Goal: Task Accomplishment & Management: Use online tool/utility

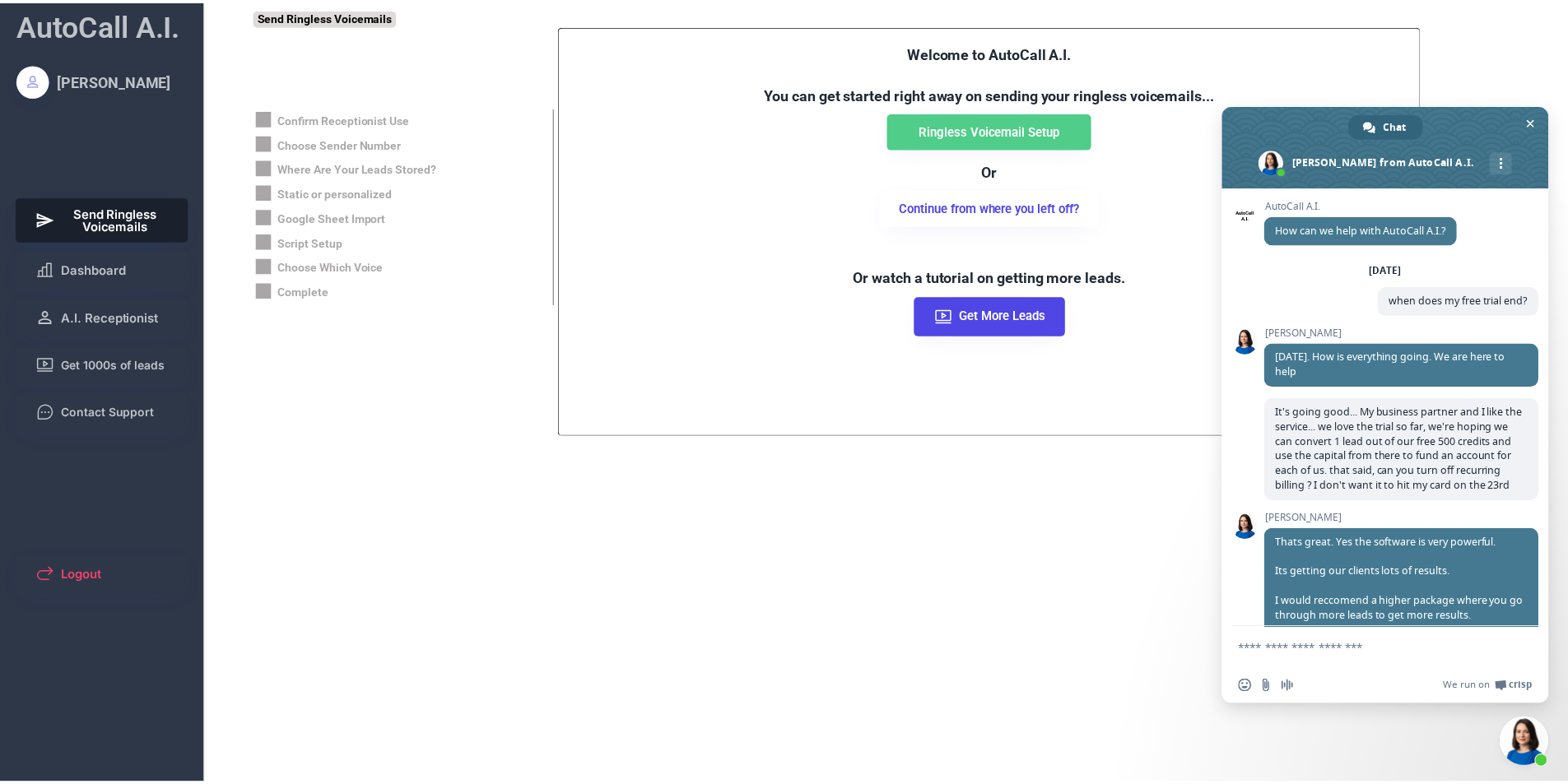
scroll to position [975, 0]
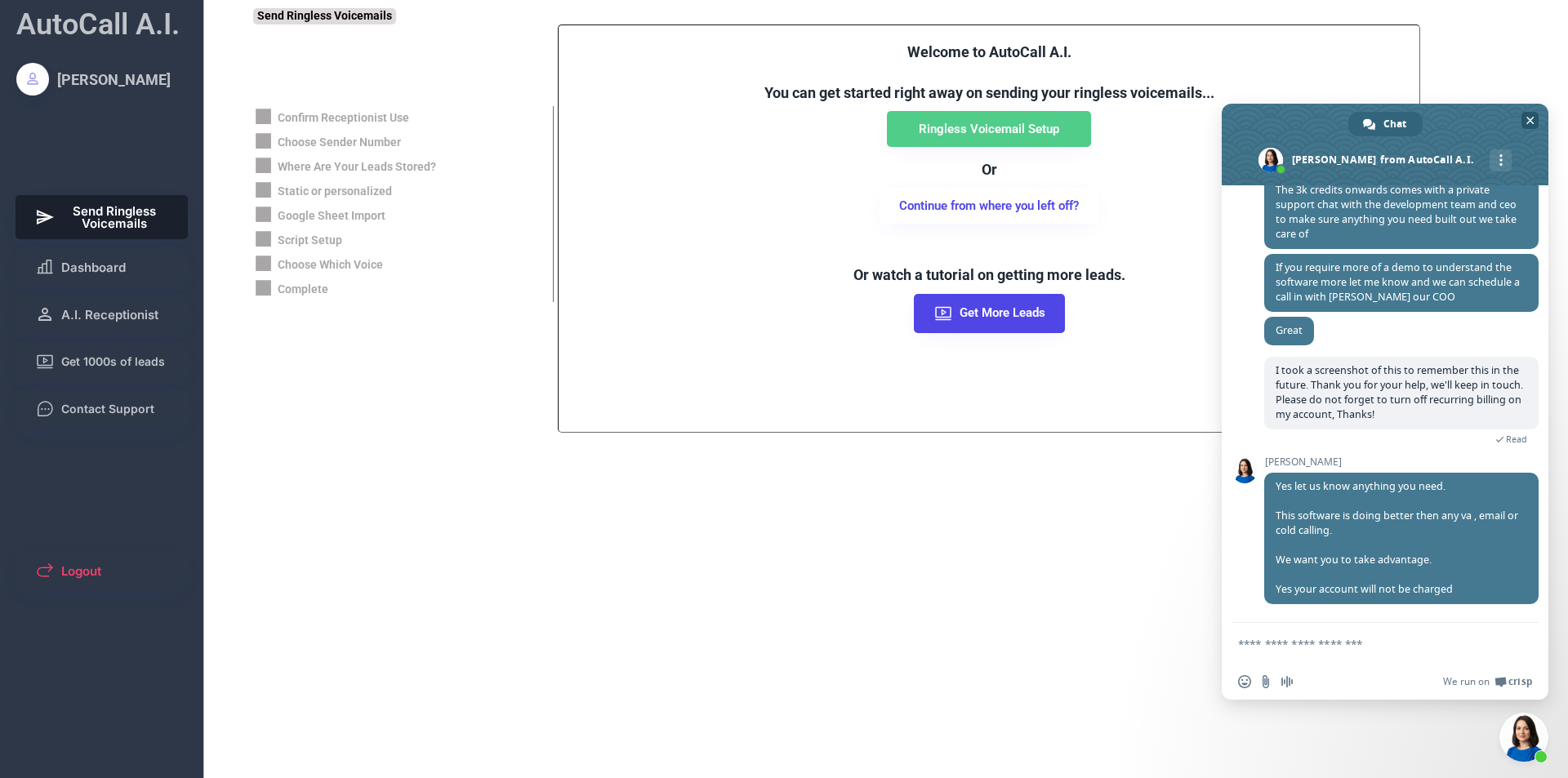
click at [1533, 125] on span "Close chat" at bounding box center [1530, 120] width 17 height 17
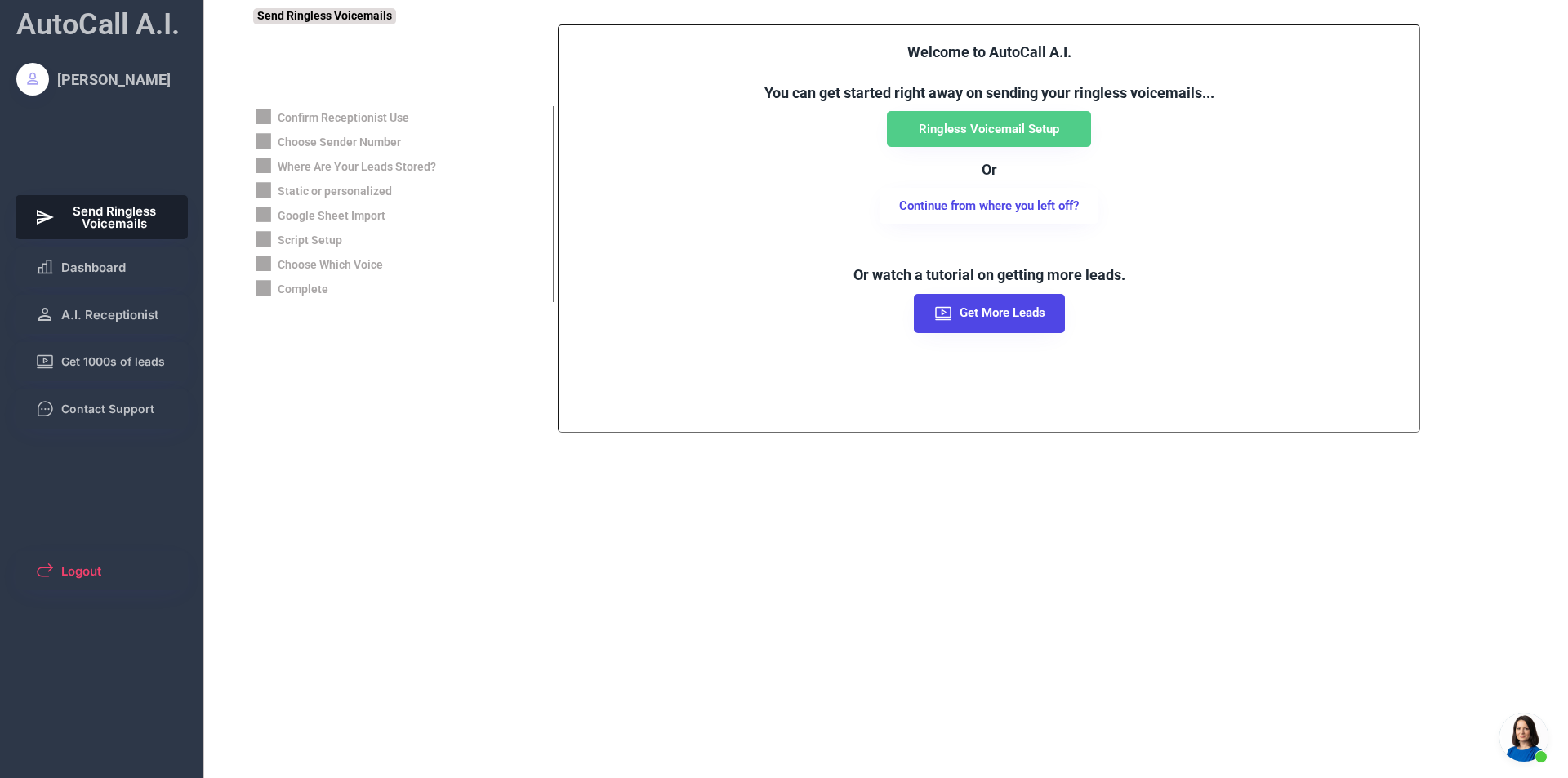
click at [1523, 745] on span "Open chat" at bounding box center [1523, 737] width 49 height 49
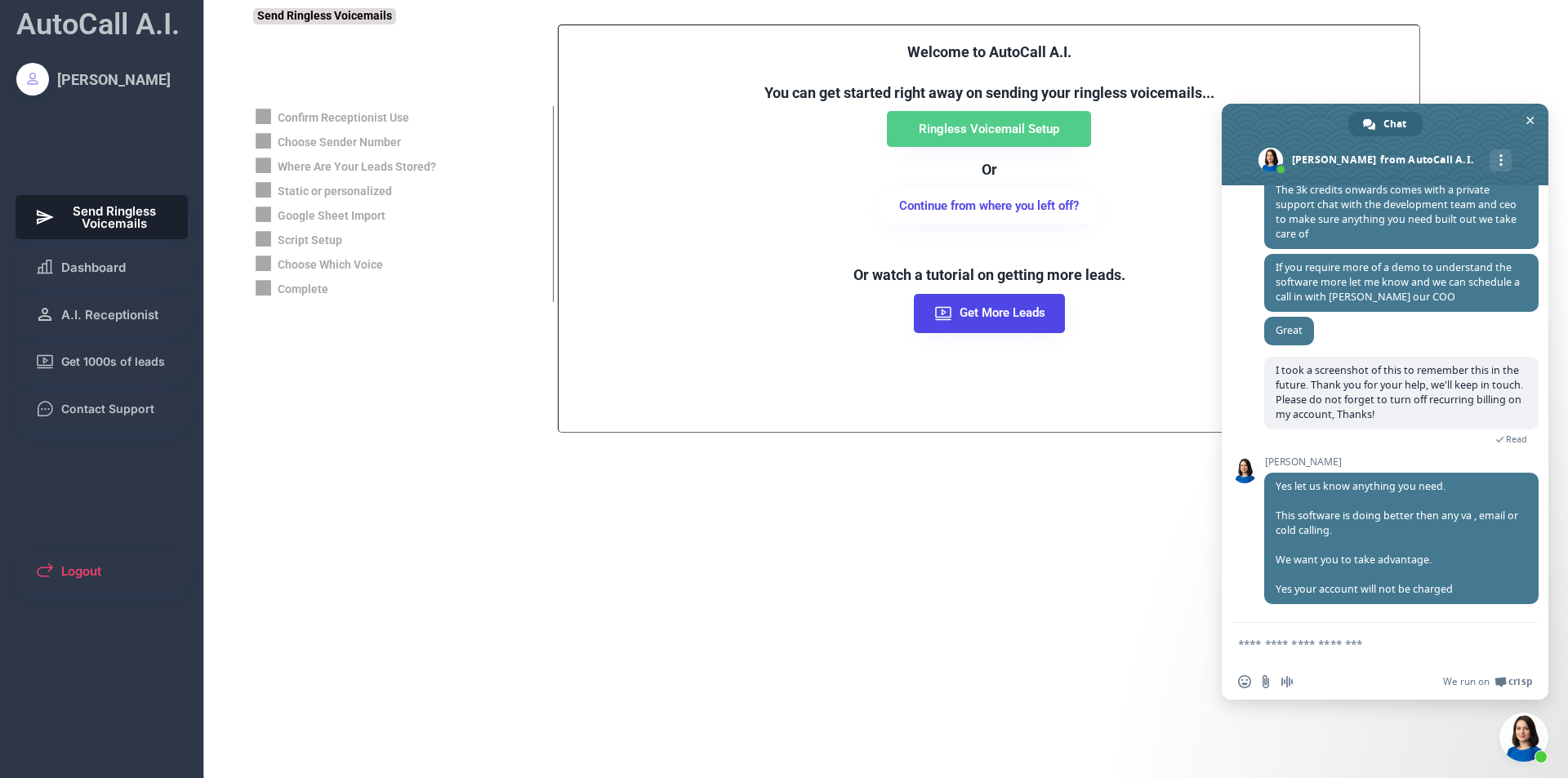
click at [1523, 745] on span "Close chat" at bounding box center [1523, 737] width 49 height 49
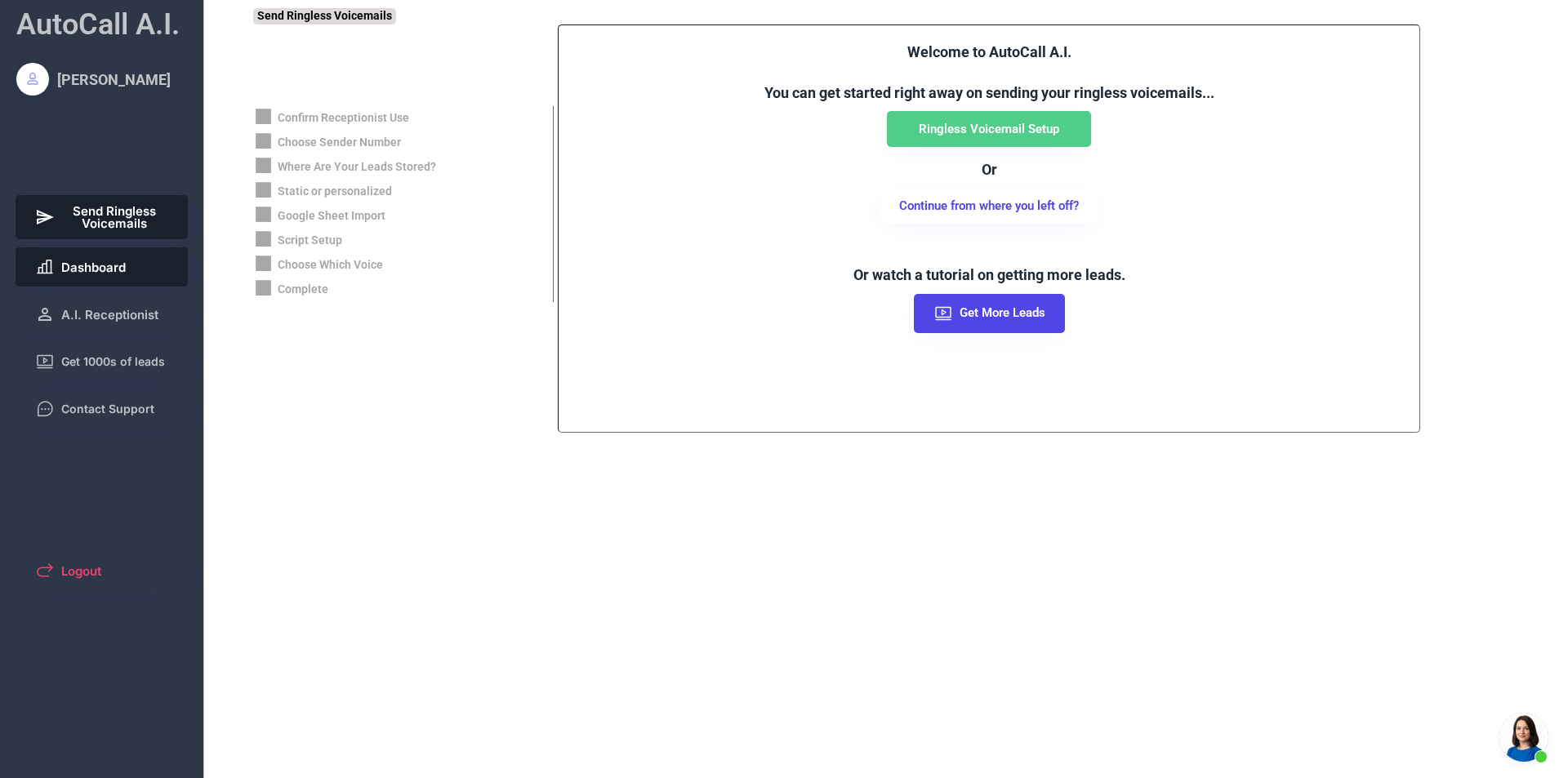
click at [107, 314] on span "A.I. Receptionist" at bounding box center [110, 314] width 97 height 12
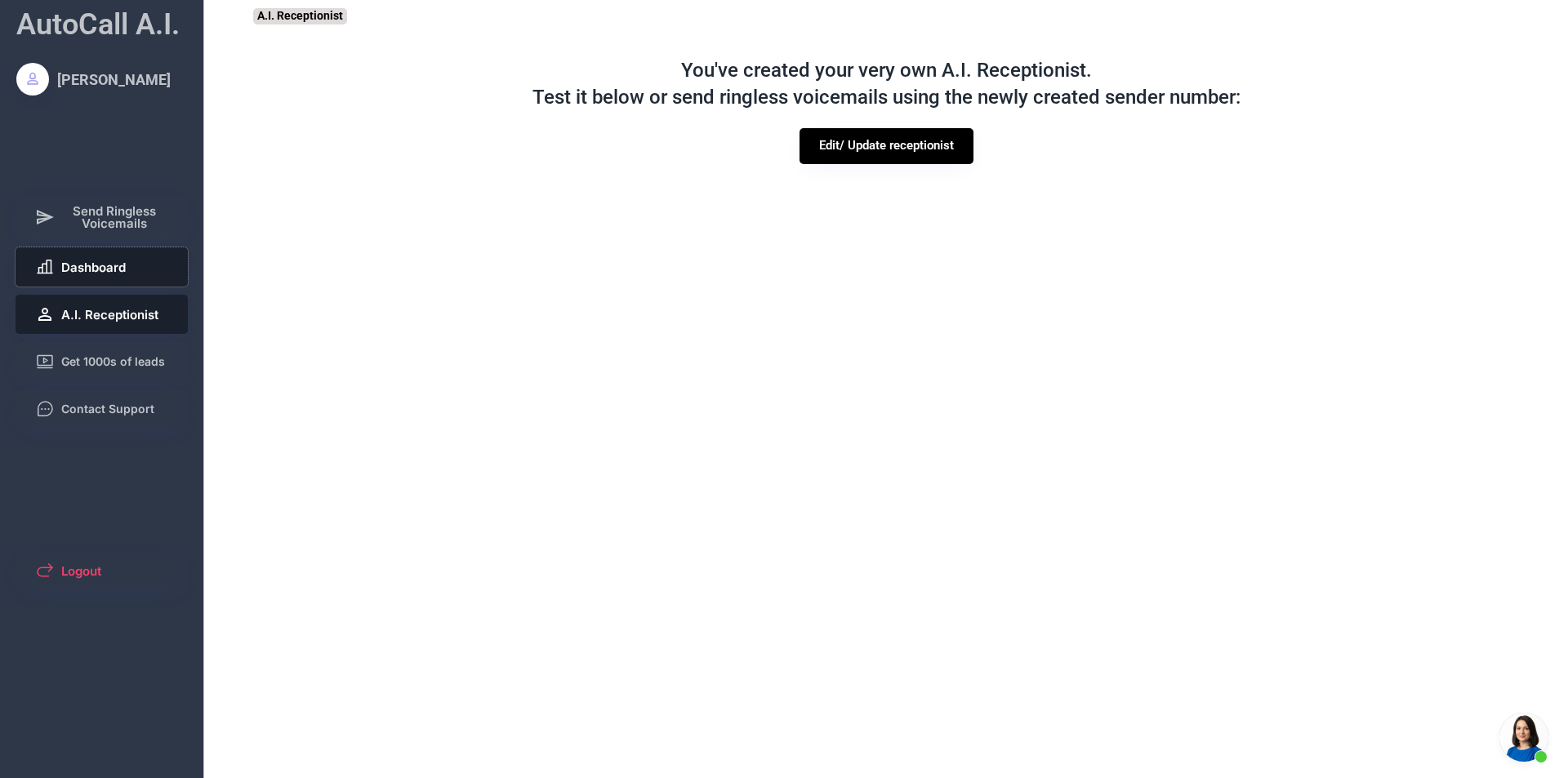
click at [115, 277] on button "Dashboard" at bounding box center [101, 267] width 173 height 39
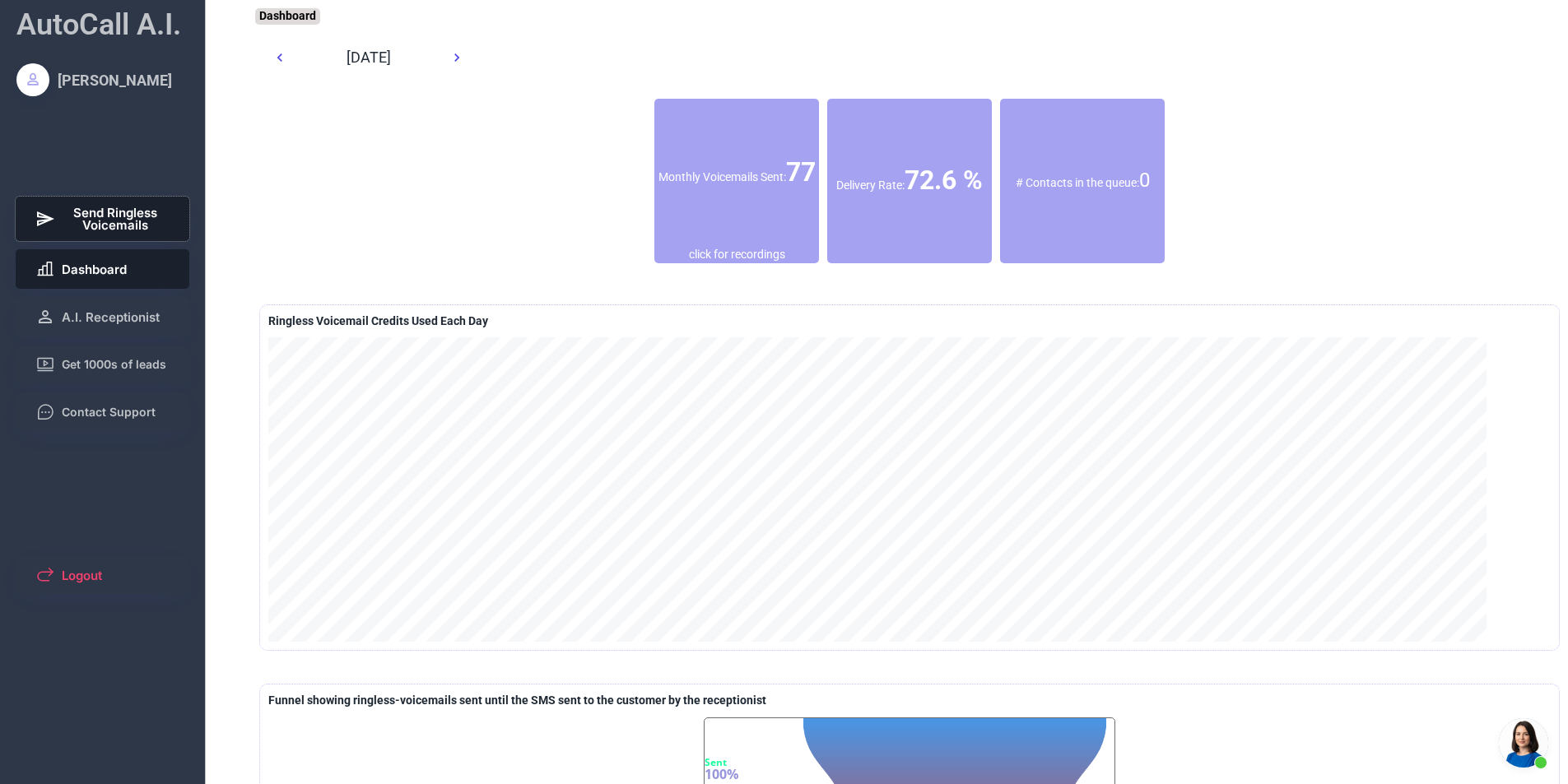
click at [59, 204] on button "Send Ringless Voicemails" at bounding box center [102, 219] width 174 height 45
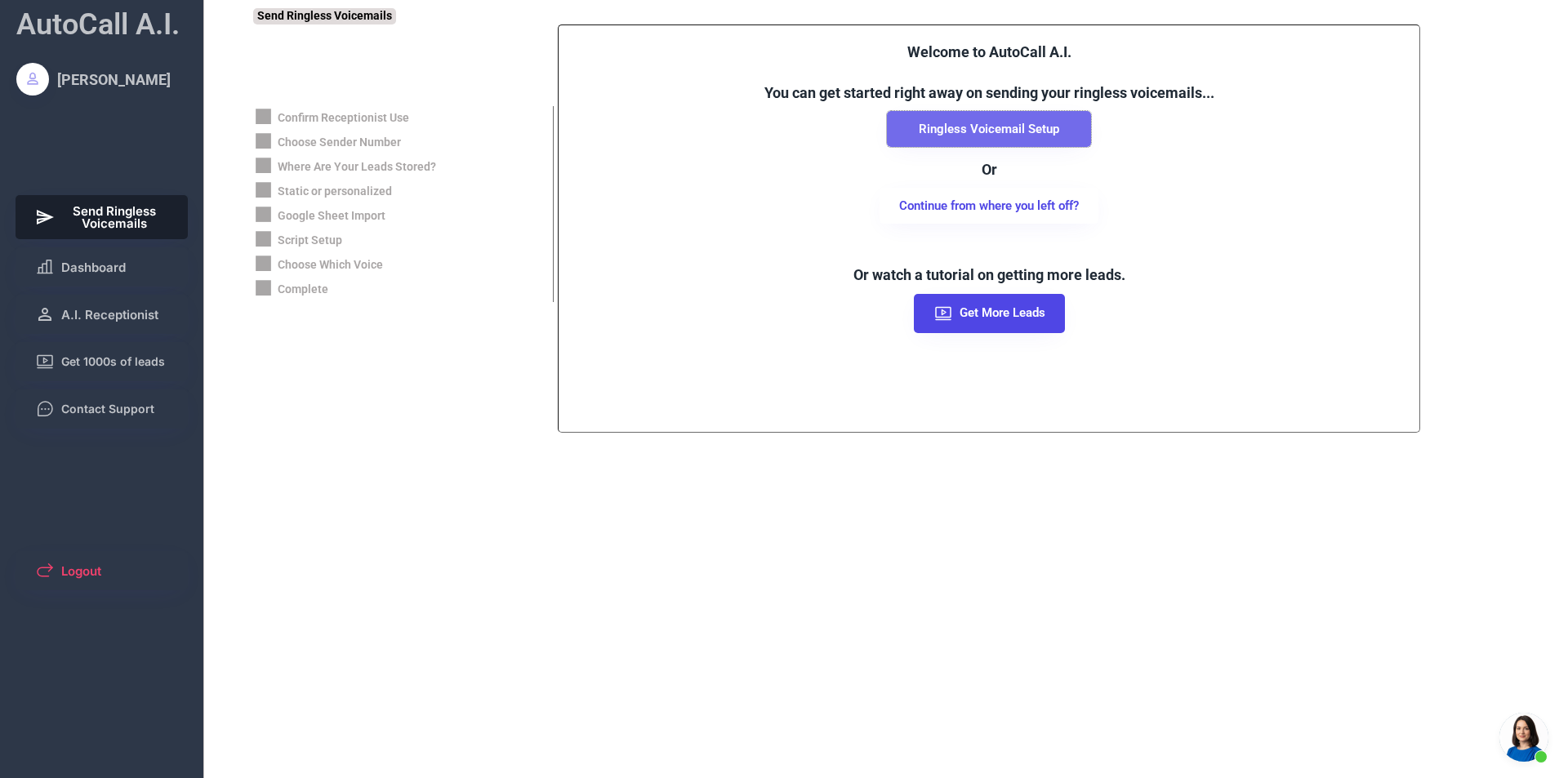
click at [957, 127] on button "Ringless Voicemail Setup" at bounding box center [989, 129] width 205 height 36
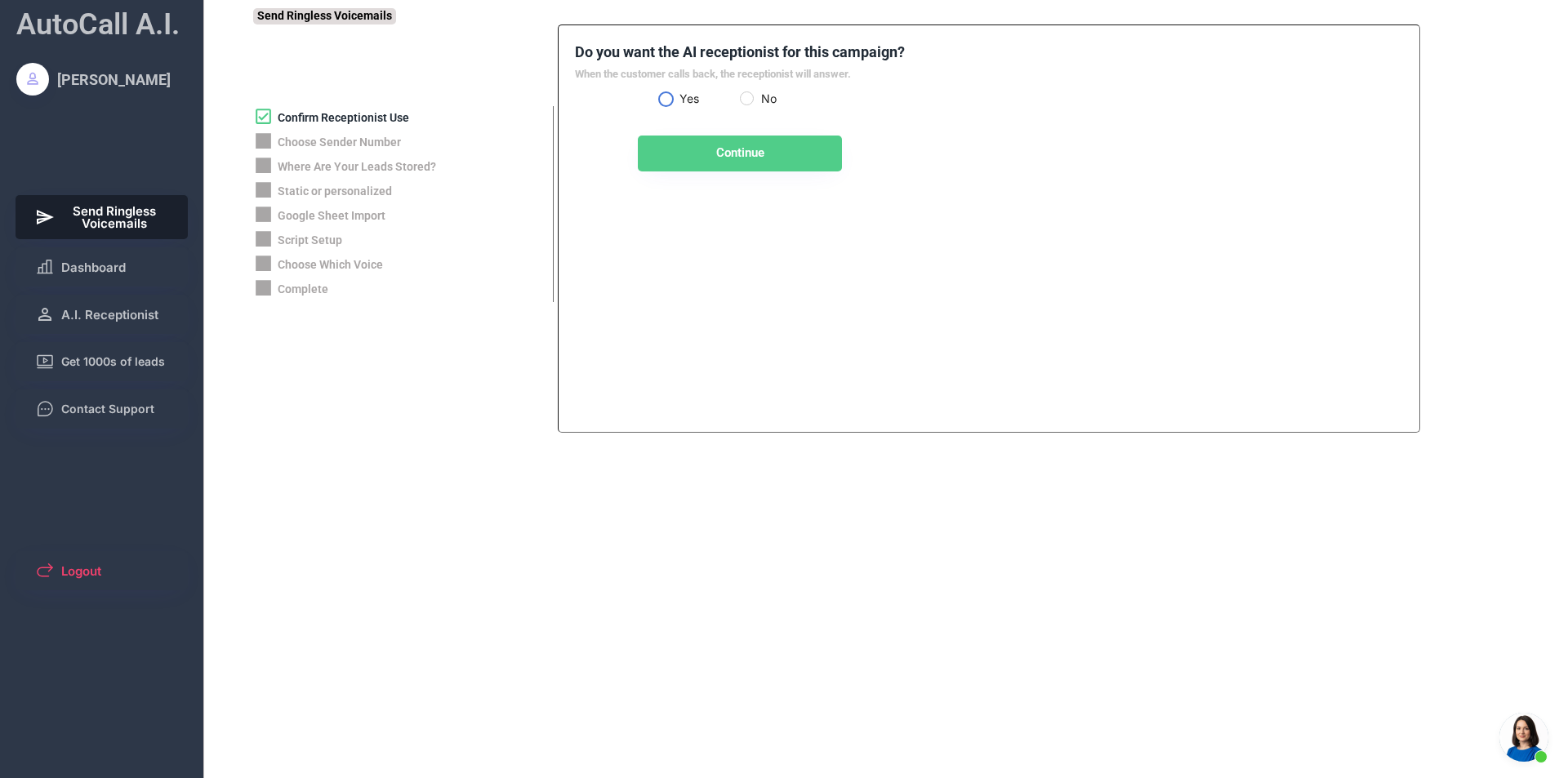
click at [679, 98] on label "Yes" at bounding box center [706, 98] width 66 height 11
click at [735, 163] on button "Continue" at bounding box center [740, 153] width 205 height 36
select select "**********"
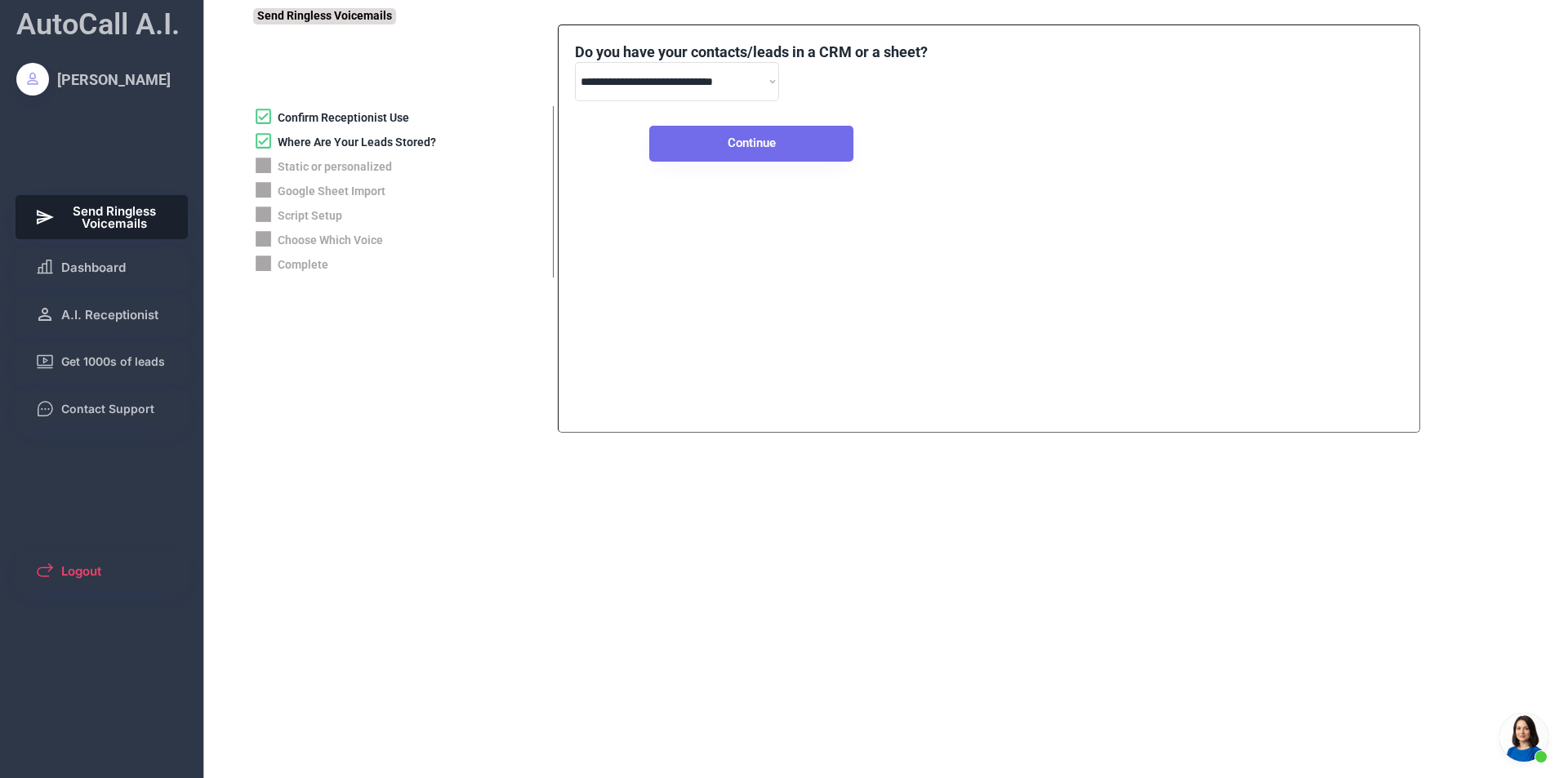
click at [709, 147] on button "Continue" at bounding box center [752, 144] width 205 height 36
select select "*****"
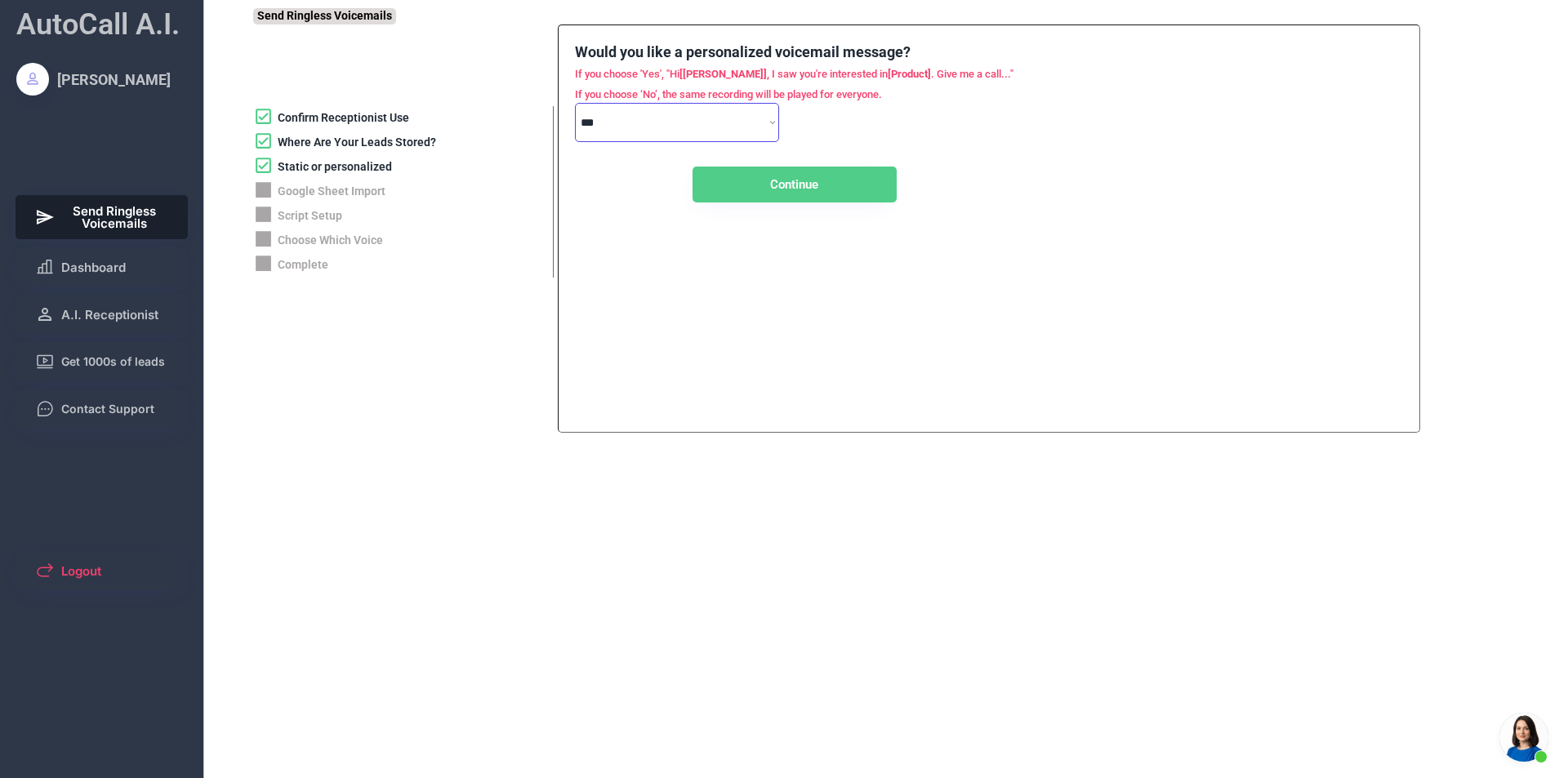
click at [710, 118] on select "**********" at bounding box center [677, 123] width 205 height 39
click at [363, 112] on div "Confirm Receptionist Use" at bounding box center [343, 118] width 131 height 16
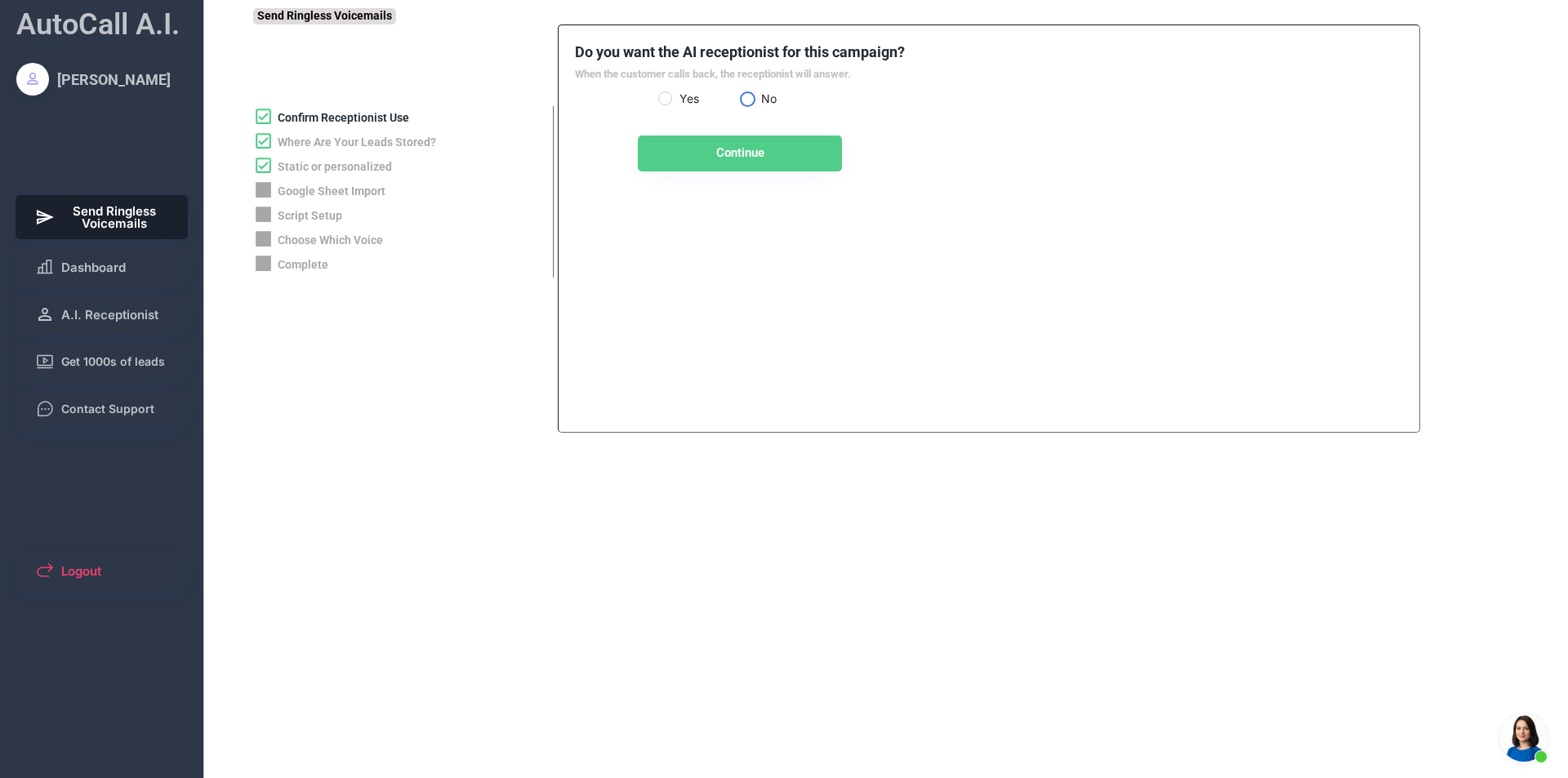
click at [758, 93] on label "No" at bounding box center [788, 98] width 66 height 11
click at [723, 155] on button "Continue" at bounding box center [740, 153] width 205 height 36
select select "**********"
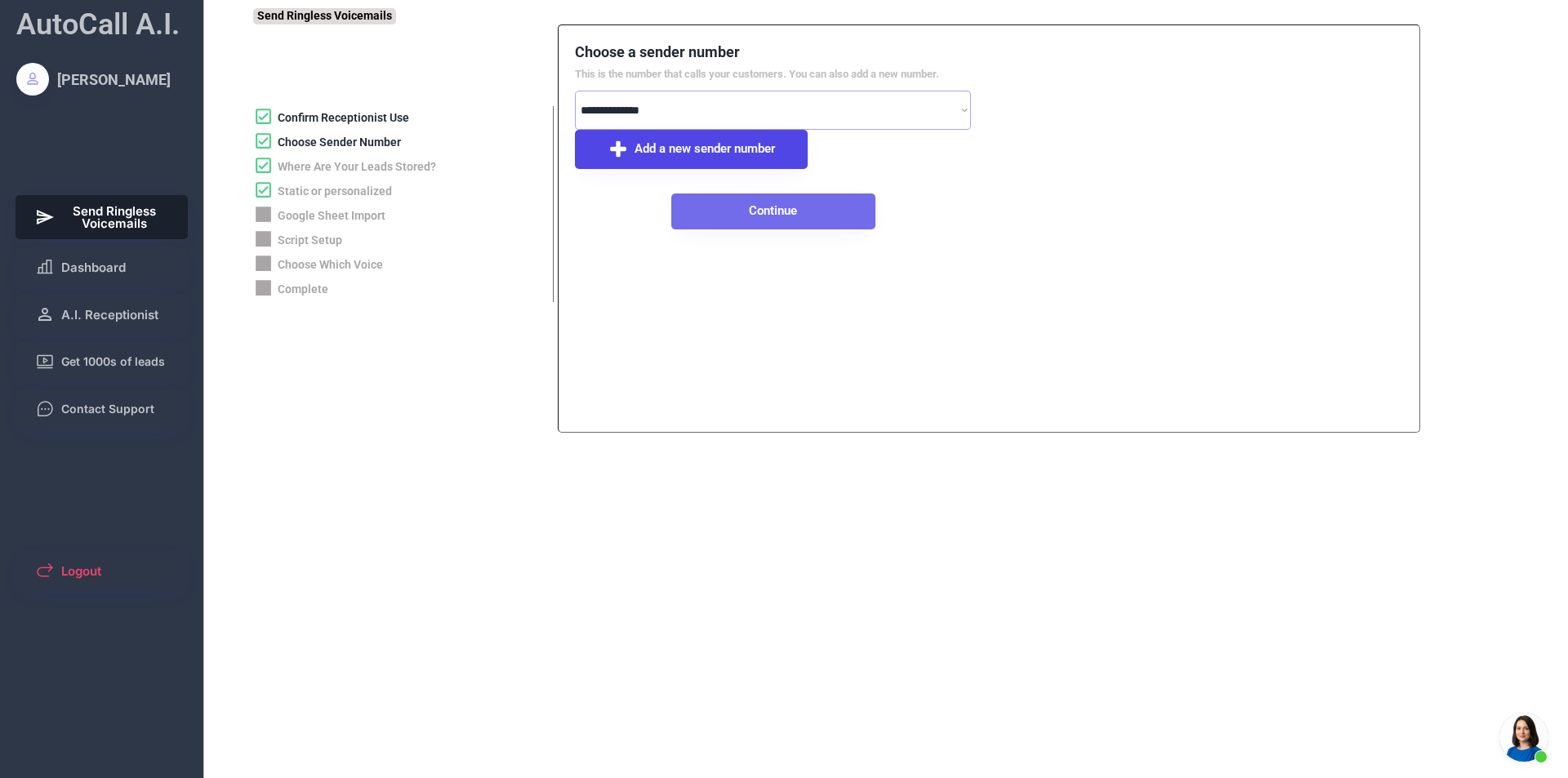
click at [735, 206] on button "Continue" at bounding box center [774, 211] width 205 height 36
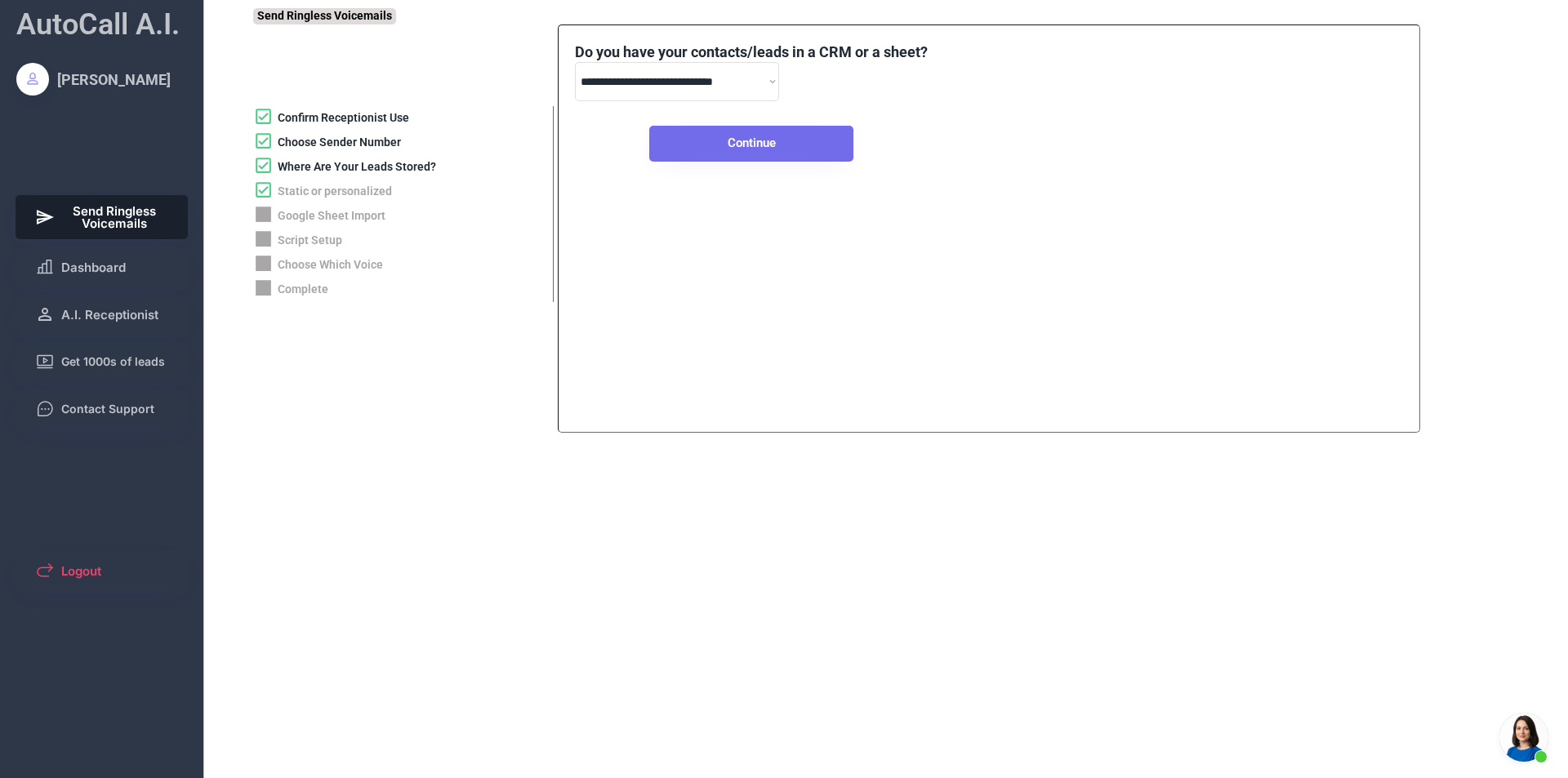
click at [735, 145] on button "Continue" at bounding box center [752, 144] width 205 height 36
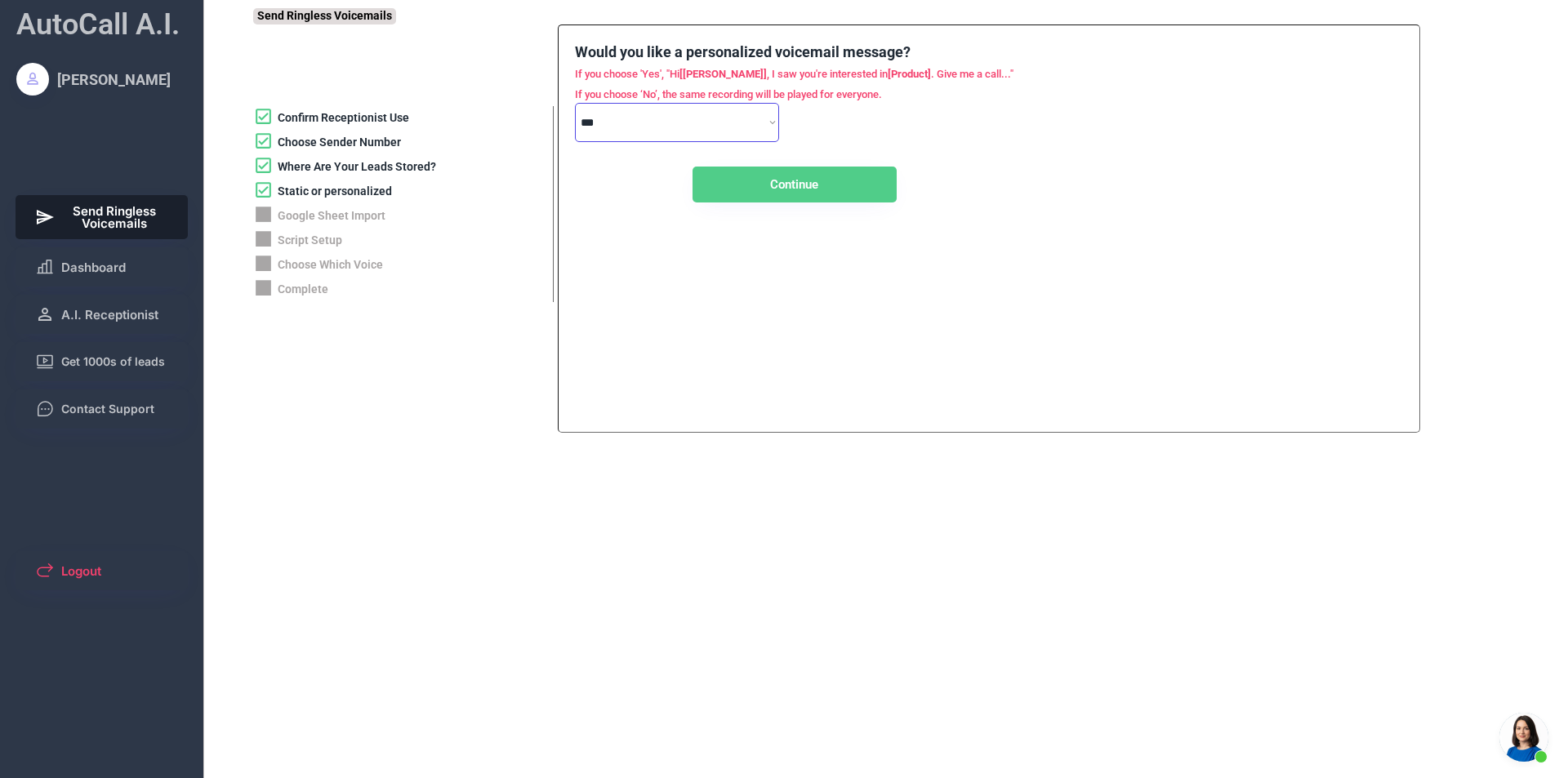
click at [676, 123] on select "**********" at bounding box center [677, 123] width 205 height 39
select select "****"
click at [575, 103] on select "**********" at bounding box center [677, 123] width 205 height 39
click at [758, 175] on button "Continue" at bounding box center [795, 184] width 205 height 36
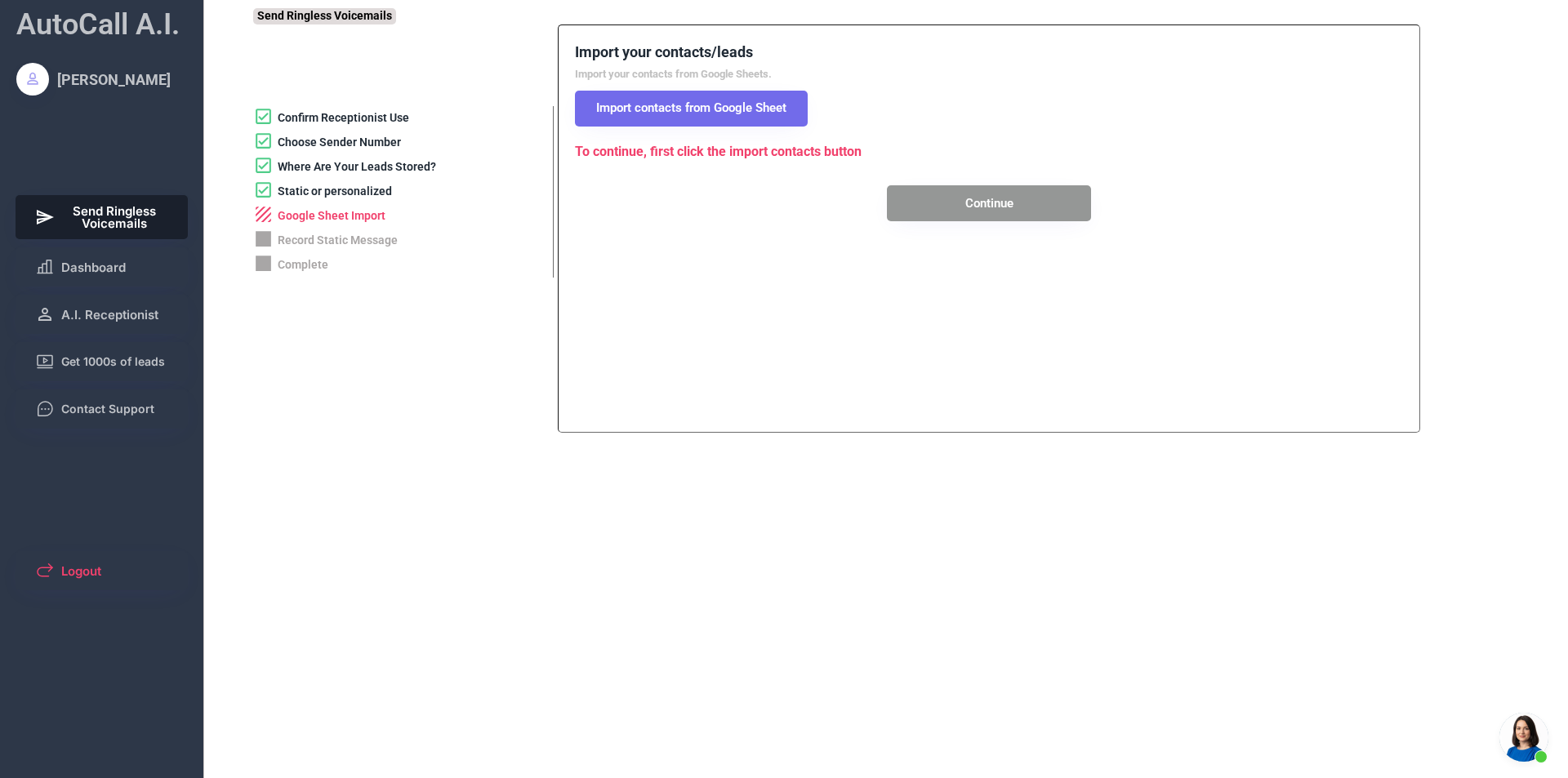
click at [720, 119] on button "Import contacts from Google Sheet" at bounding box center [691, 108] width 233 height 36
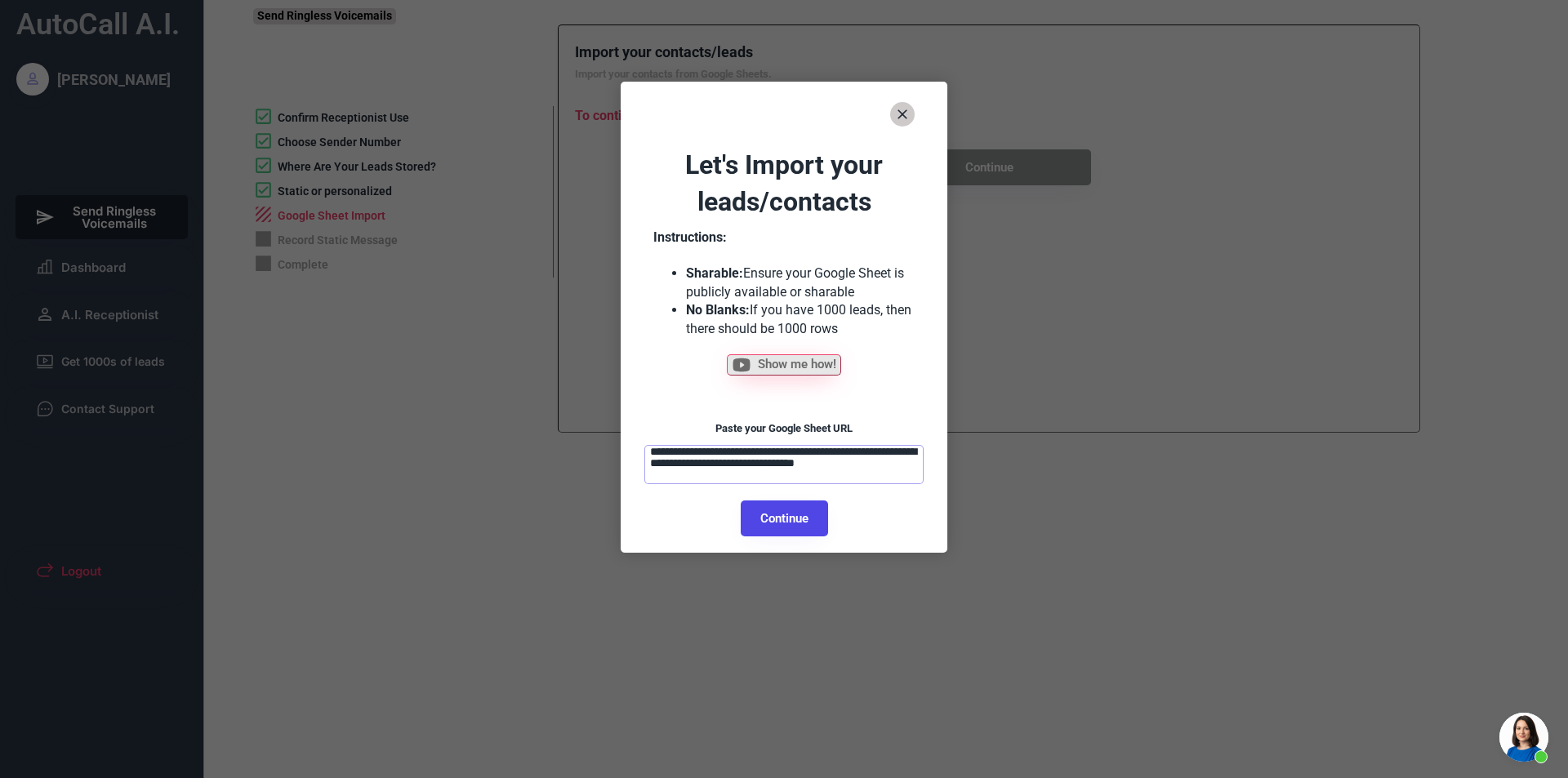
click at [781, 466] on textarea "**********" at bounding box center [784, 464] width 280 height 39
click at [798, 508] on button "Continue" at bounding box center [784, 518] width 88 height 36
click at [782, 522] on button "Continue" at bounding box center [784, 518] width 88 height 36
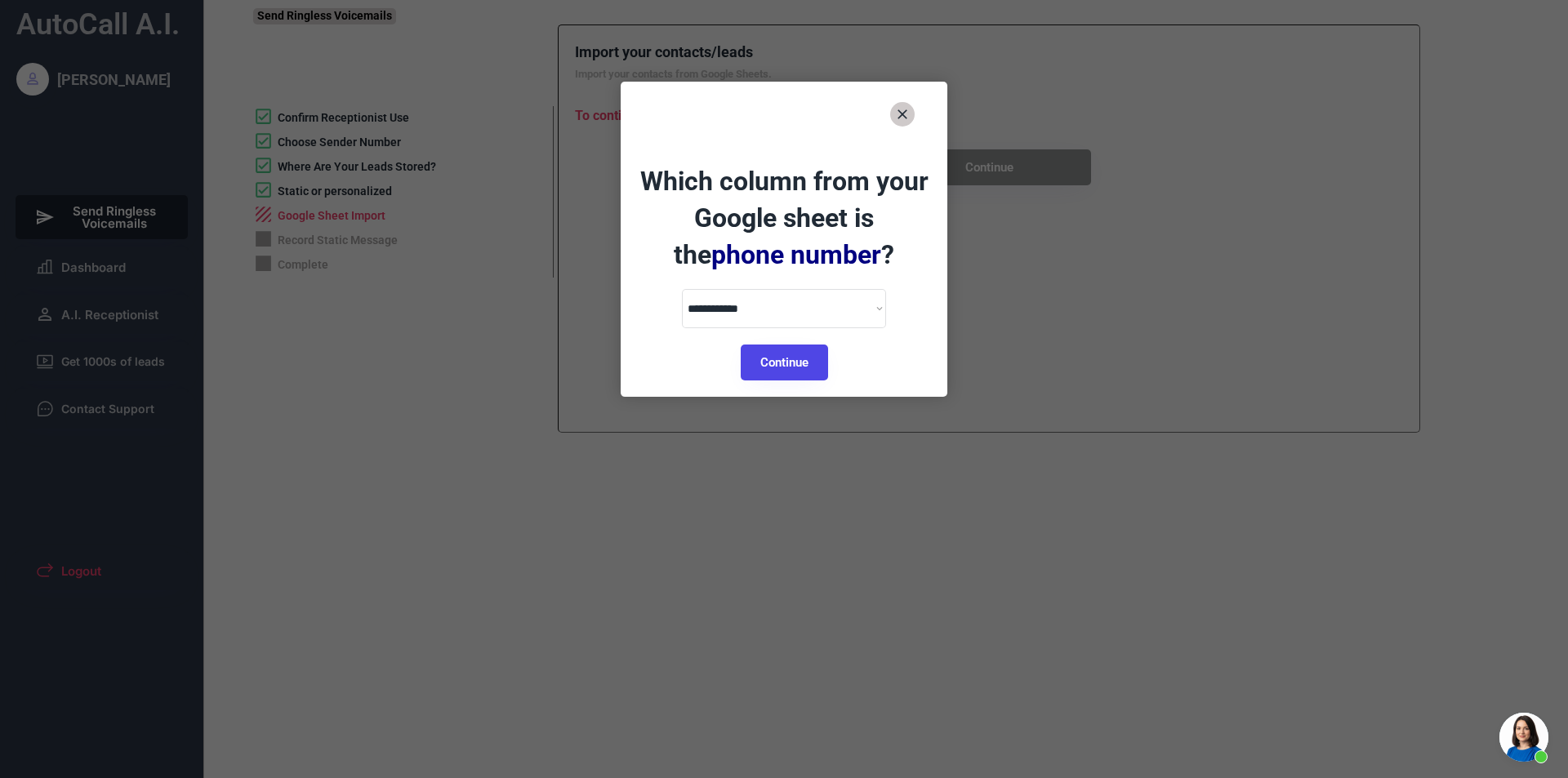
click at [765, 360] on button "Continue" at bounding box center [784, 362] width 88 height 36
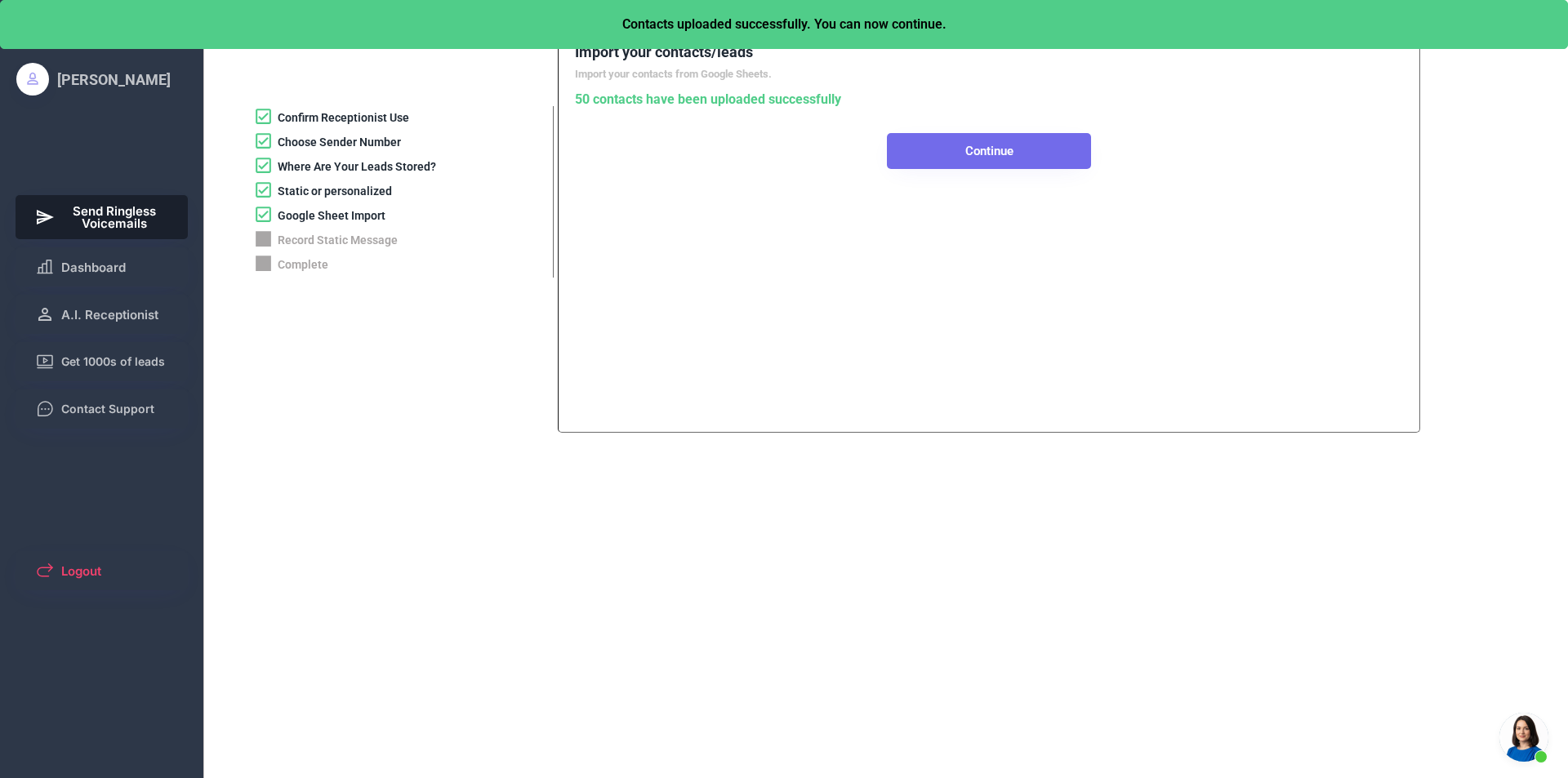
click at [925, 147] on button "Continue" at bounding box center [989, 151] width 205 height 36
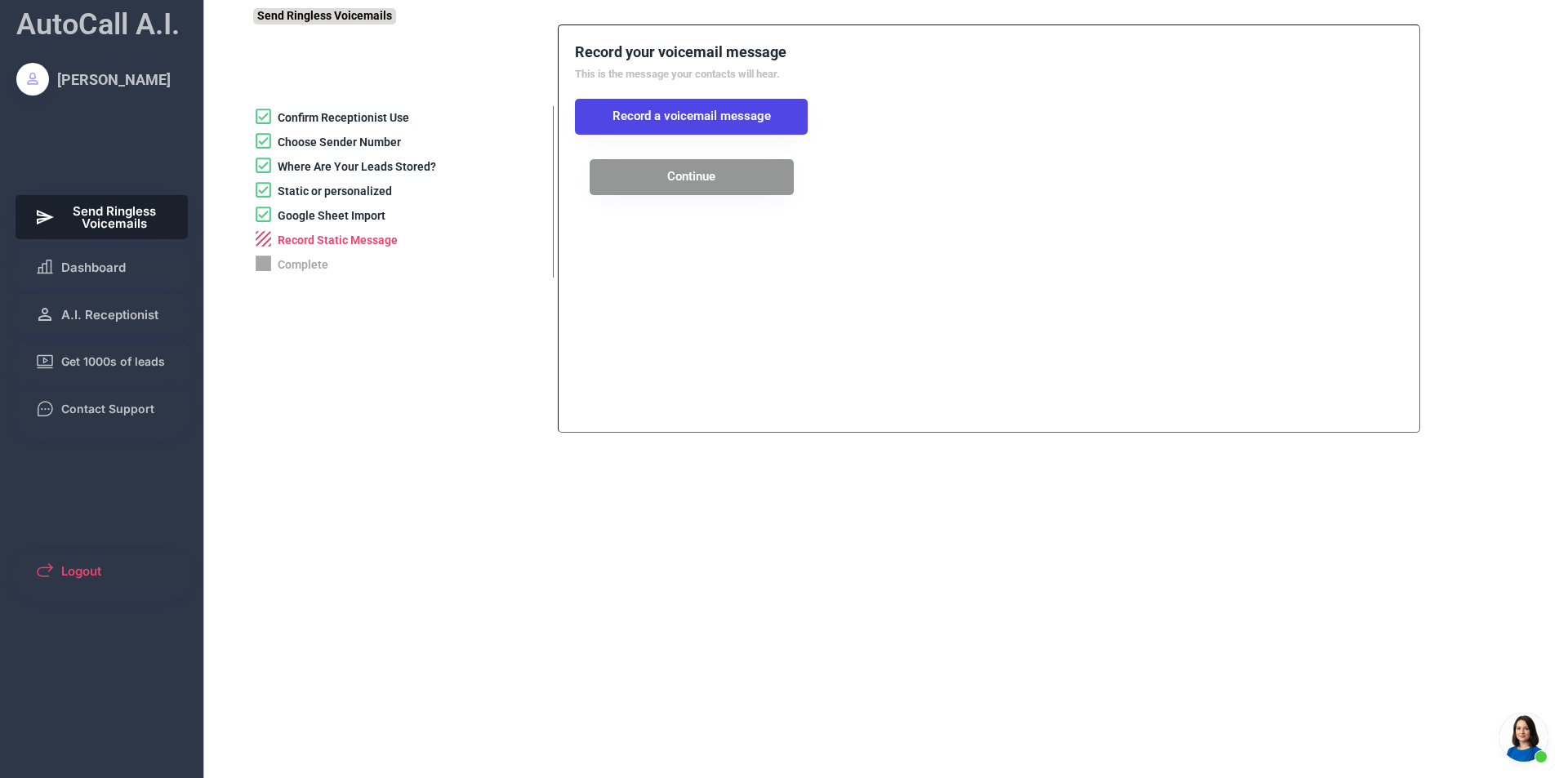
click at [668, 177] on button "Continue" at bounding box center [692, 177] width 205 height 36
click at [295, 262] on div "Complete" at bounding box center [303, 265] width 50 height 16
click at [326, 116] on div "Confirm Receptionist Use" at bounding box center [343, 118] width 131 height 16
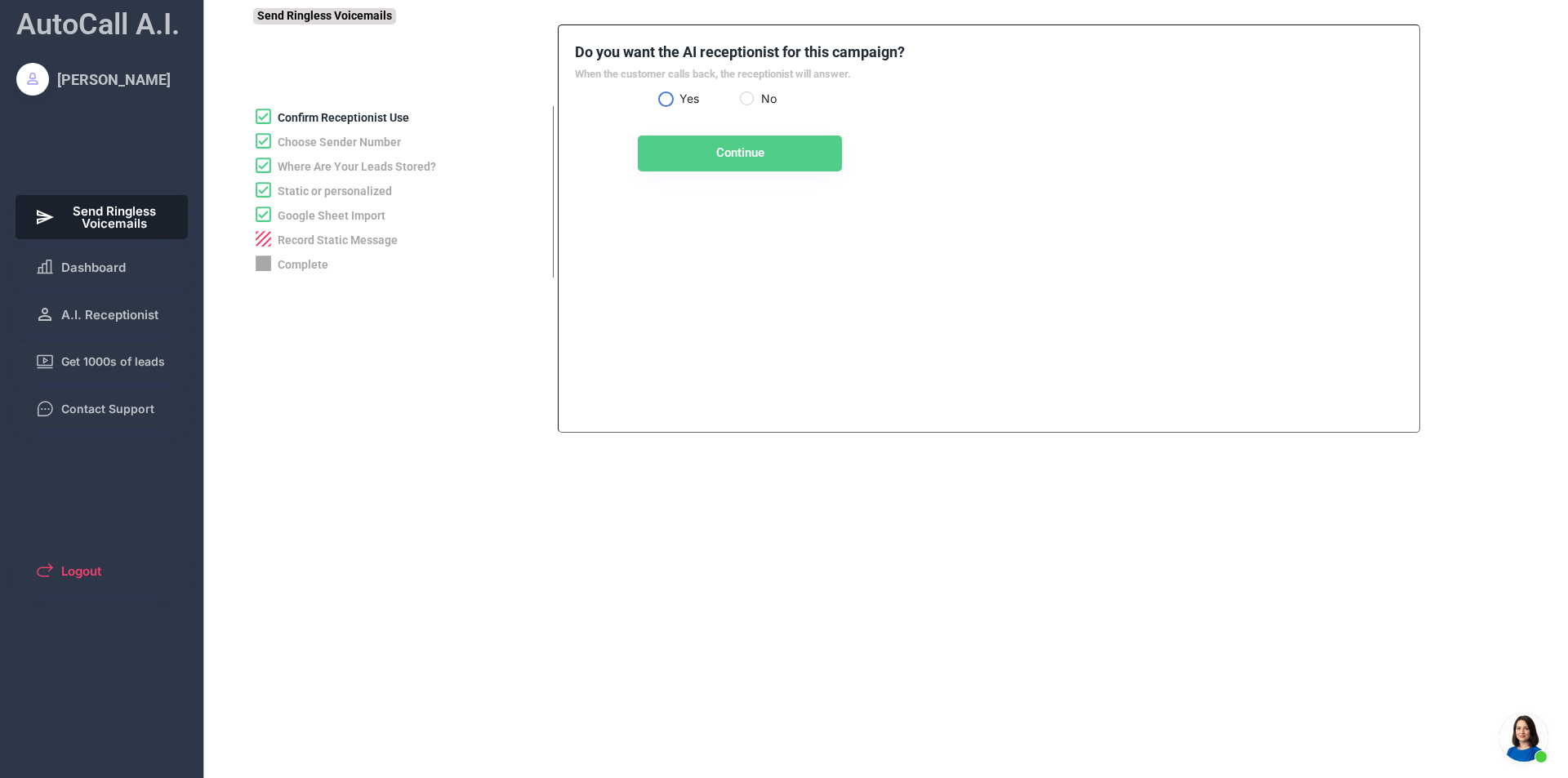
click at [674, 98] on label "Yes" at bounding box center [706, 98] width 66 height 11
click at [681, 152] on button "Continue" at bounding box center [740, 153] width 205 height 36
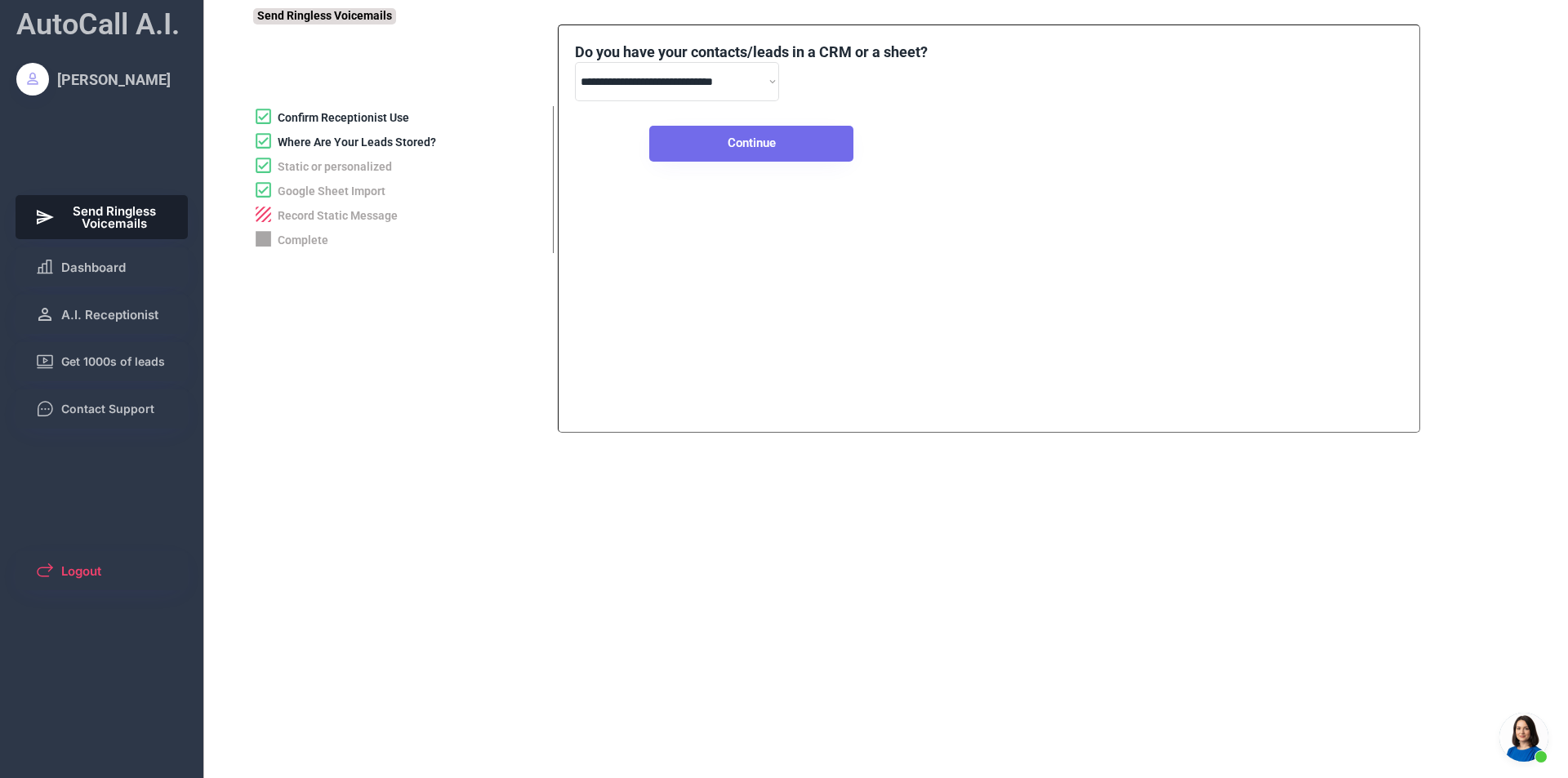
click at [703, 148] on button "Continue" at bounding box center [752, 144] width 205 height 36
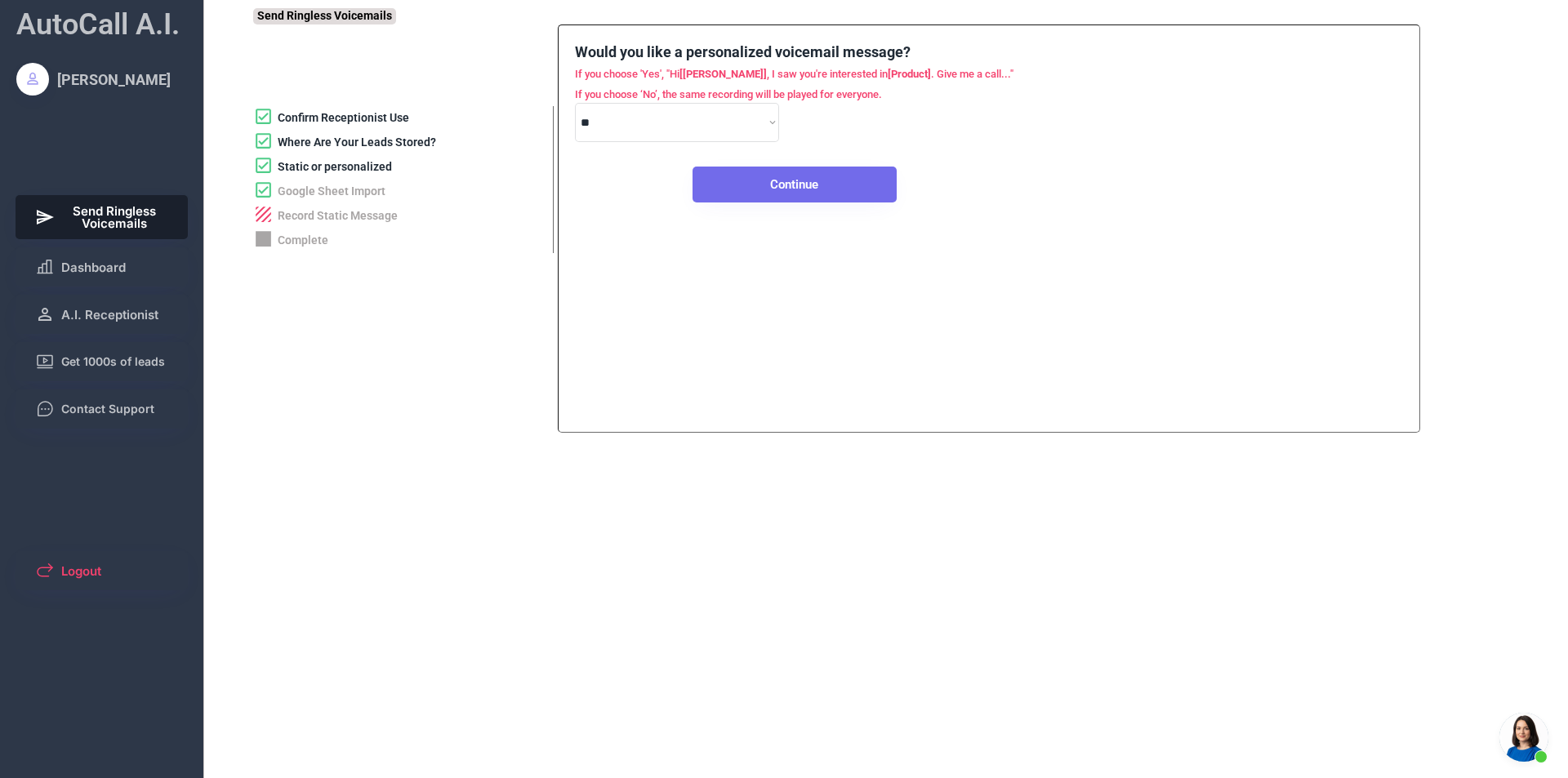
click at [706, 191] on button "Continue" at bounding box center [795, 184] width 205 height 36
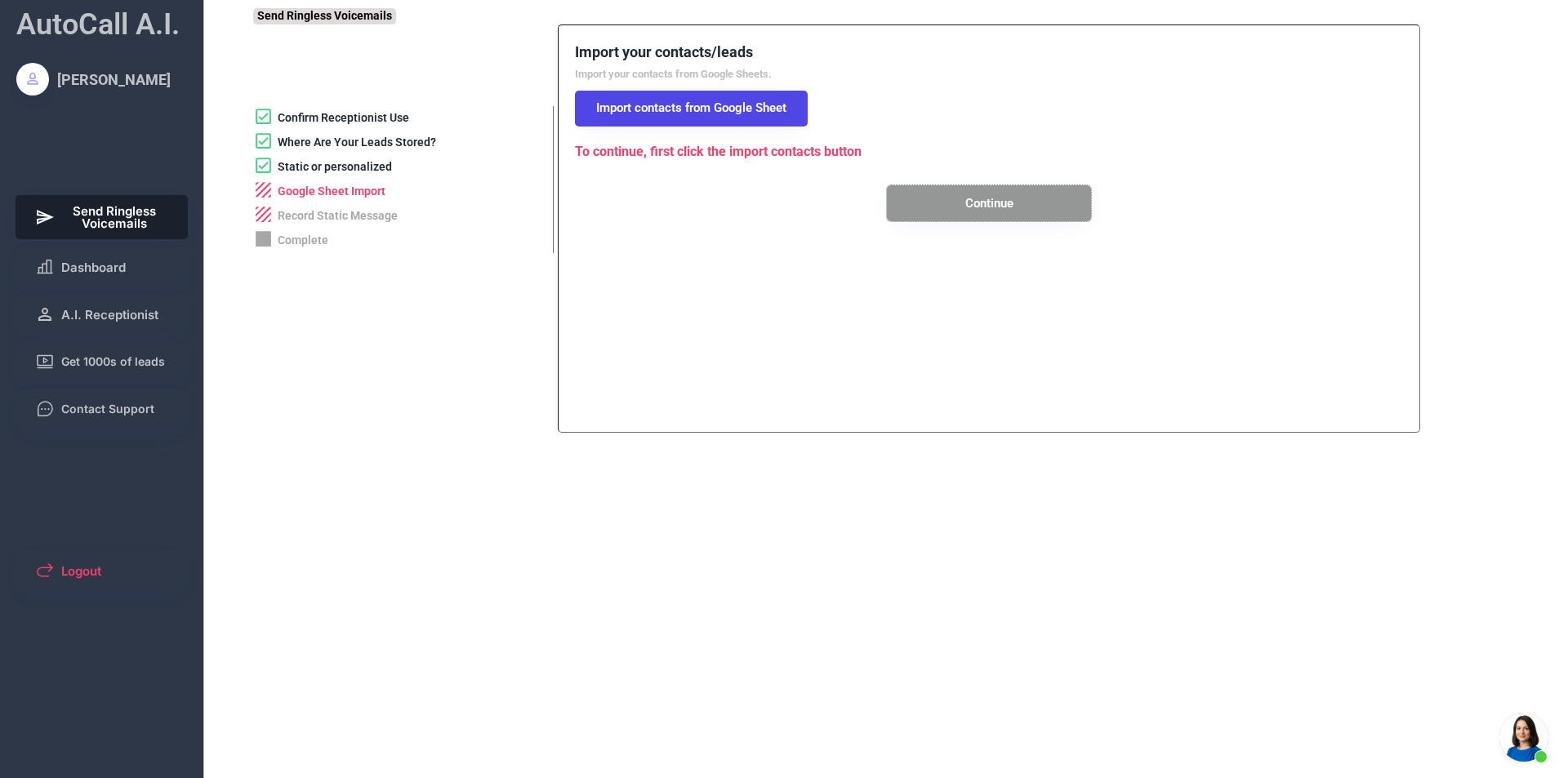
click at [979, 214] on button "Continue" at bounding box center [989, 204] width 205 height 36
click at [631, 108] on button "Import contacts from Google Sheet" at bounding box center [691, 108] width 233 height 36
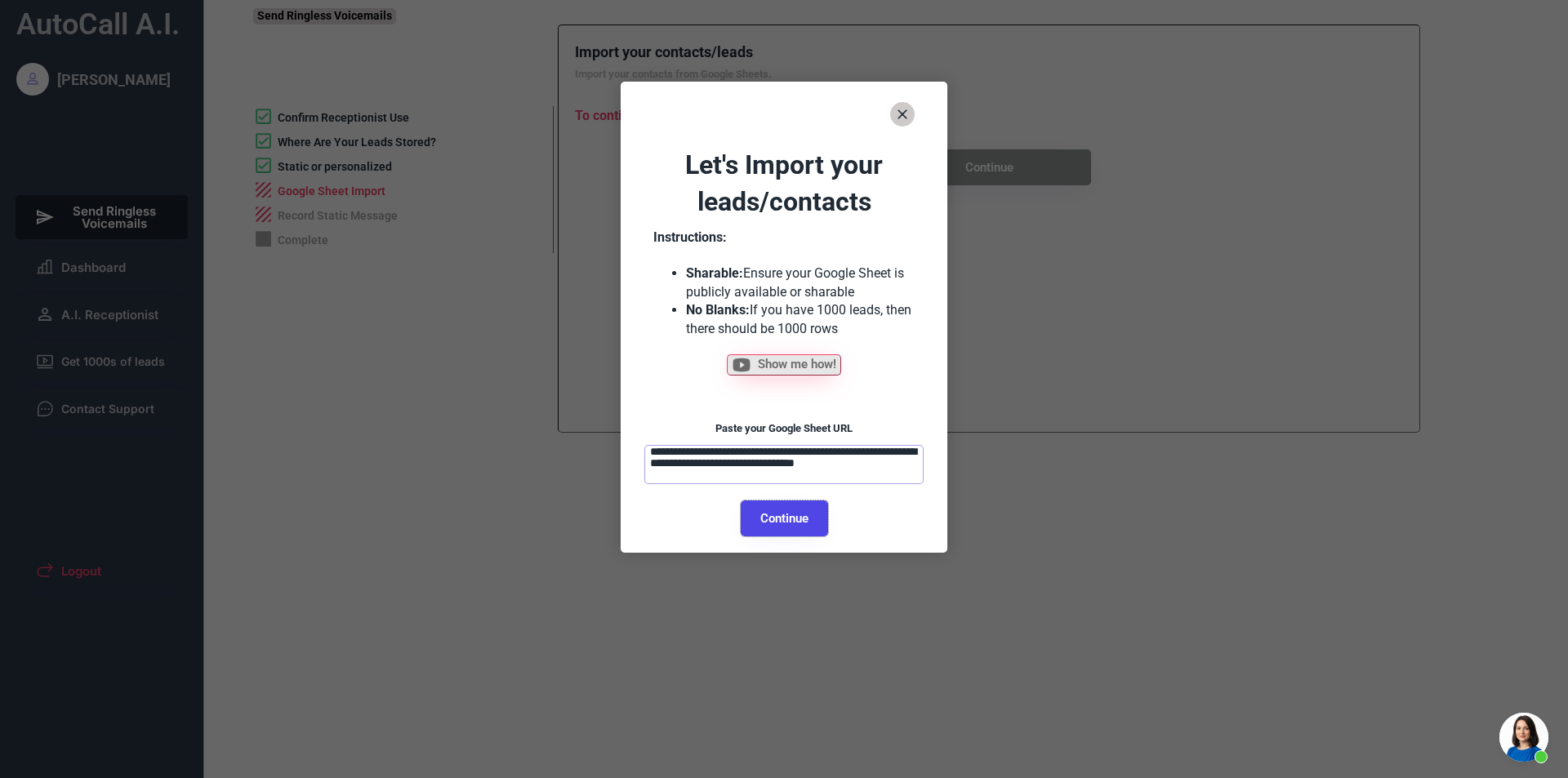
click at [779, 511] on button "Continue" at bounding box center [784, 518] width 88 height 36
select select "**********"
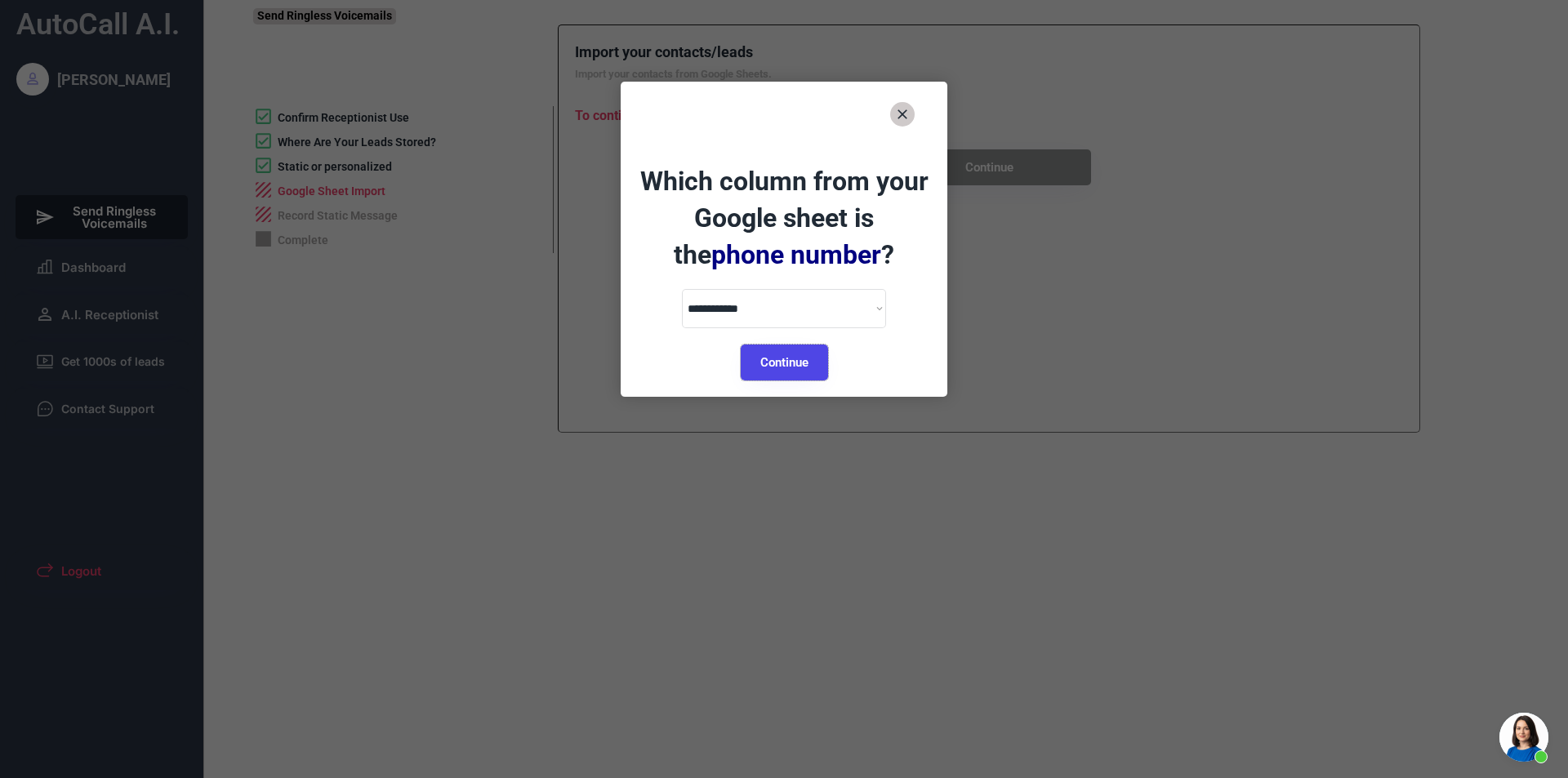
click at [779, 373] on button "Continue" at bounding box center [784, 362] width 88 height 36
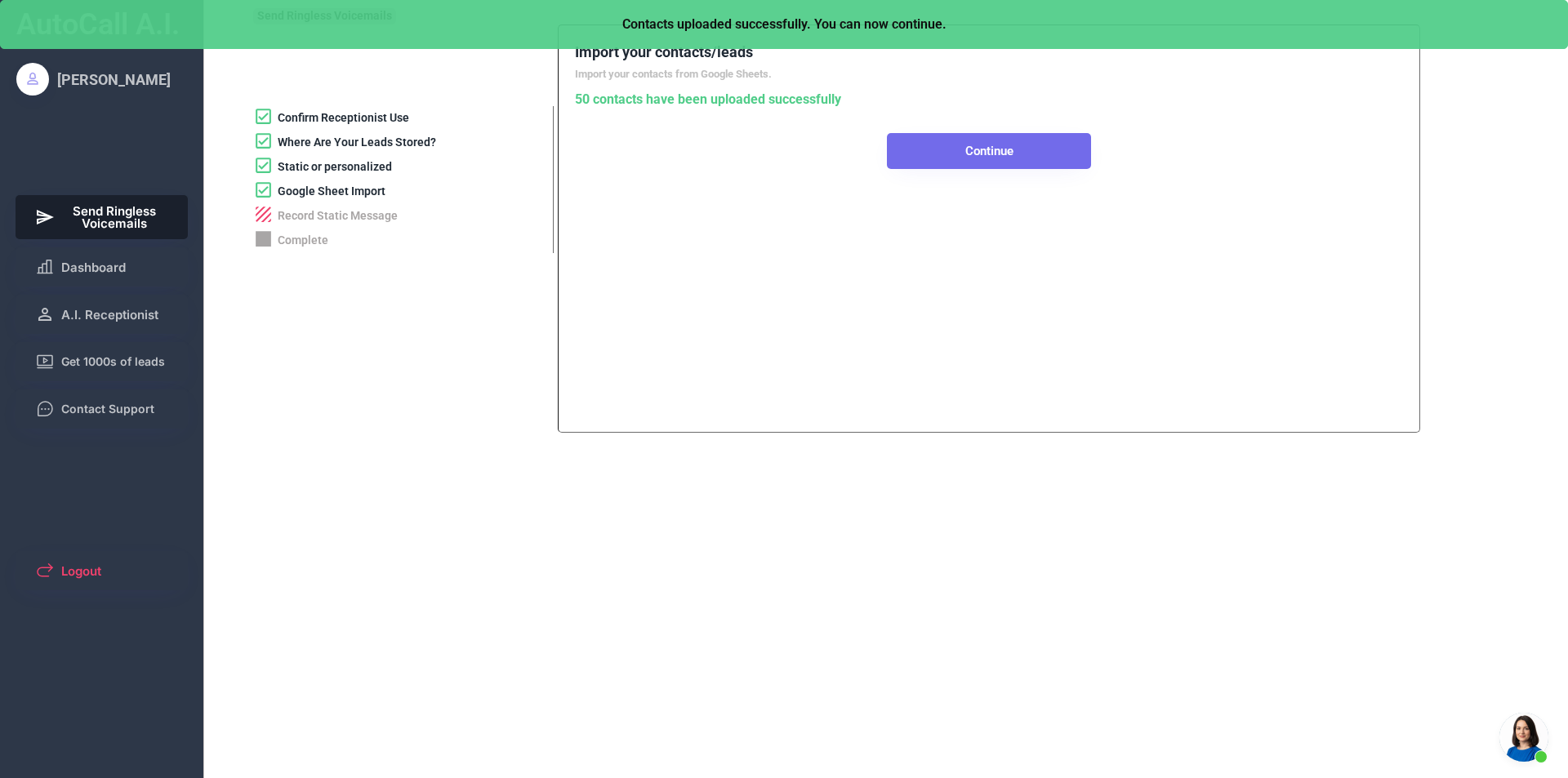
click at [954, 153] on button "Continue" at bounding box center [989, 151] width 205 height 36
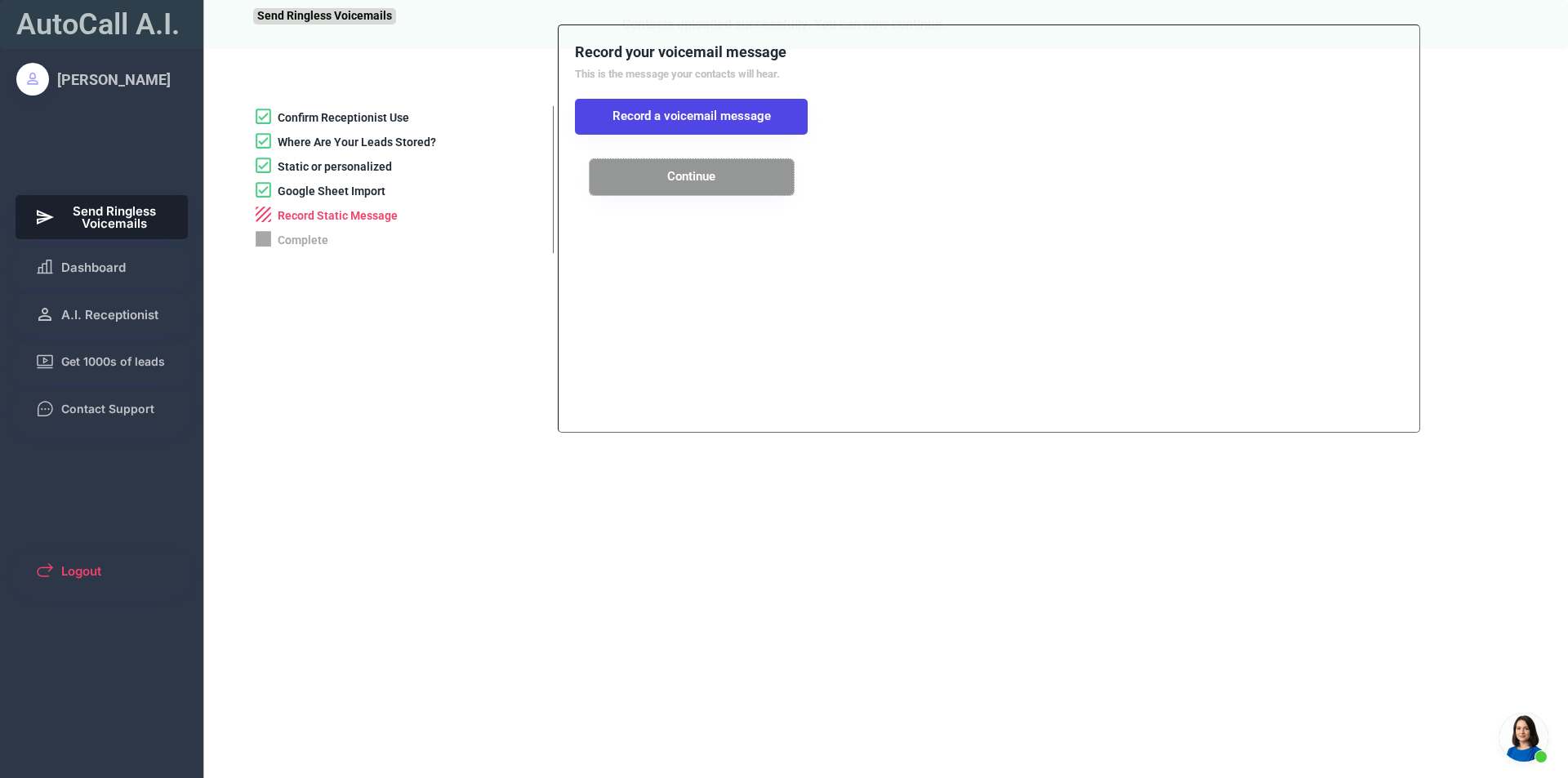
click at [688, 180] on button "Continue" at bounding box center [692, 177] width 205 height 36
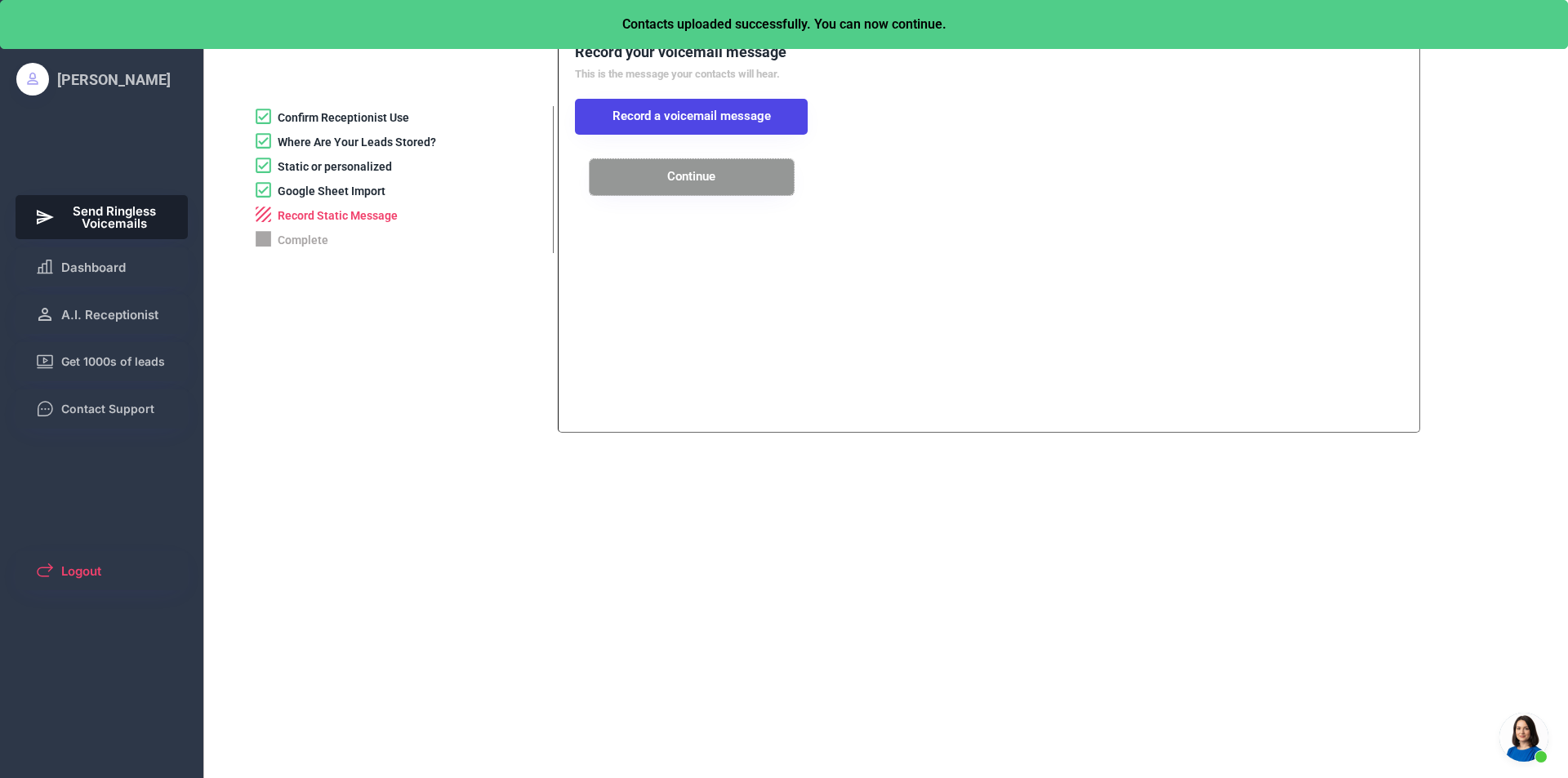
click at [341, 212] on div "Record Static Message" at bounding box center [337, 216] width 120 height 16
click at [310, 235] on div "Complete" at bounding box center [303, 240] width 50 height 16
click at [71, 309] on span "A.I. Receptionist" at bounding box center [110, 314] width 97 height 12
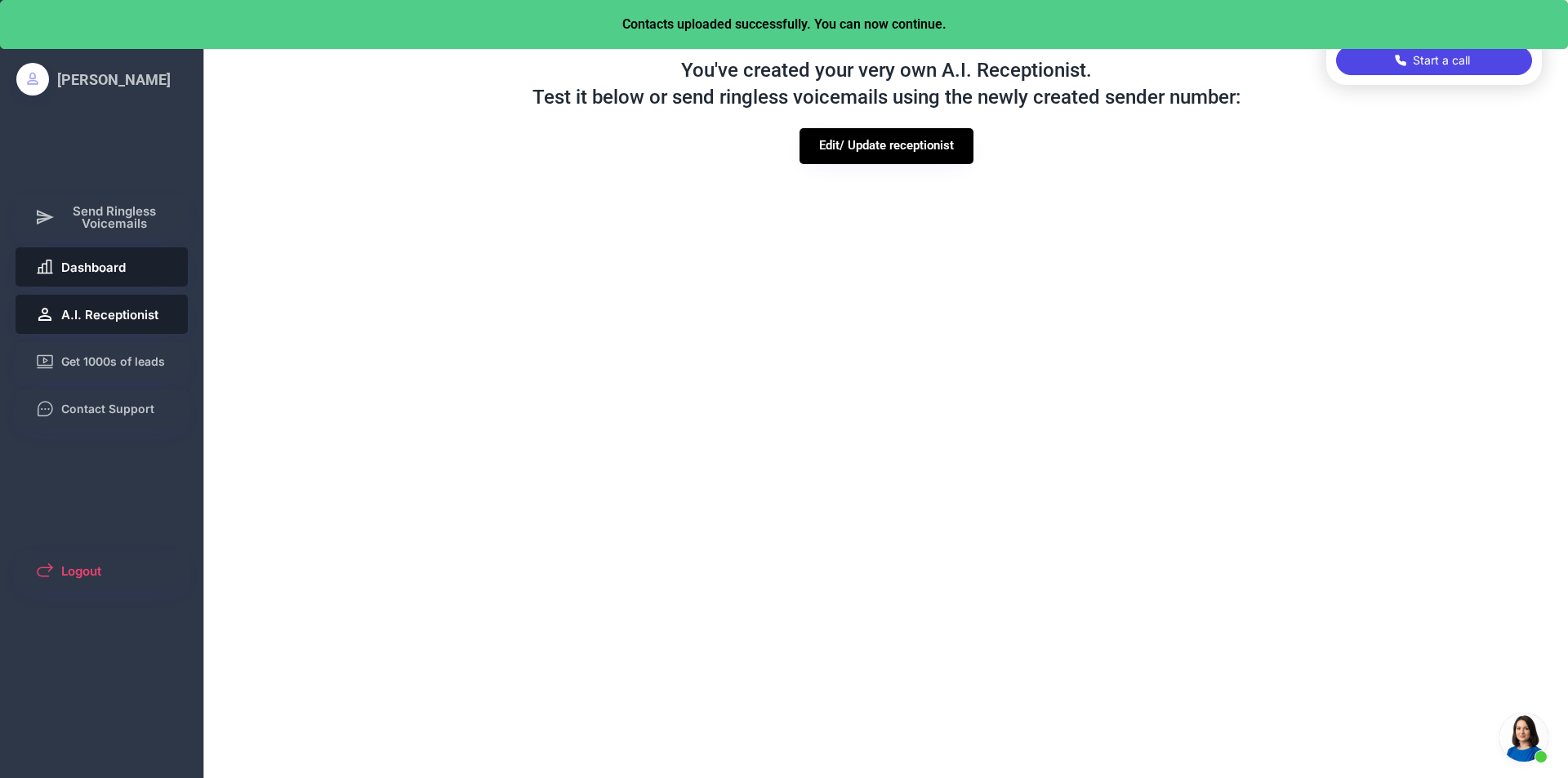
click at [106, 258] on button "Dashboard" at bounding box center [101, 267] width 173 height 39
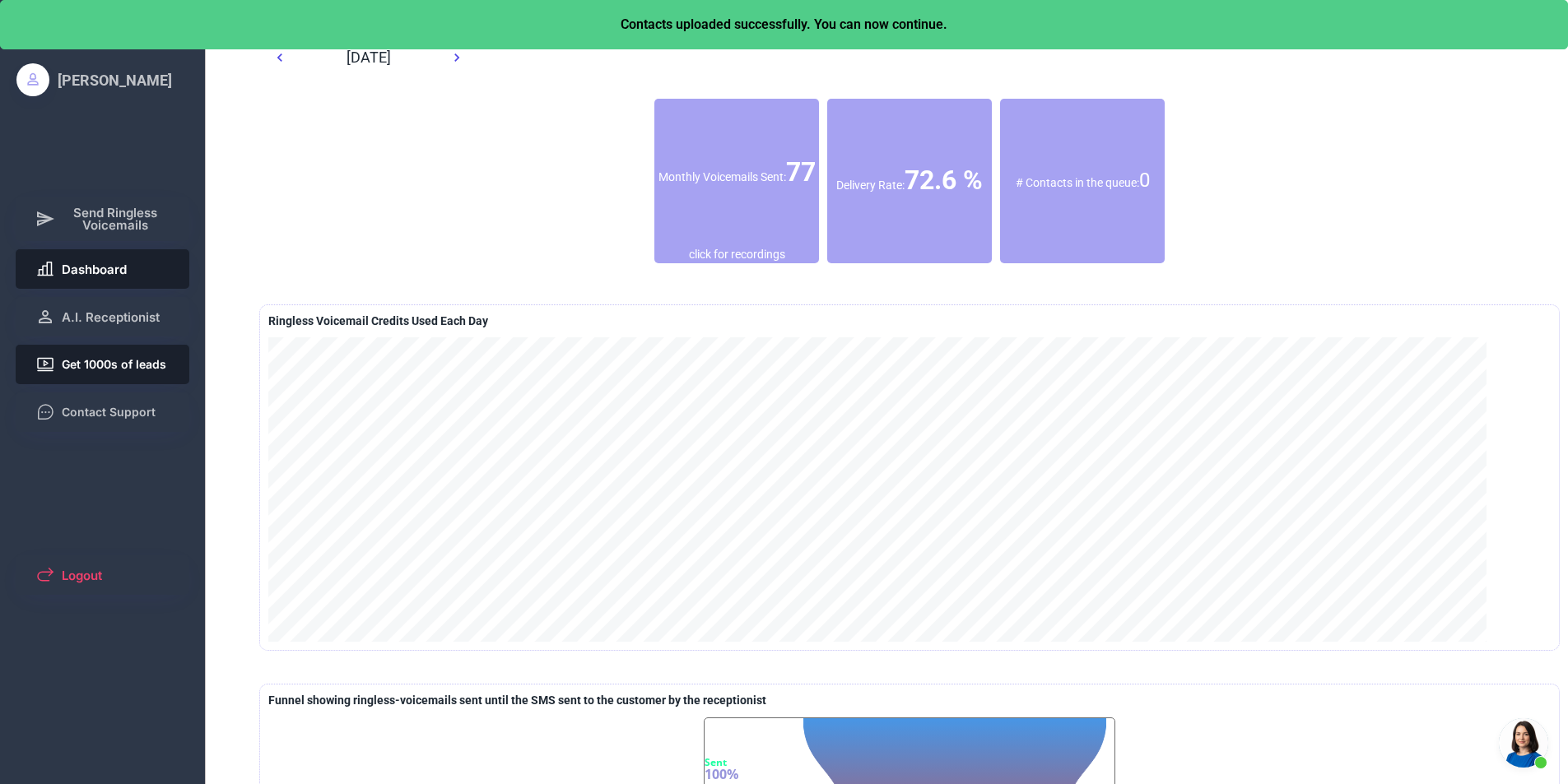
click at [138, 361] on span "Get 1000s of leads" at bounding box center [114, 364] width 105 height 11
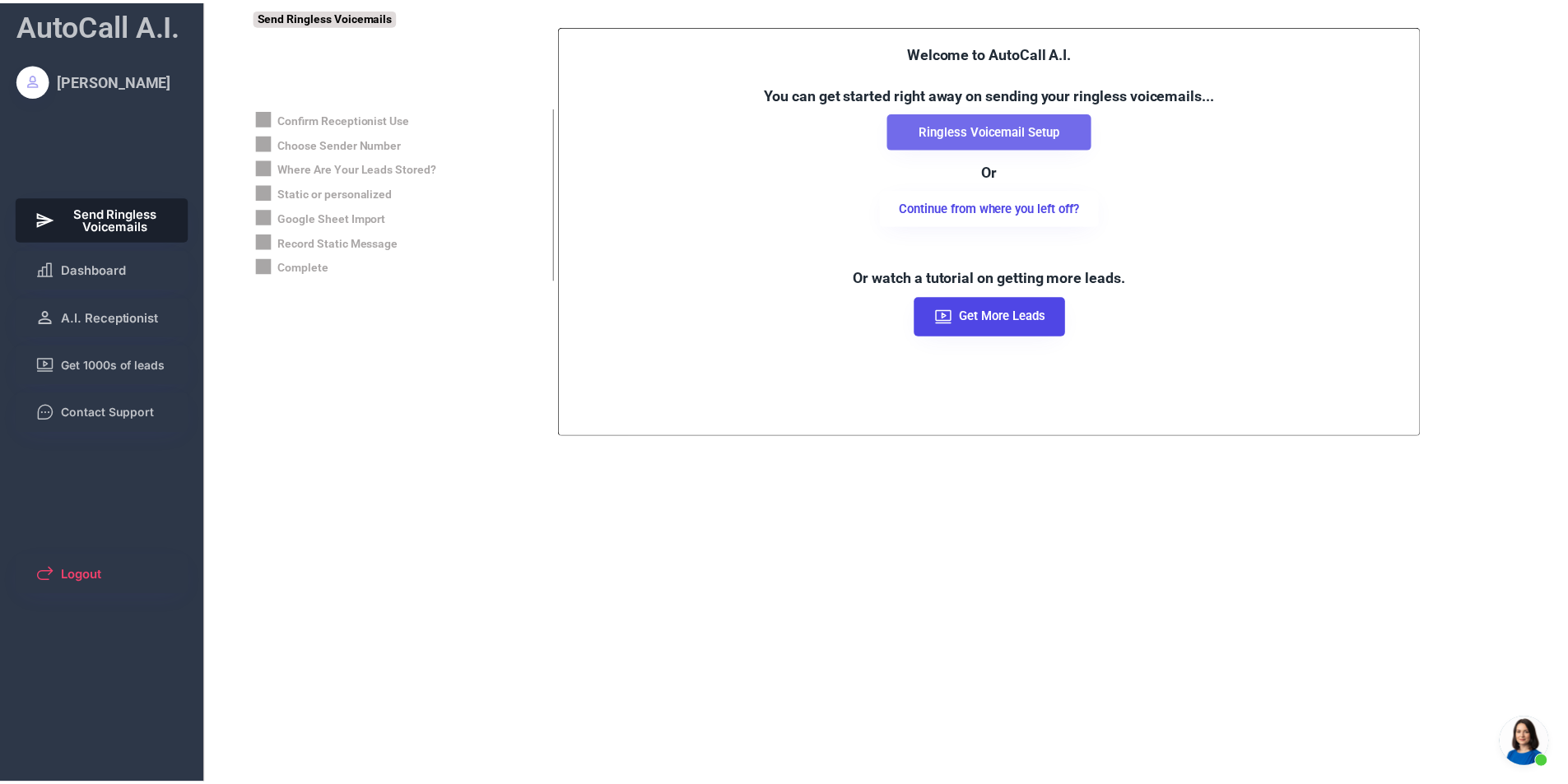
scroll to position [975, 0]
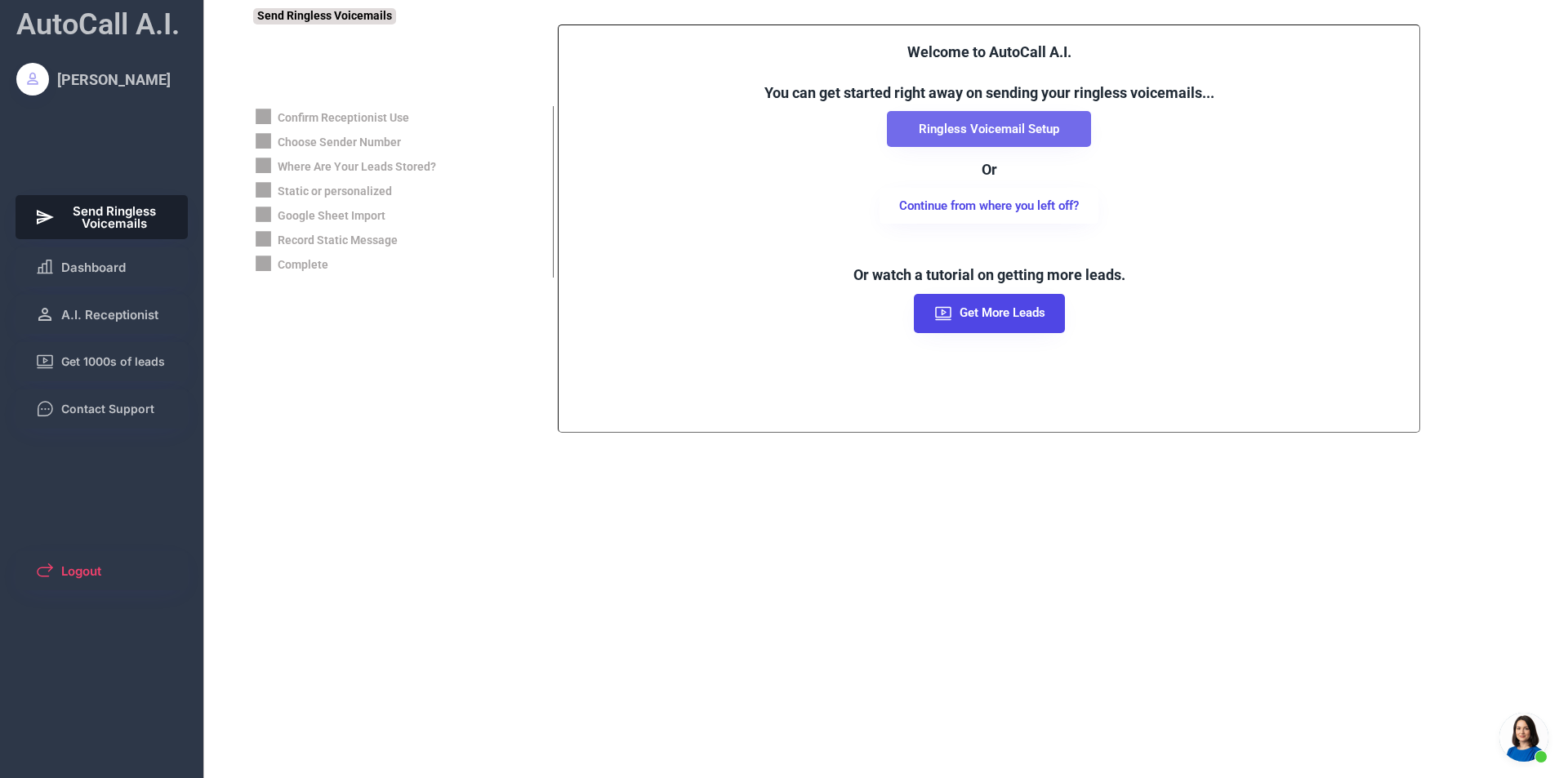
click at [904, 119] on button "Ringless Voicemail Setup" at bounding box center [989, 129] width 205 height 36
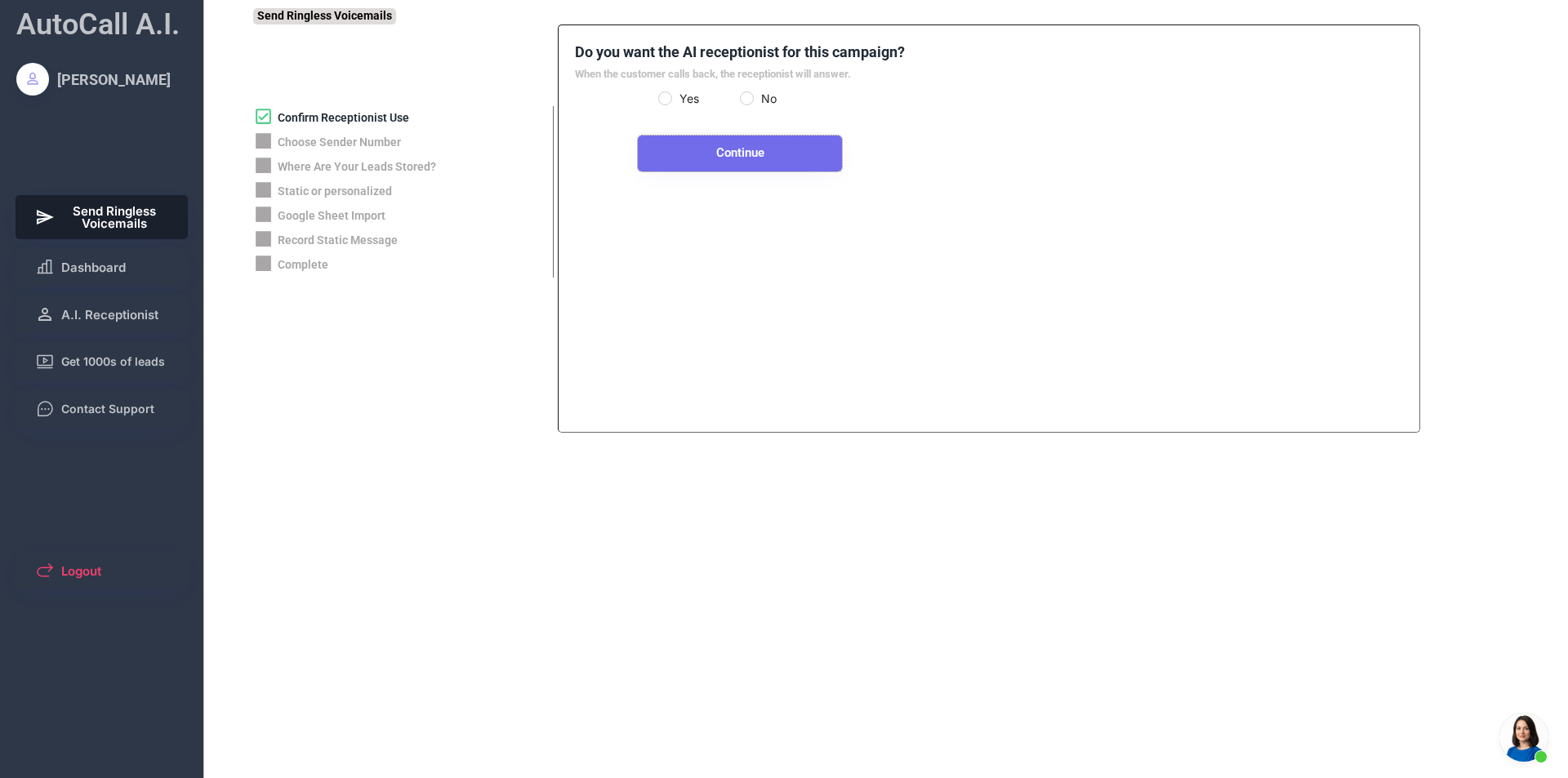
click at [708, 145] on button "Continue" at bounding box center [740, 153] width 205 height 36
select select "**********"
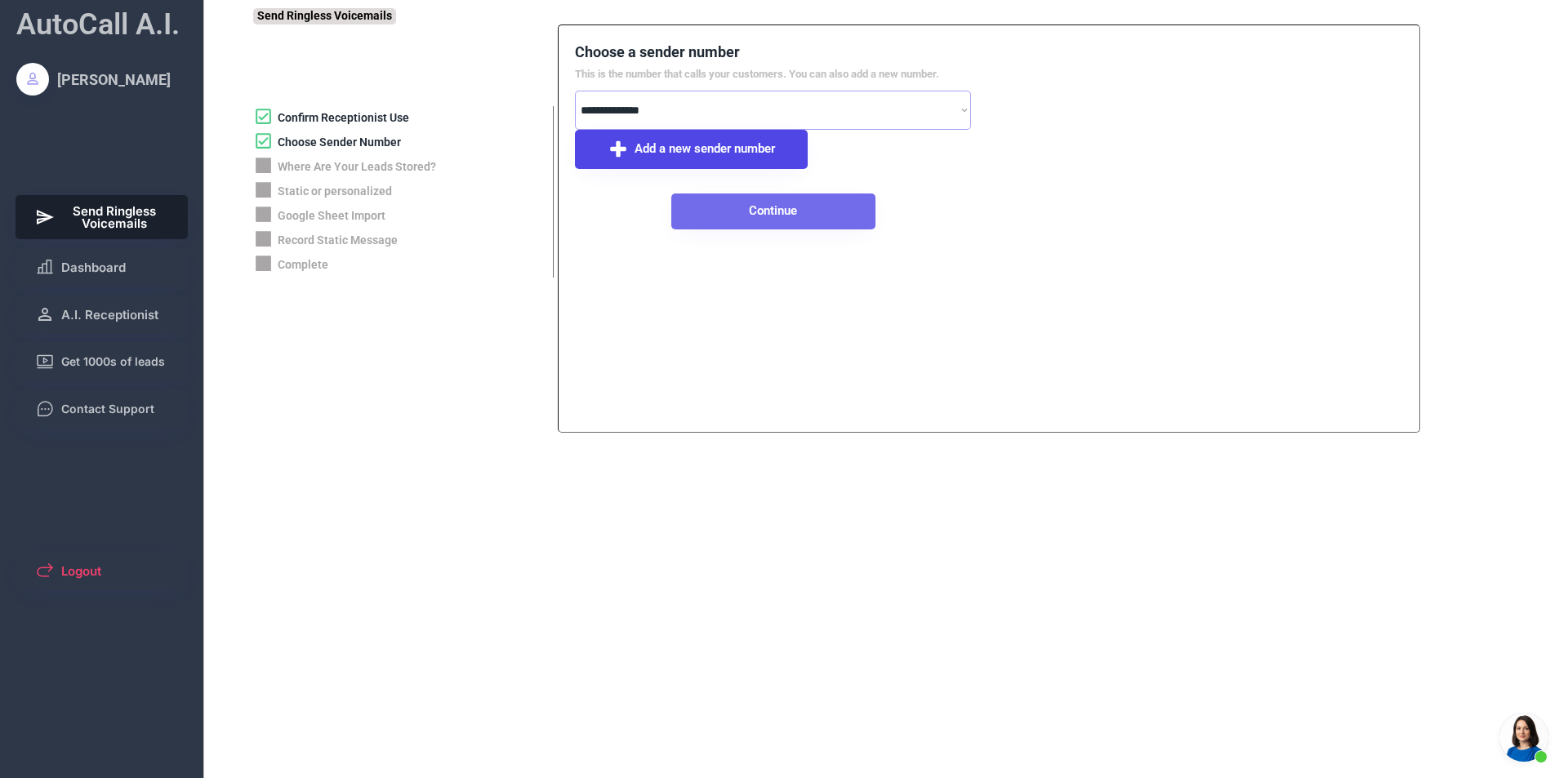
click at [714, 207] on button "Continue" at bounding box center [774, 211] width 205 height 36
select select "**********"
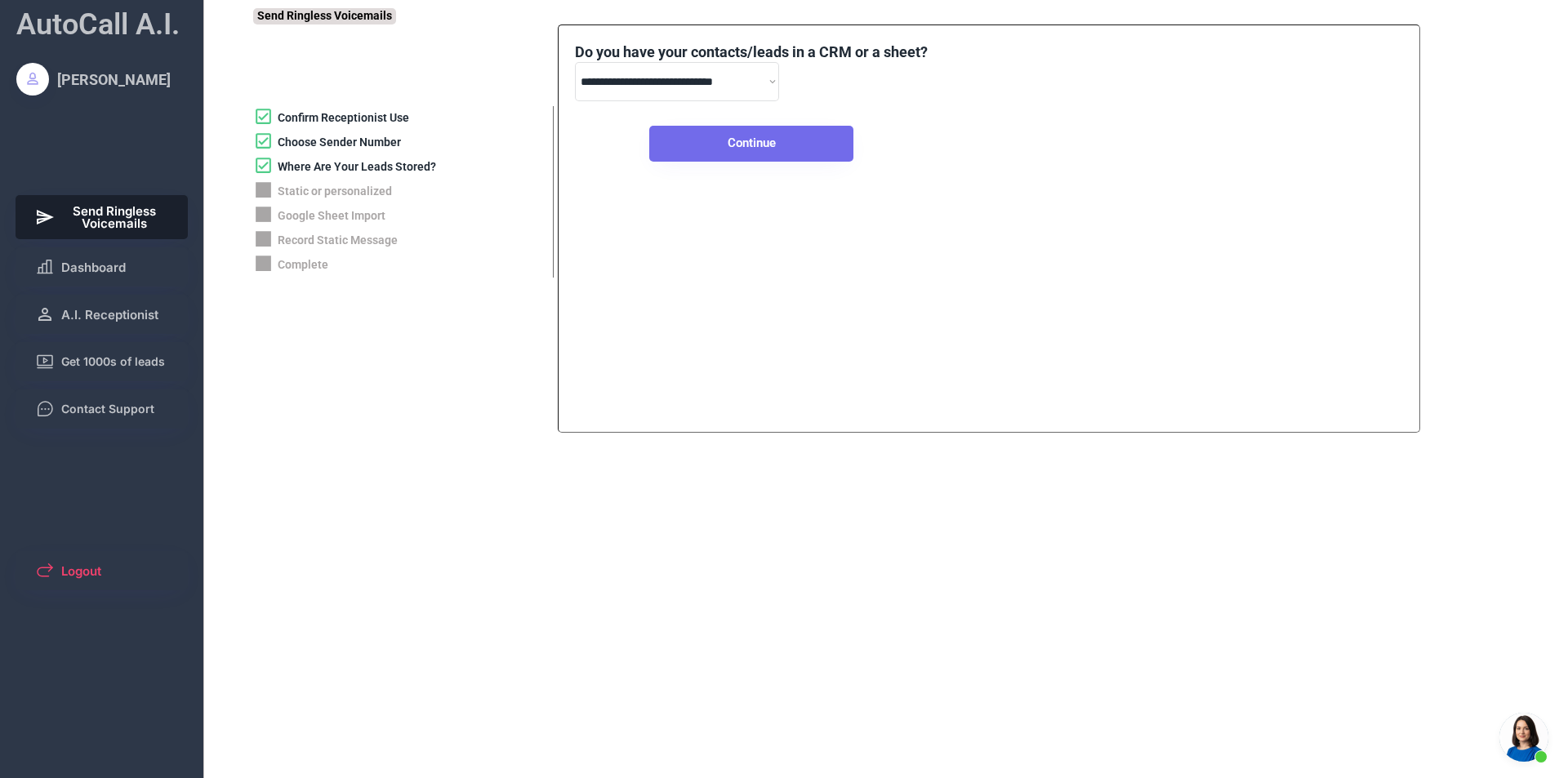
click at [842, 143] on button "Continue" at bounding box center [752, 144] width 205 height 36
select select "****"
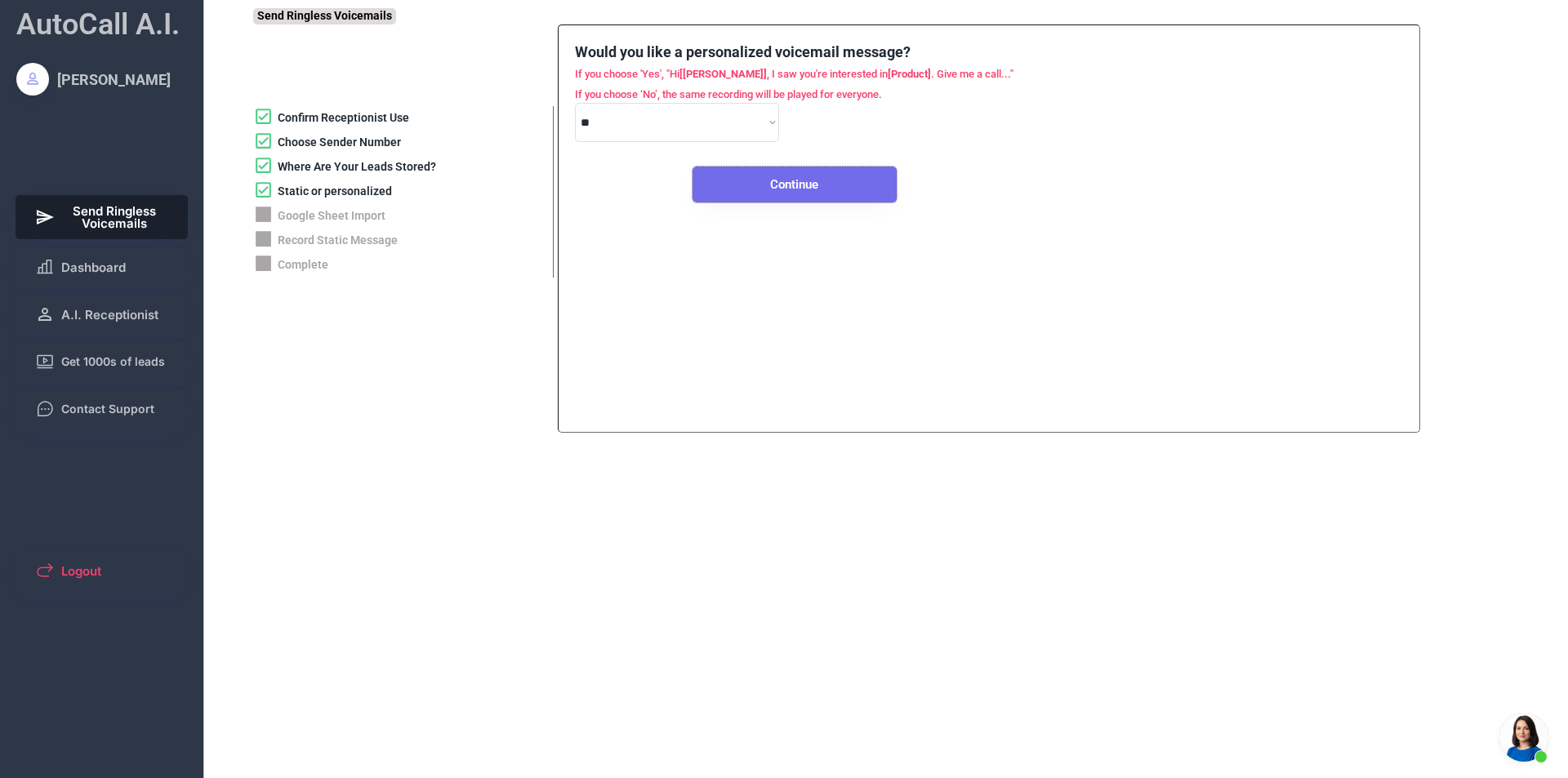
click at [730, 173] on button "Continue" at bounding box center [795, 184] width 205 height 36
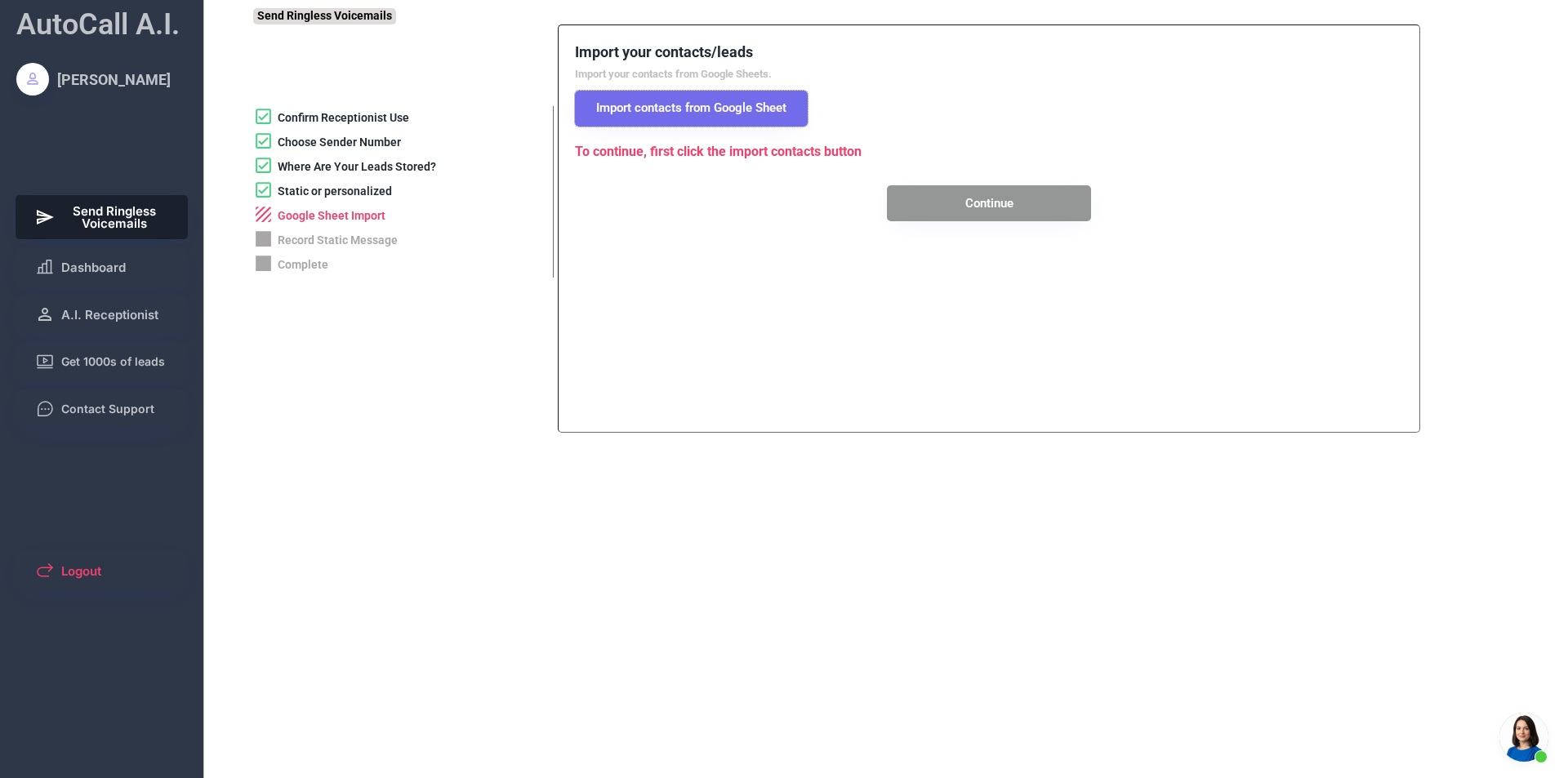
click at [679, 94] on button "Import contacts from Google Sheet" at bounding box center [691, 108] width 233 height 36
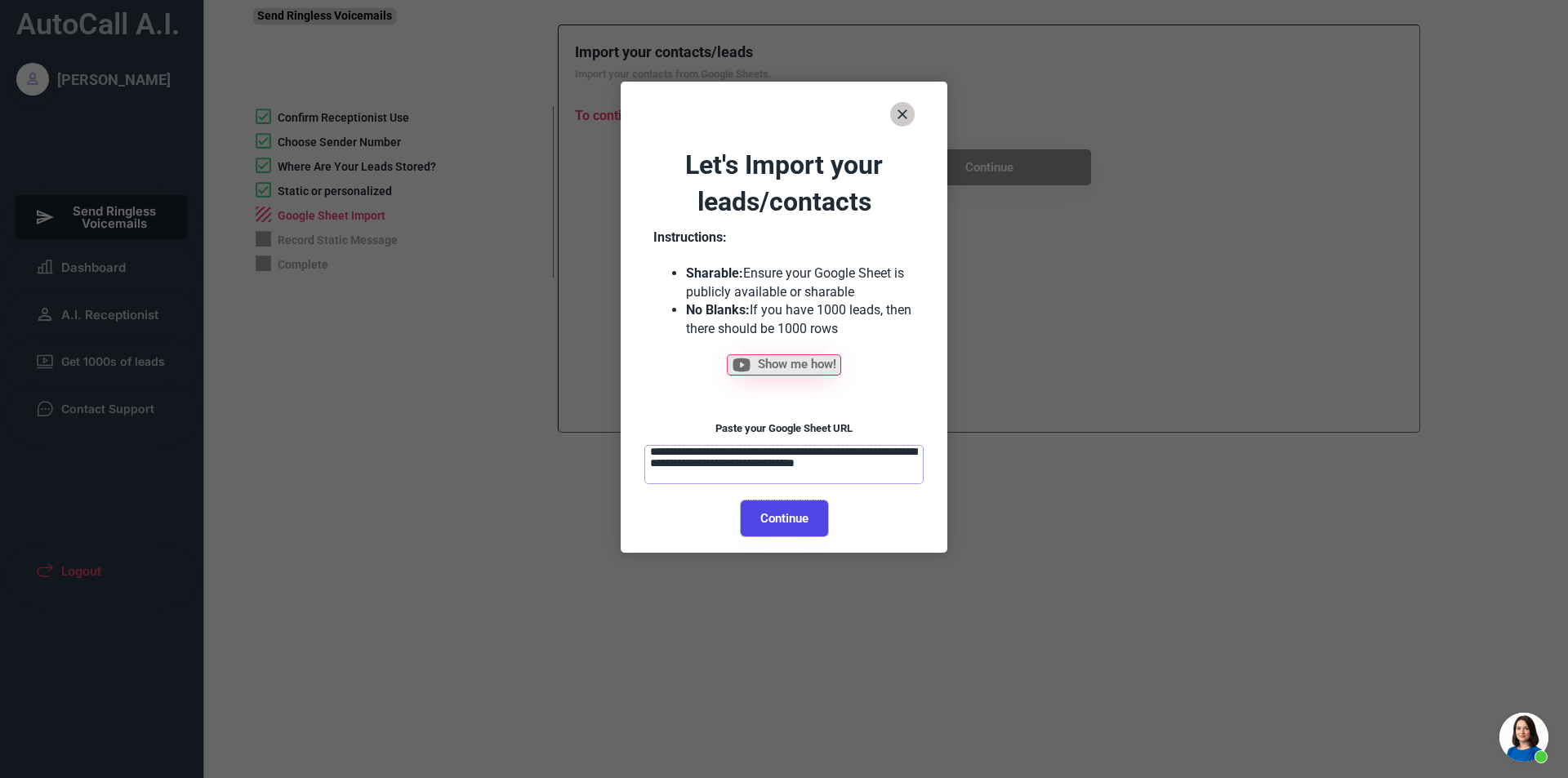
click at [762, 522] on button "Continue" at bounding box center [784, 518] width 88 height 36
select select "**********"
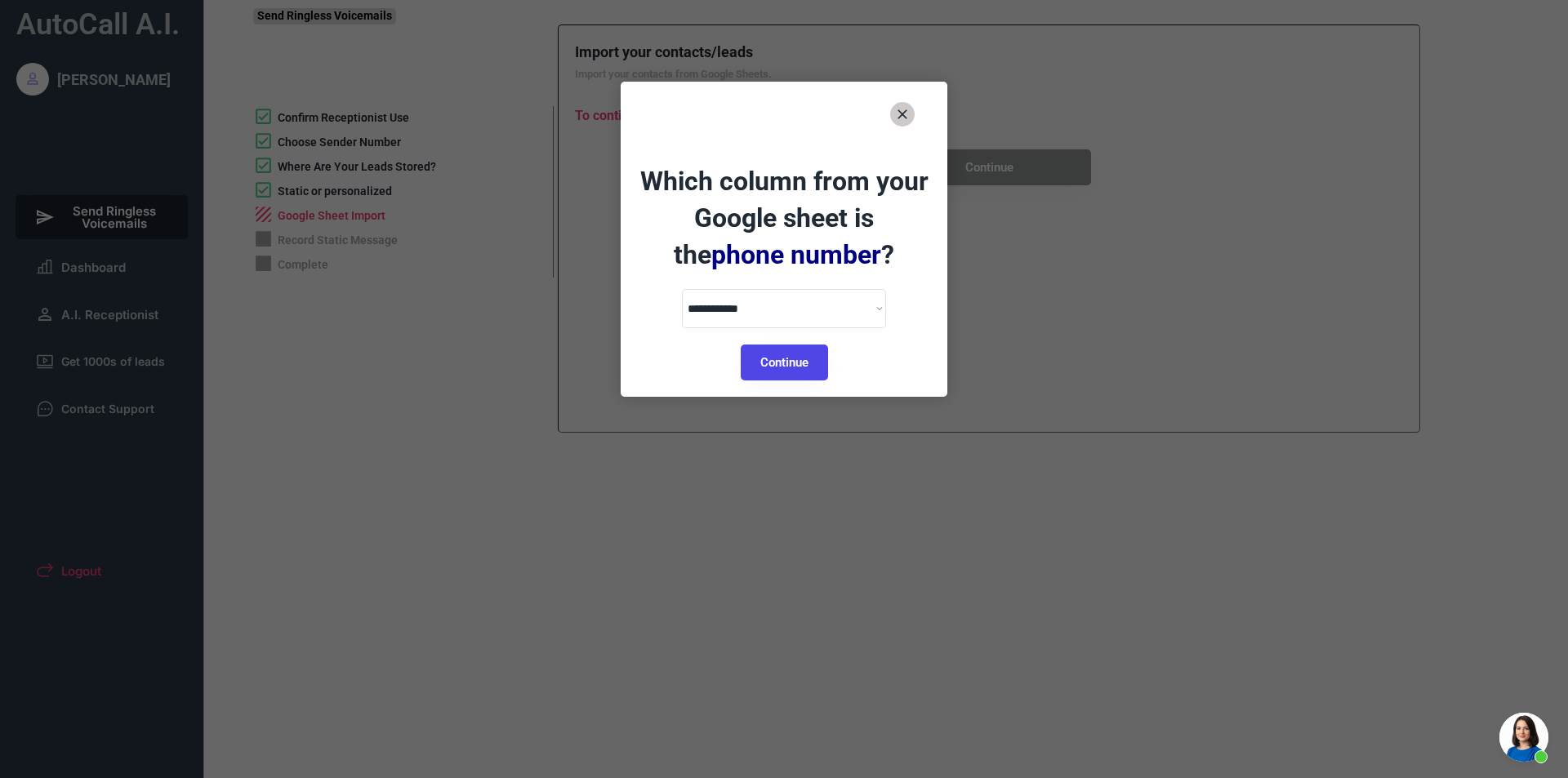
click at [752, 360] on button "Continue" at bounding box center [784, 362] width 88 height 36
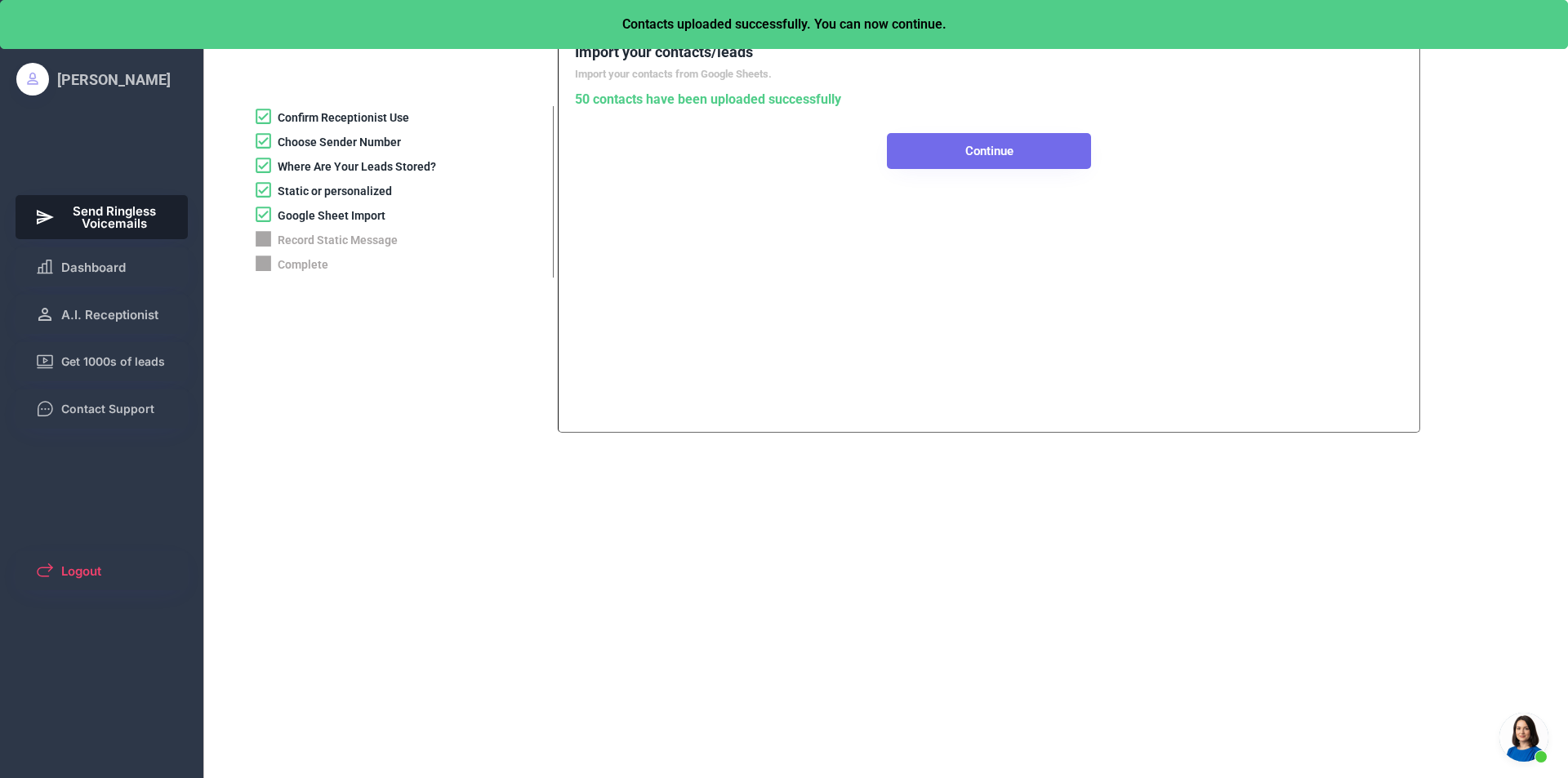
click at [964, 142] on button "Continue" at bounding box center [989, 151] width 205 height 36
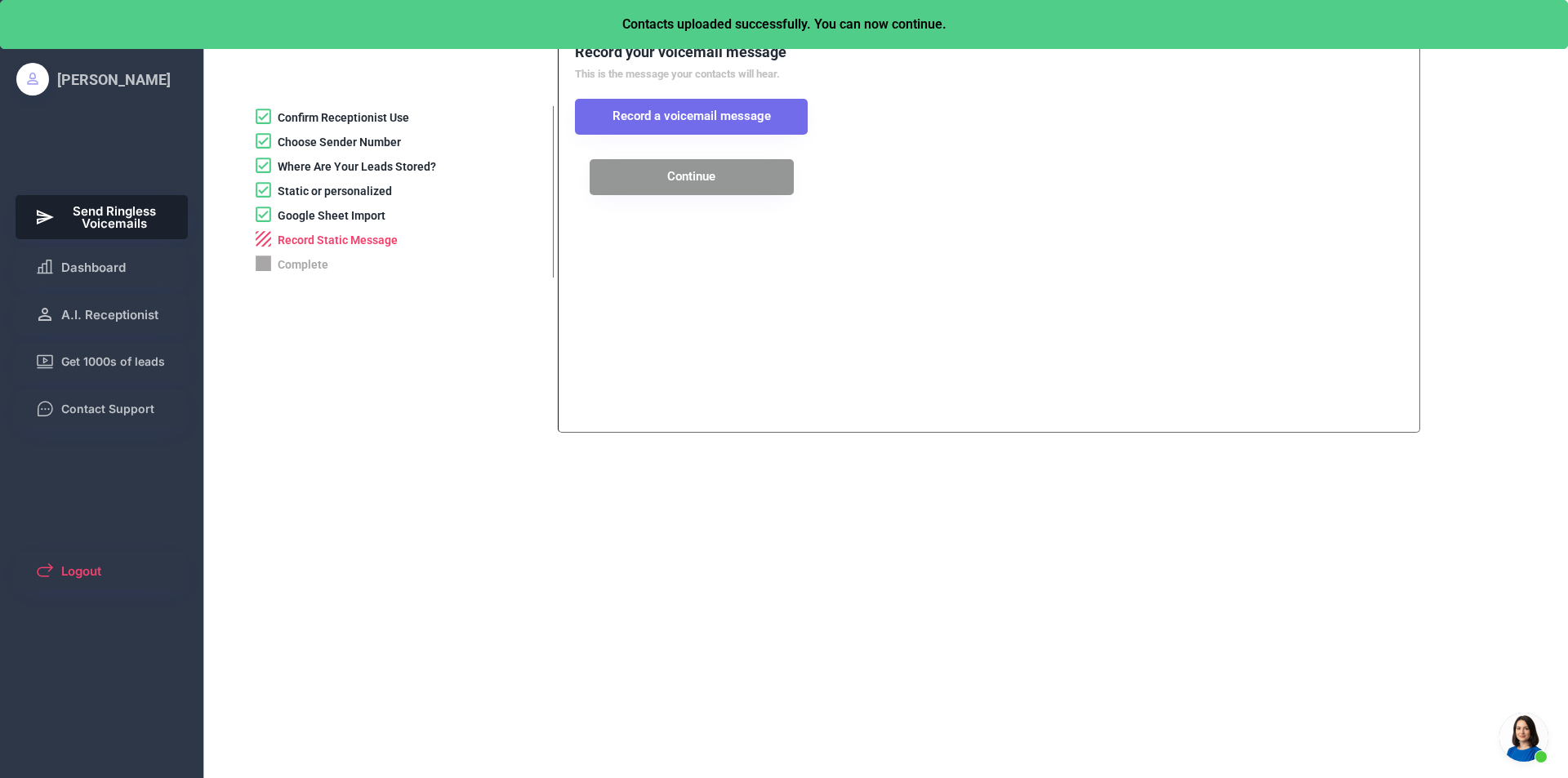
click at [755, 107] on button "Record a voicemail message" at bounding box center [691, 117] width 233 height 36
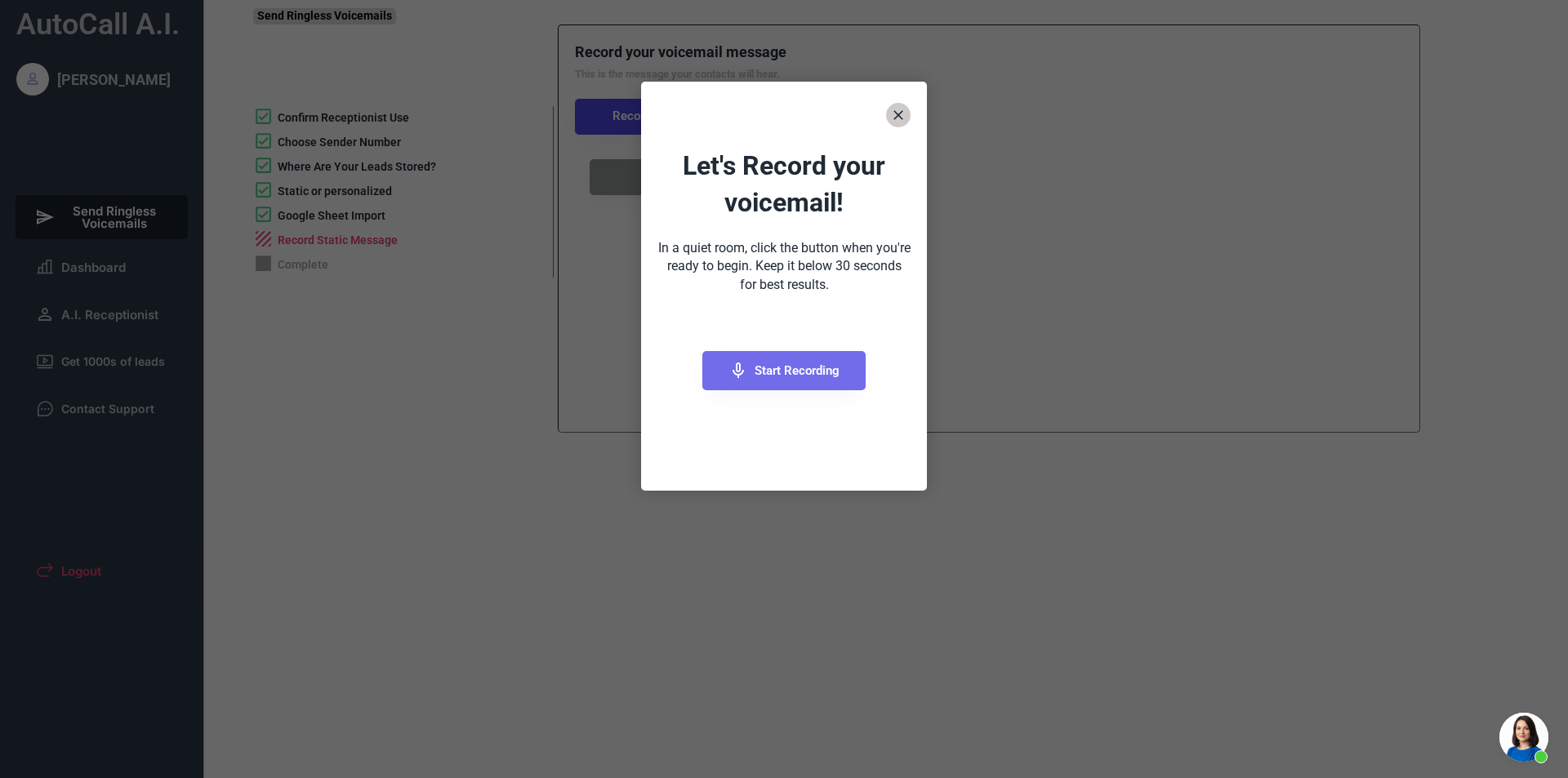
click at [752, 375] on button "Start Recording" at bounding box center [784, 371] width 164 height 39
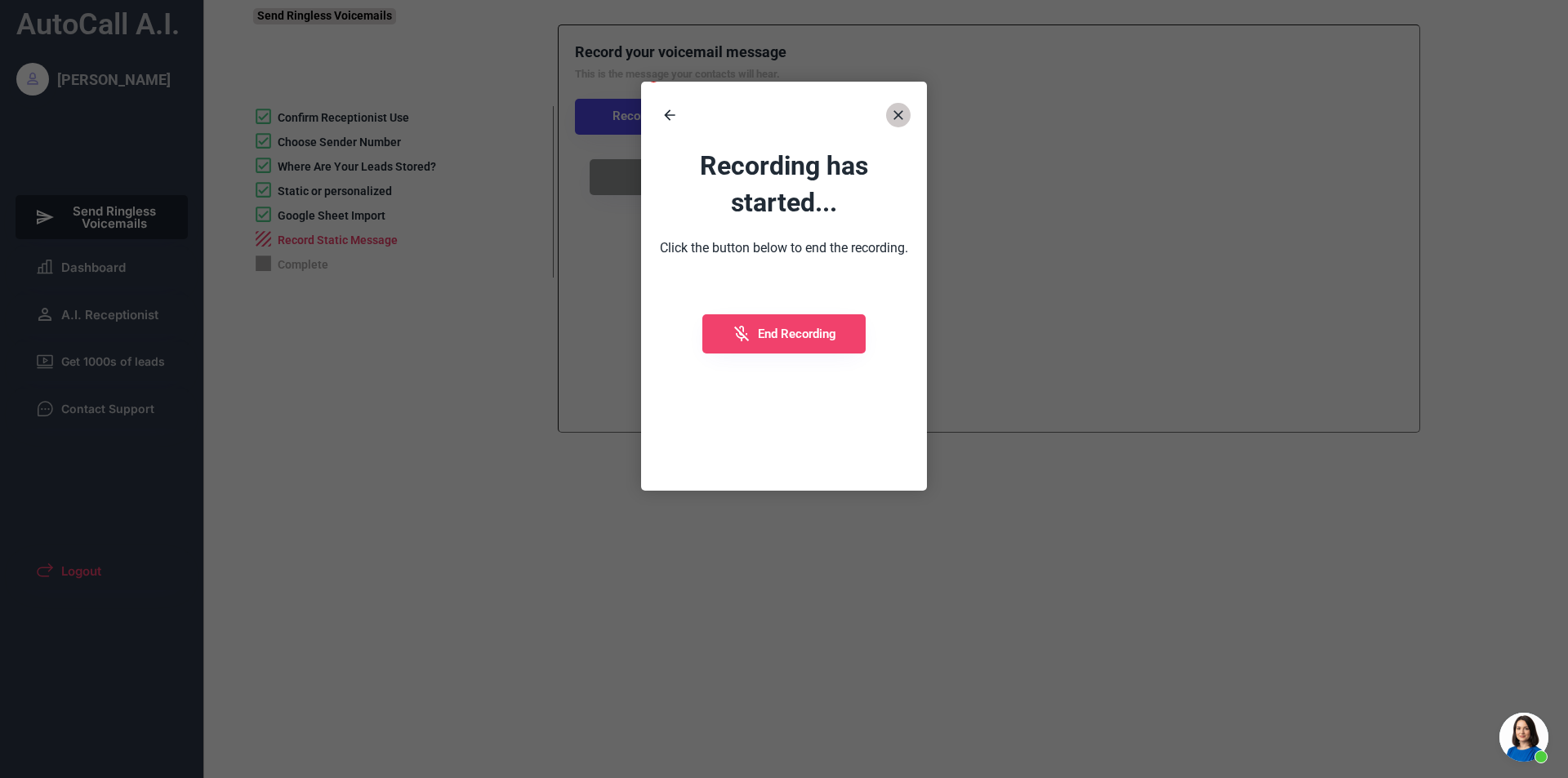
click at [756, 313] on div "Recording has started... Click the button below to end the recording. Start Rec…" at bounding box center [783, 303] width 285 height 343
click at [773, 328] on span "End Recording" at bounding box center [797, 334] width 78 height 12
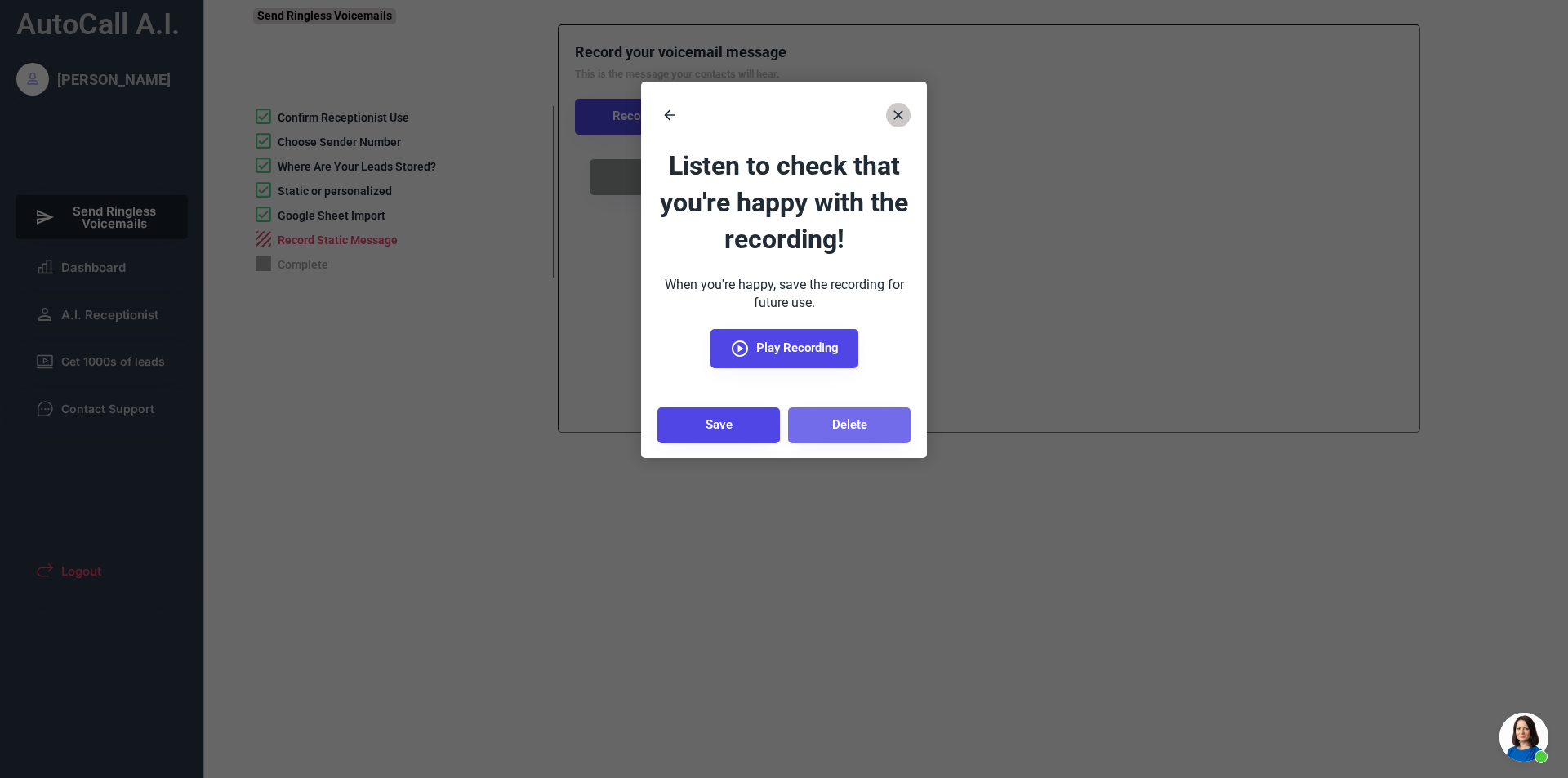
click at [824, 420] on button "Delete" at bounding box center [850, 425] width 123 height 36
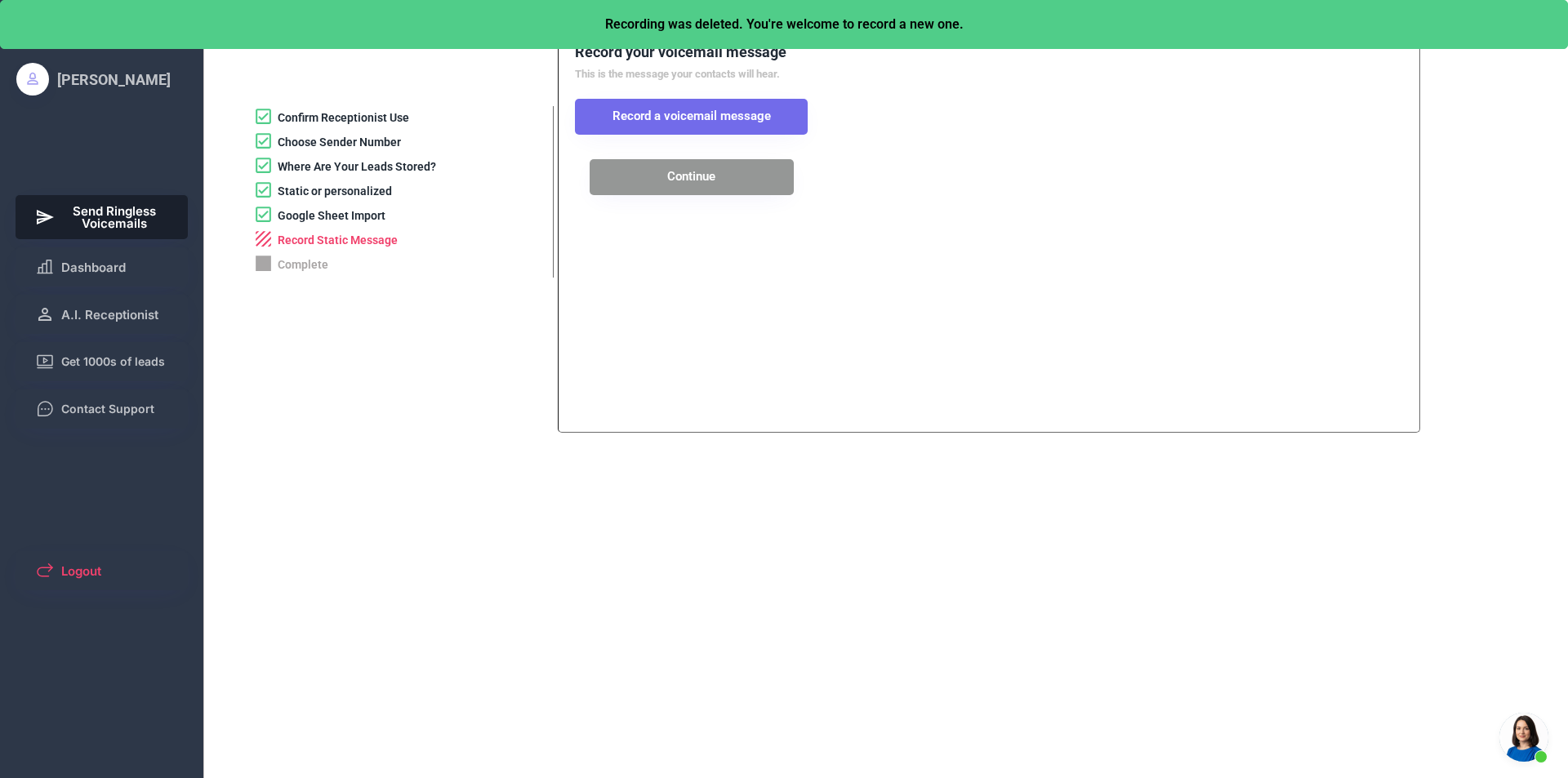
click at [713, 121] on button "Record a voicemail message" at bounding box center [691, 117] width 233 height 36
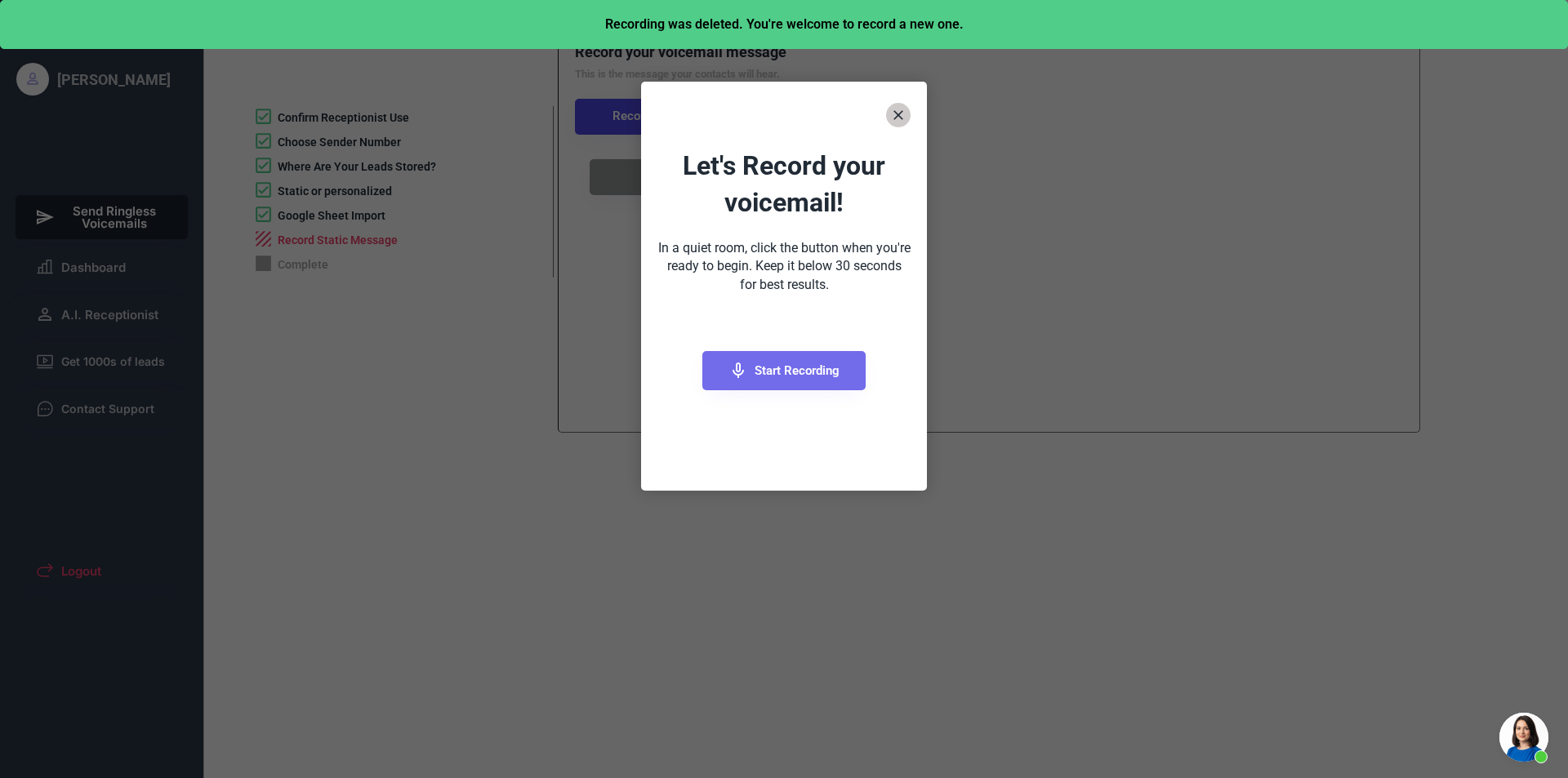
click at [746, 361] on icon at bounding box center [738, 371] width 20 height 20
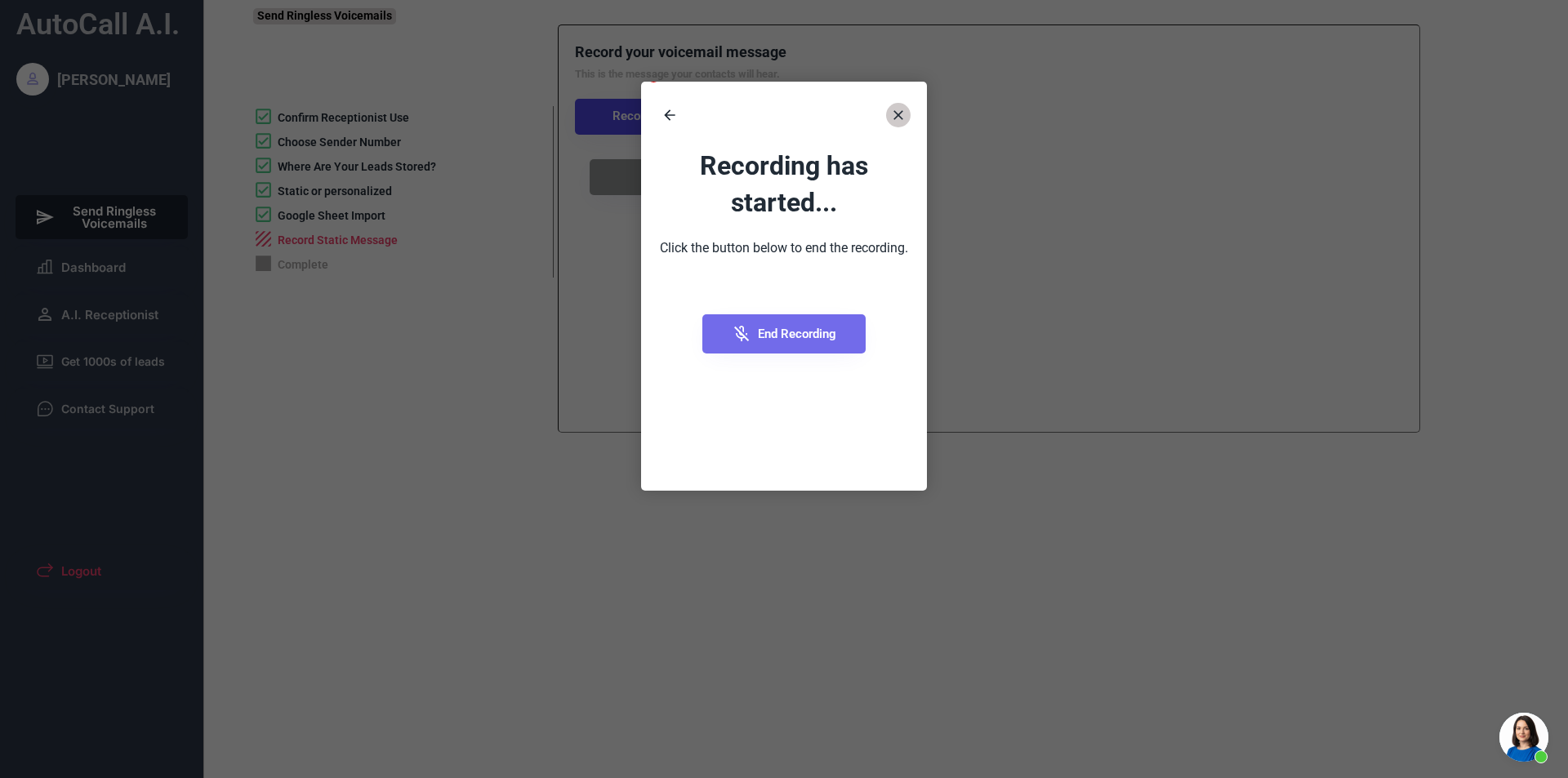
click at [735, 325] on icon at bounding box center [741, 333] width 20 height 20
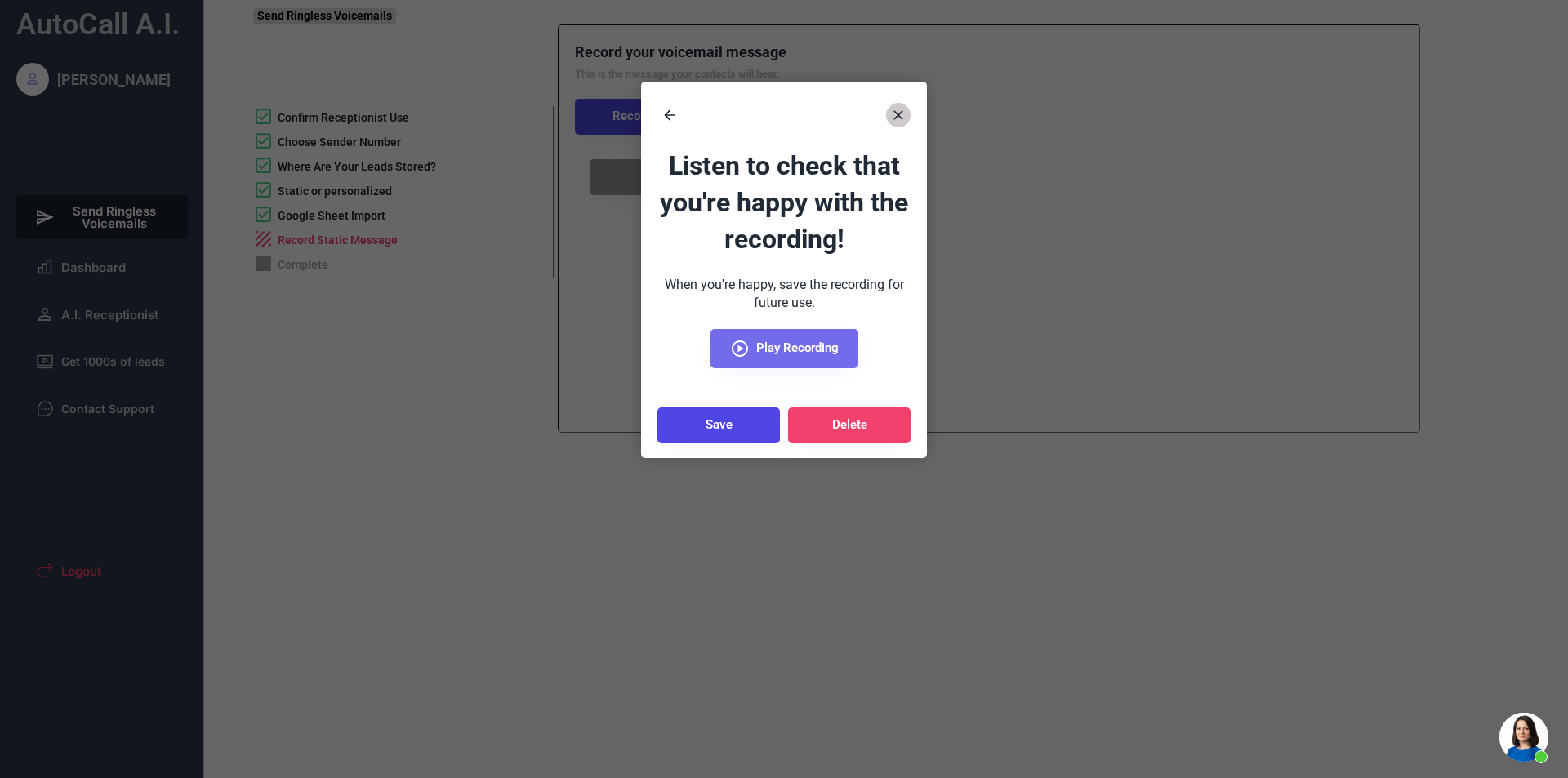
click at [737, 346] on use at bounding box center [740, 349] width 16 height 16
click at [845, 417] on button "Delete" at bounding box center [850, 425] width 123 height 36
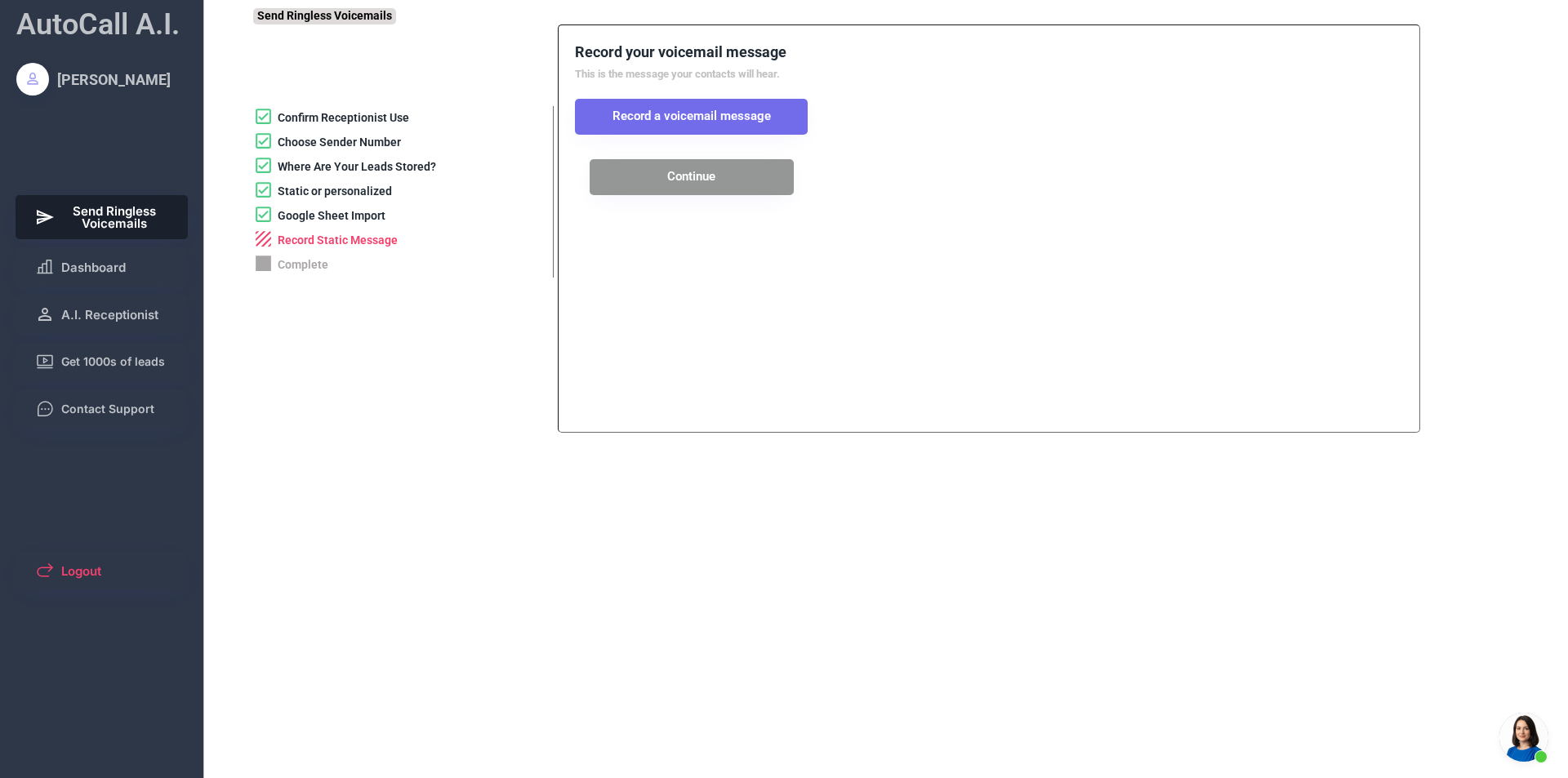
click at [792, 123] on button "Record a voicemail message" at bounding box center [691, 117] width 233 height 36
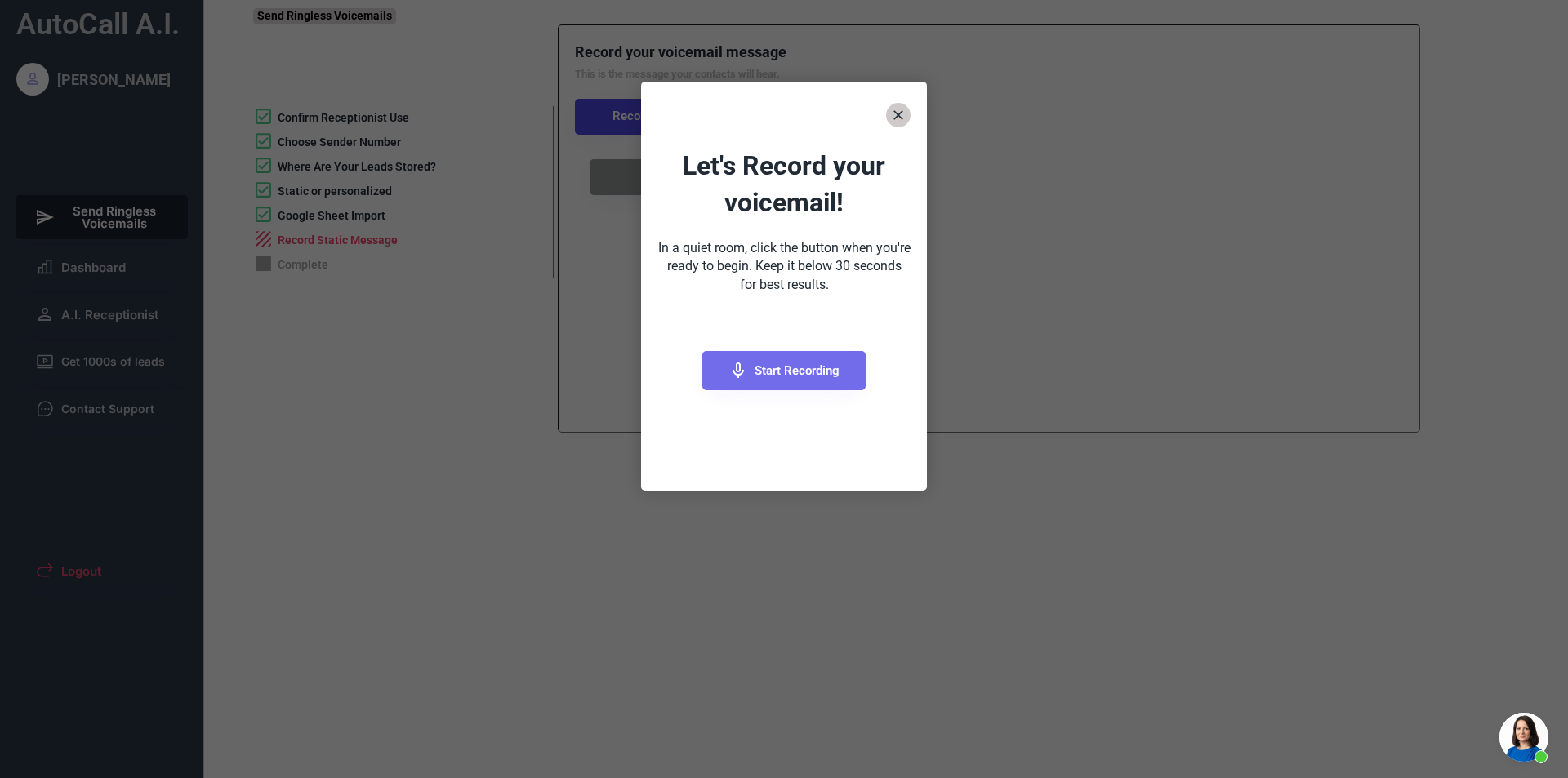
click at [838, 378] on button "Start Recording" at bounding box center [784, 371] width 164 height 39
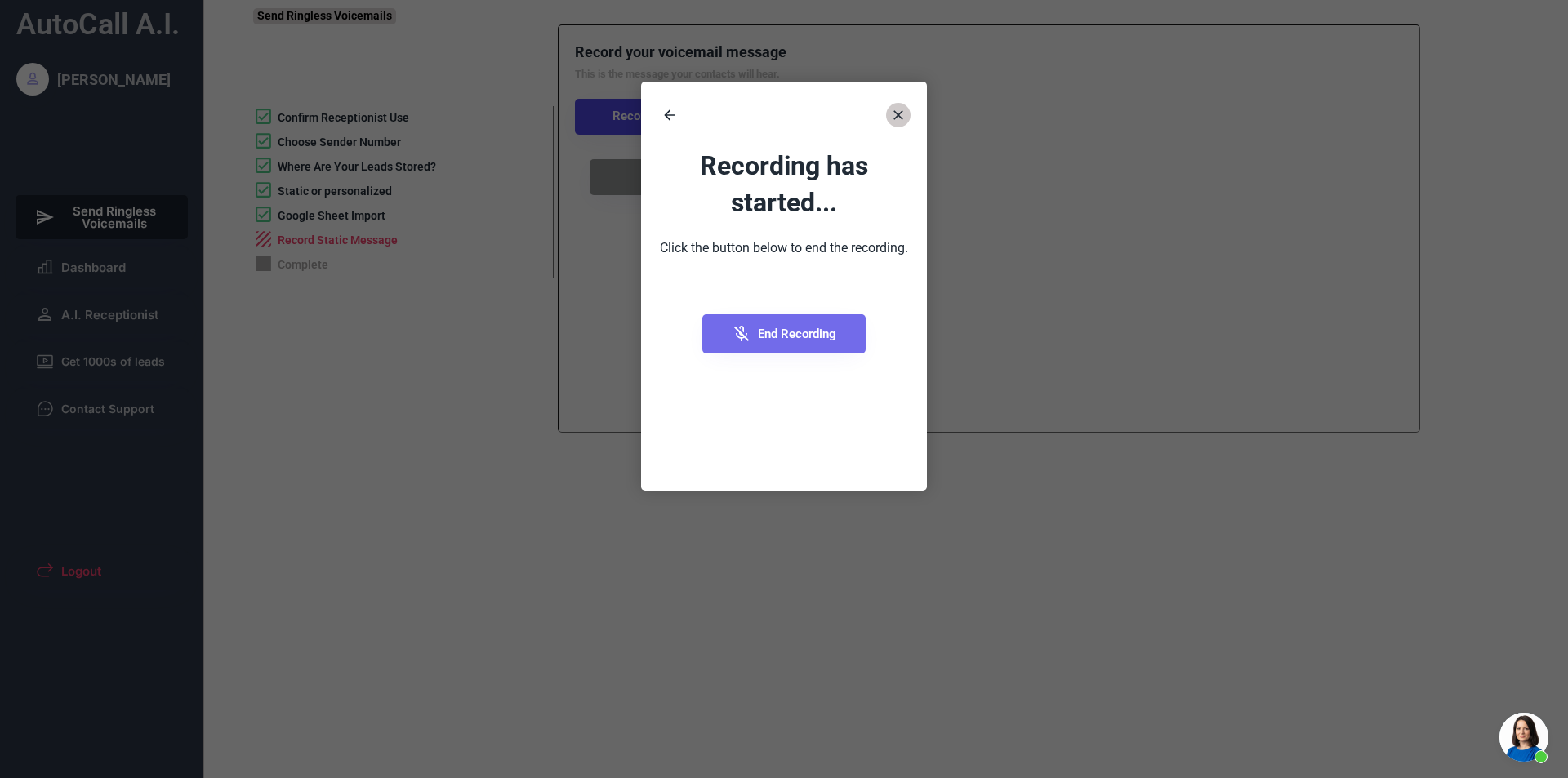
click at [781, 338] on span "End Recording" at bounding box center [797, 334] width 78 height 12
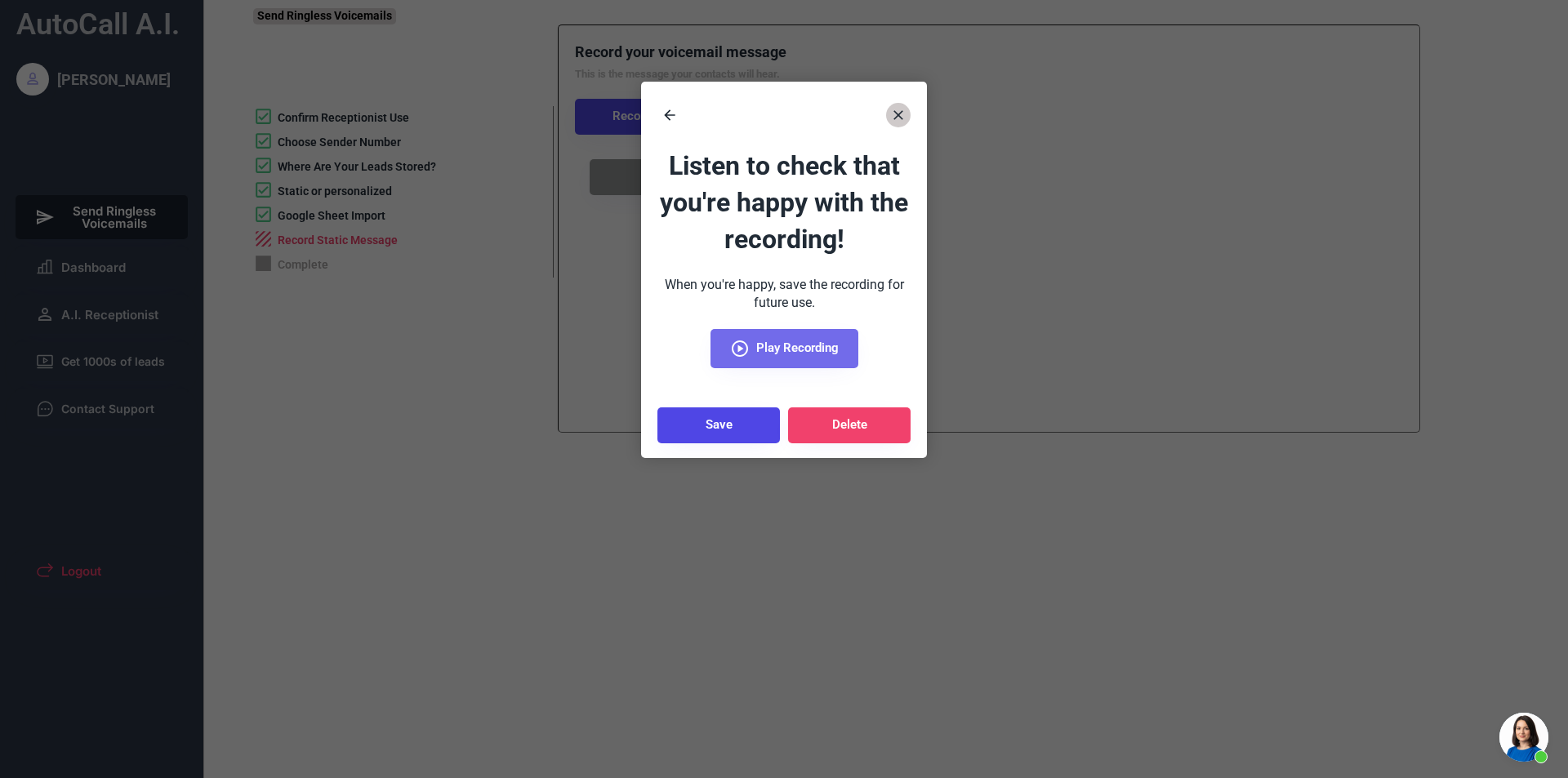
click at [743, 364] on button "Play Recording" at bounding box center [784, 349] width 147 height 39
click at [733, 420] on button "Save" at bounding box center [718, 425] width 123 height 36
select select "**********"
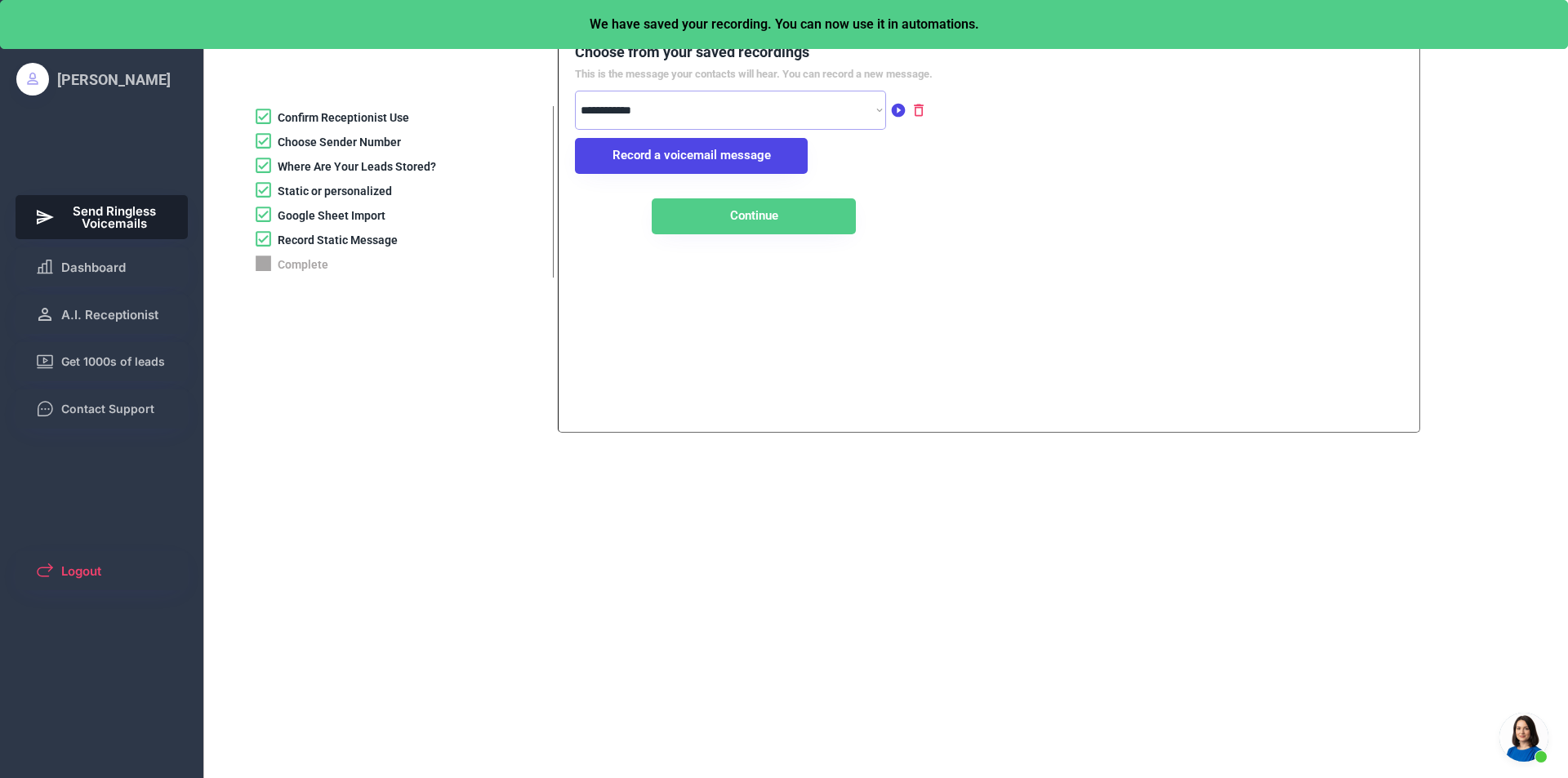
click at [648, 107] on select "**********" at bounding box center [730, 110] width 311 height 39
click at [680, 214] on button "Continue" at bounding box center [754, 216] width 205 height 36
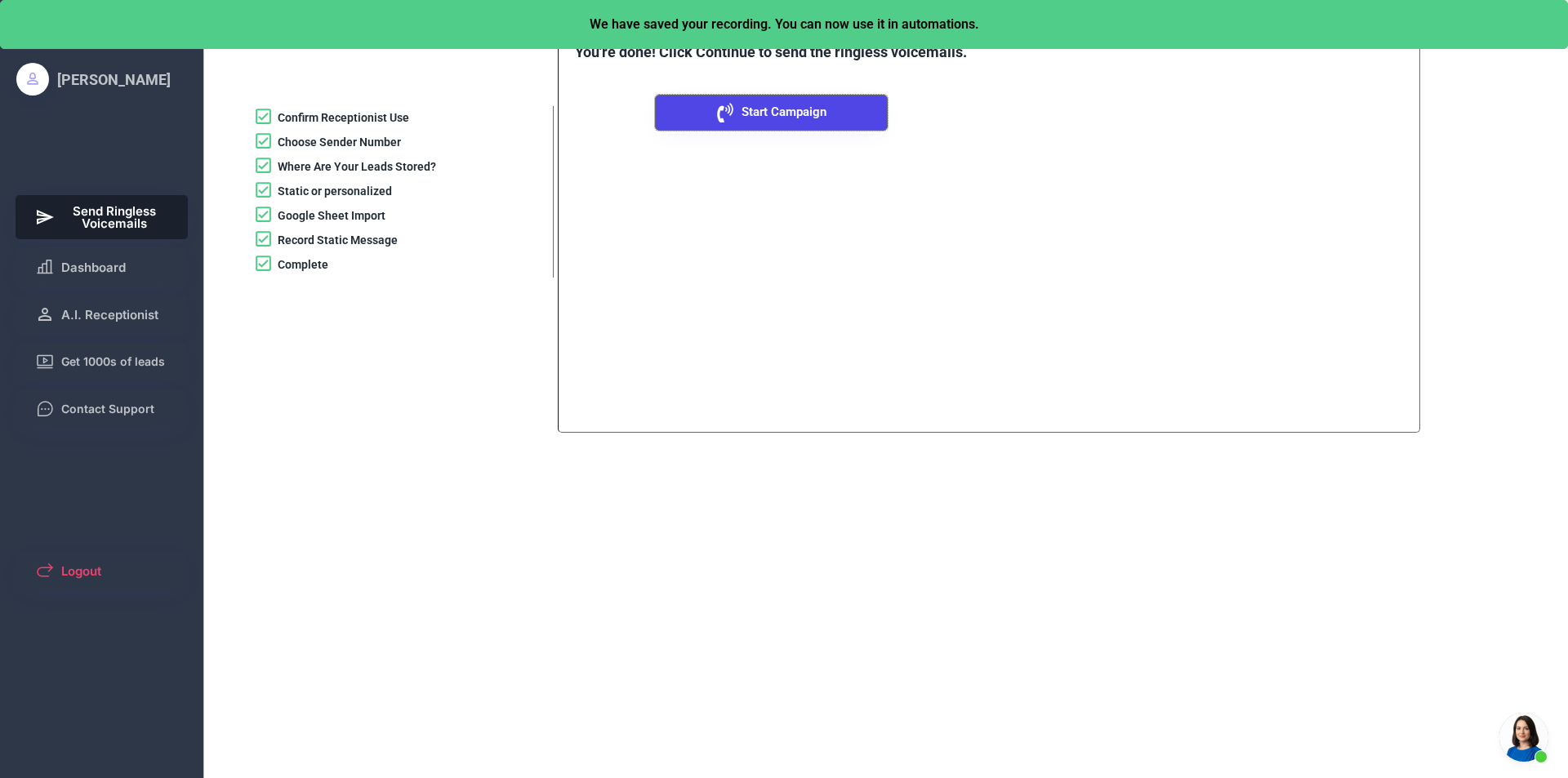
click at [748, 121] on button "Start Campaign" at bounding box center [770, 112] width 233 height 36
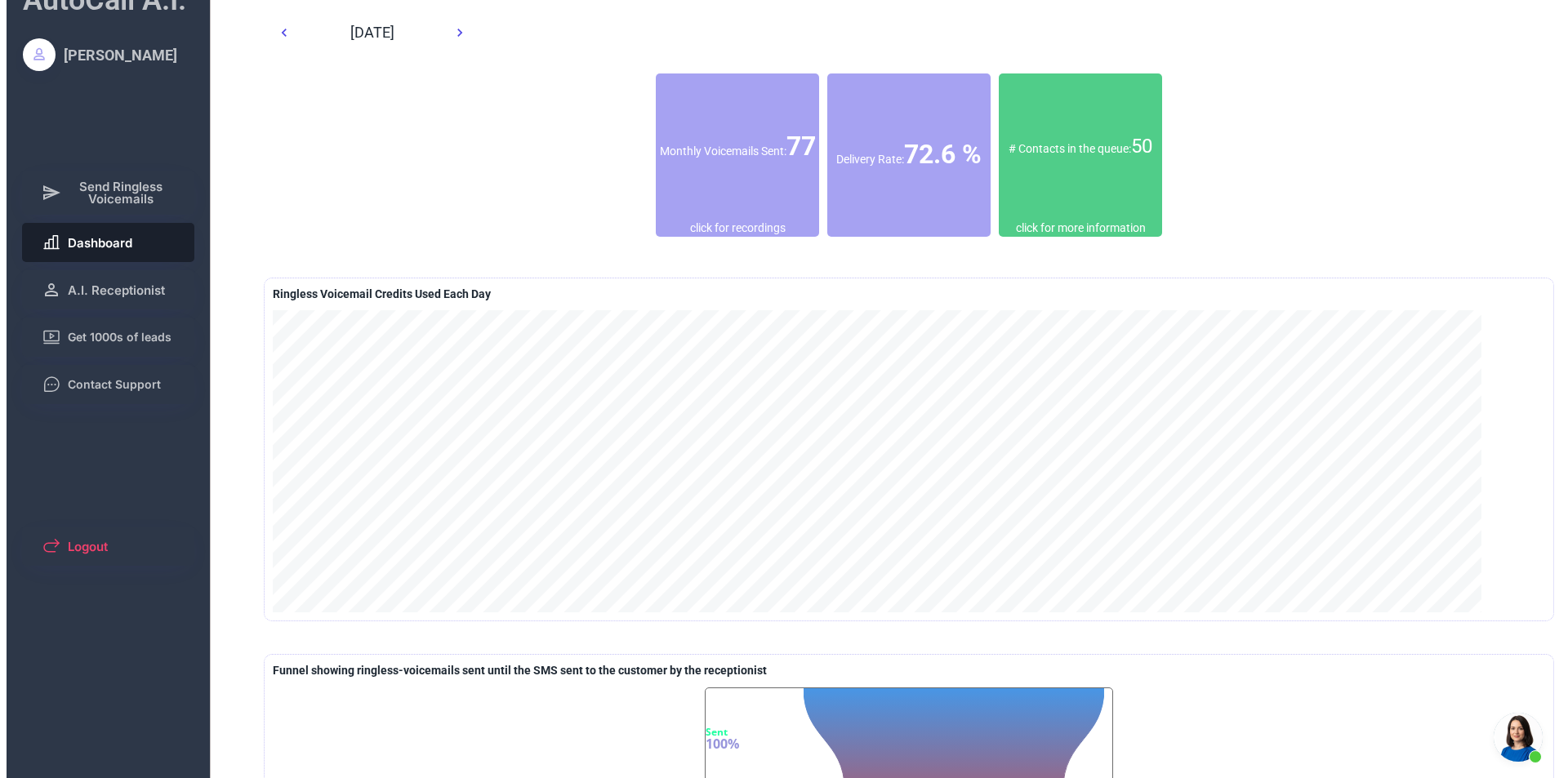
scroll to position [0, 0]
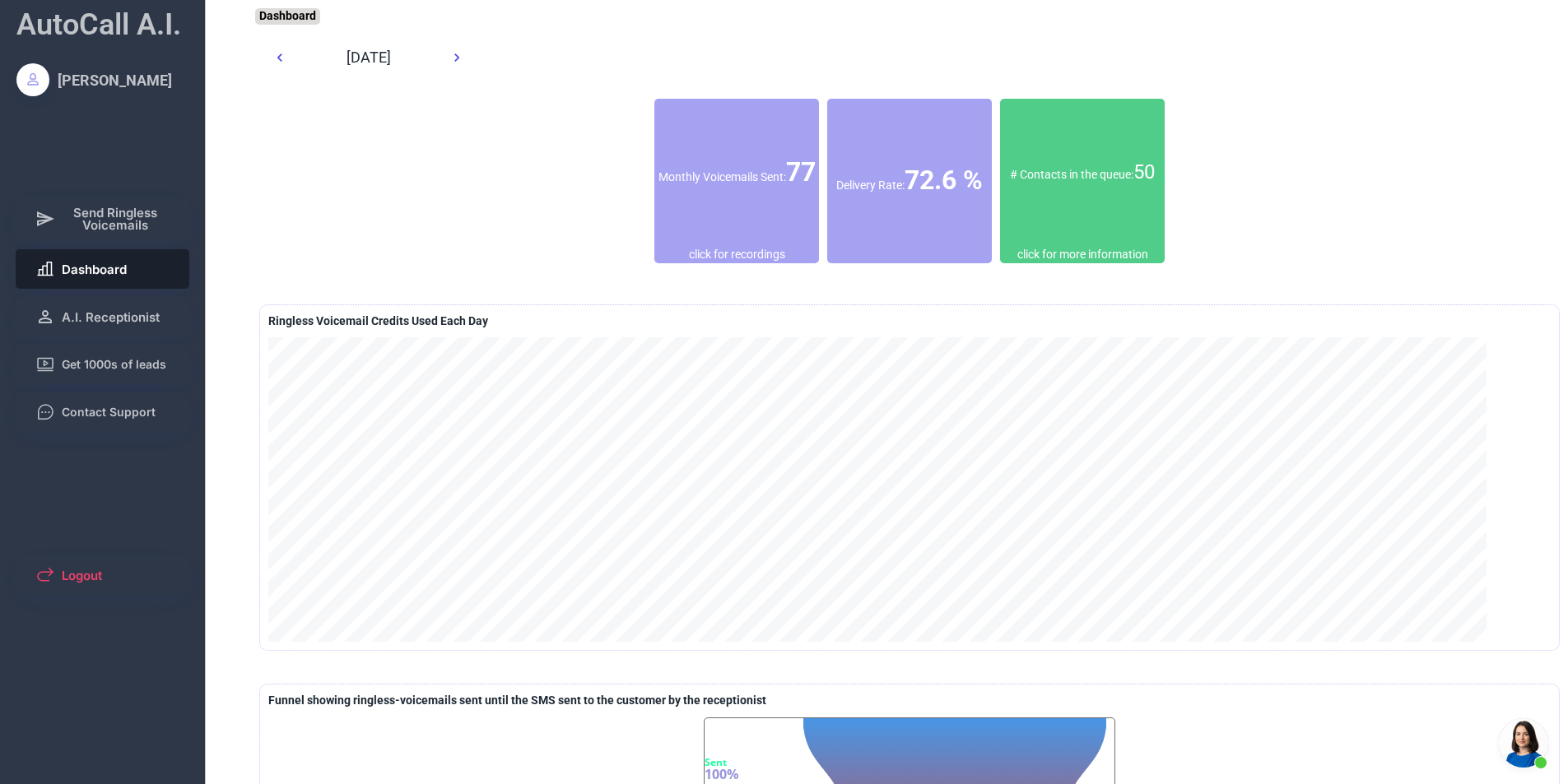
click at [1069, 244] on div "# Contacts in the queue: 50" at bounding box center [1083, 173] width 165 height 148
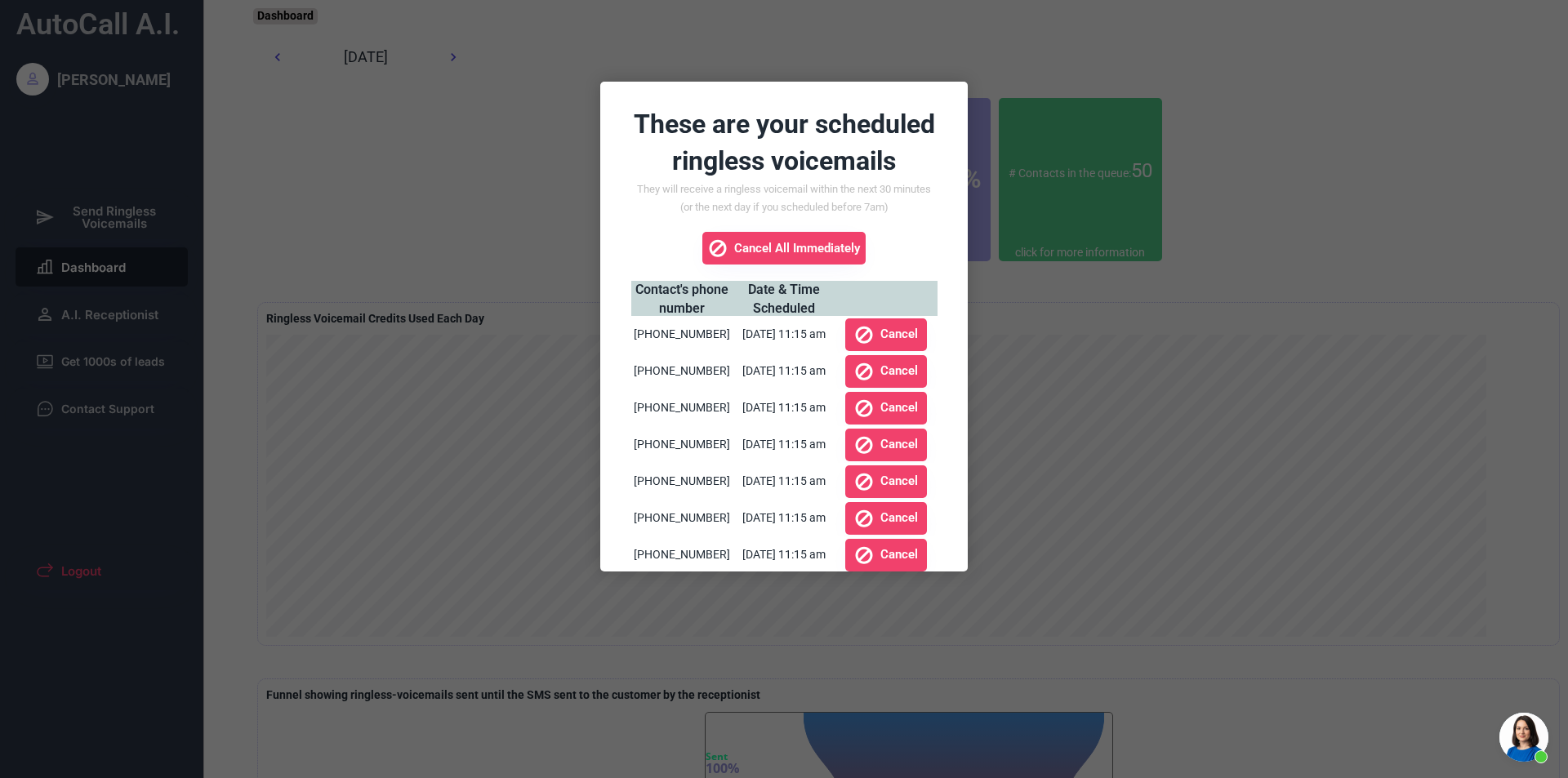
click at [1142, 182] on div at bounding box center [784, 389] width 1568 height 778
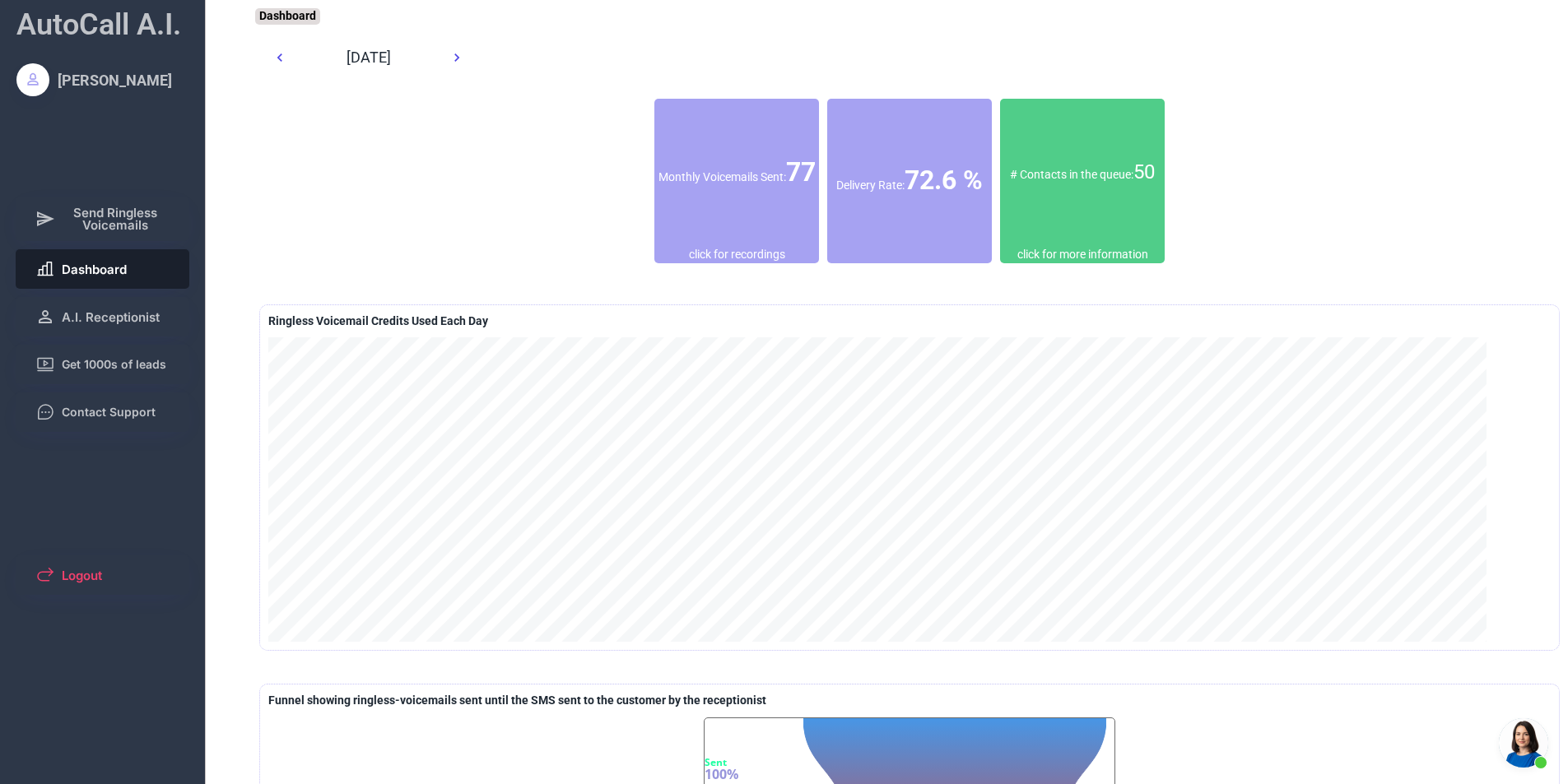
click at [1133, 167] on font "50" at bounding box center [1144, 172] width 21 height 23
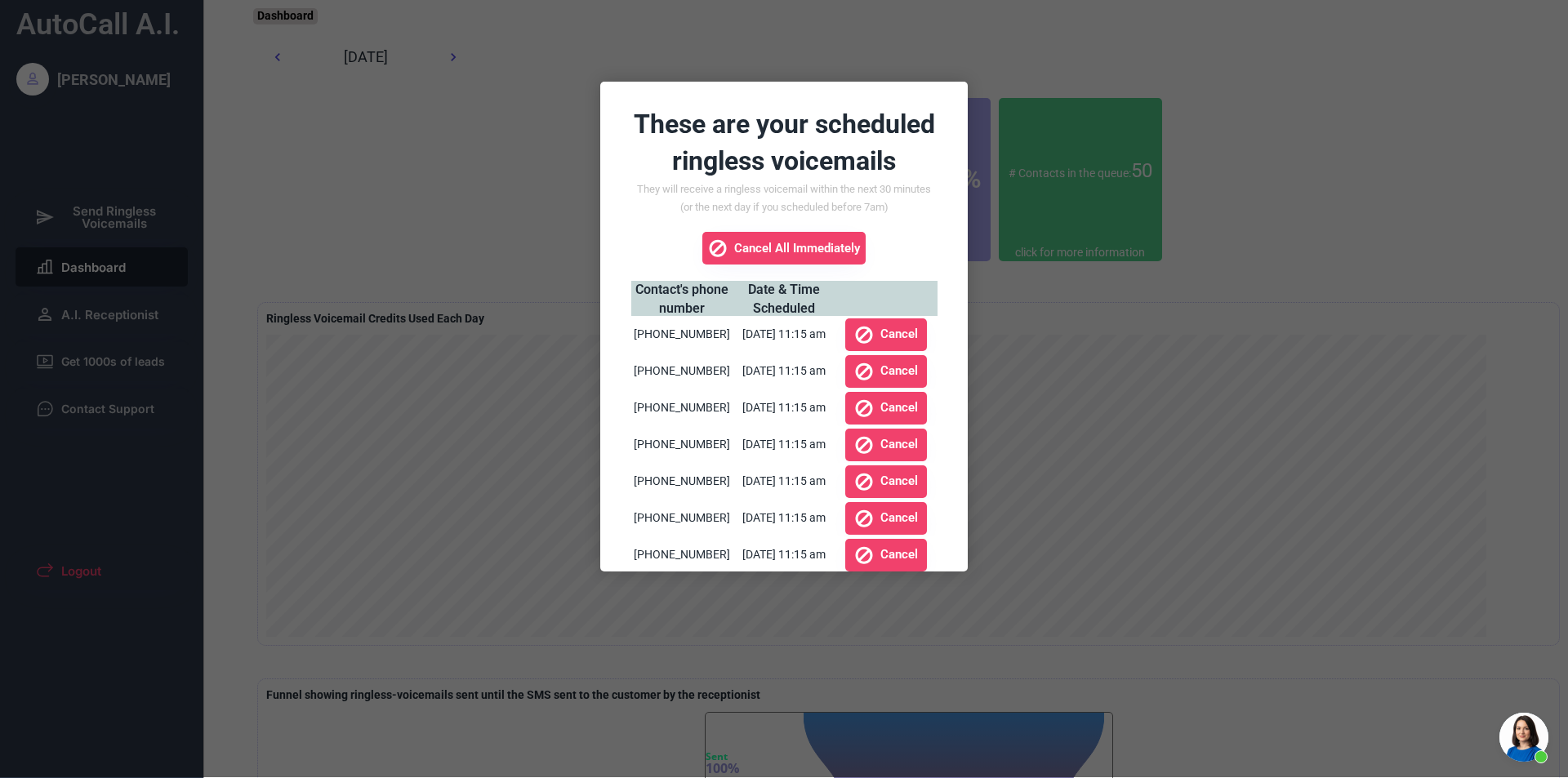
click at [1073, 166] on div at bounding box center [784, 388] width 1568 height 778
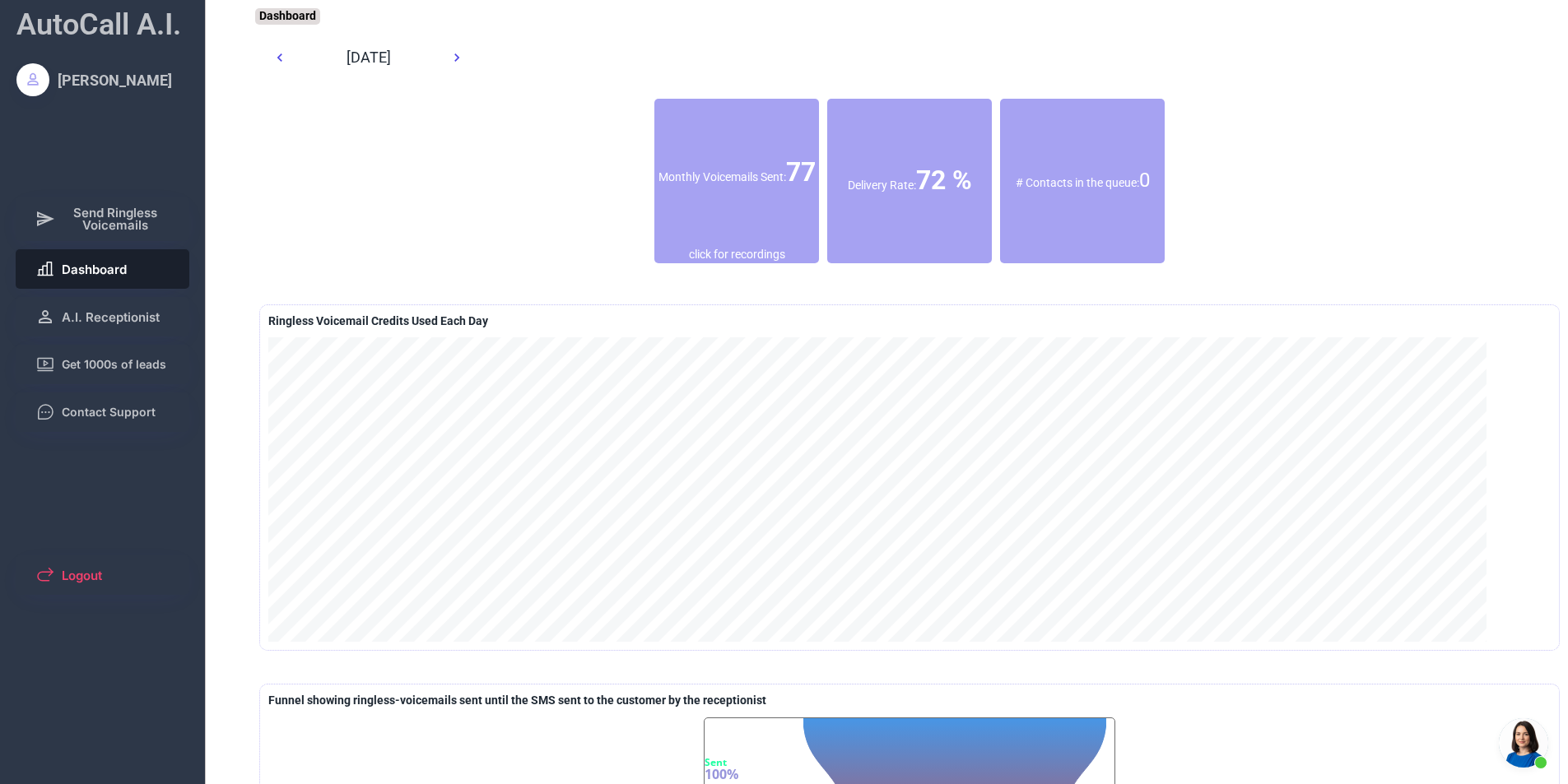
click at [736, 212] on div "Monthly Voicemails Sent: 77" at bounding box center [737, 173] width 165 height 148
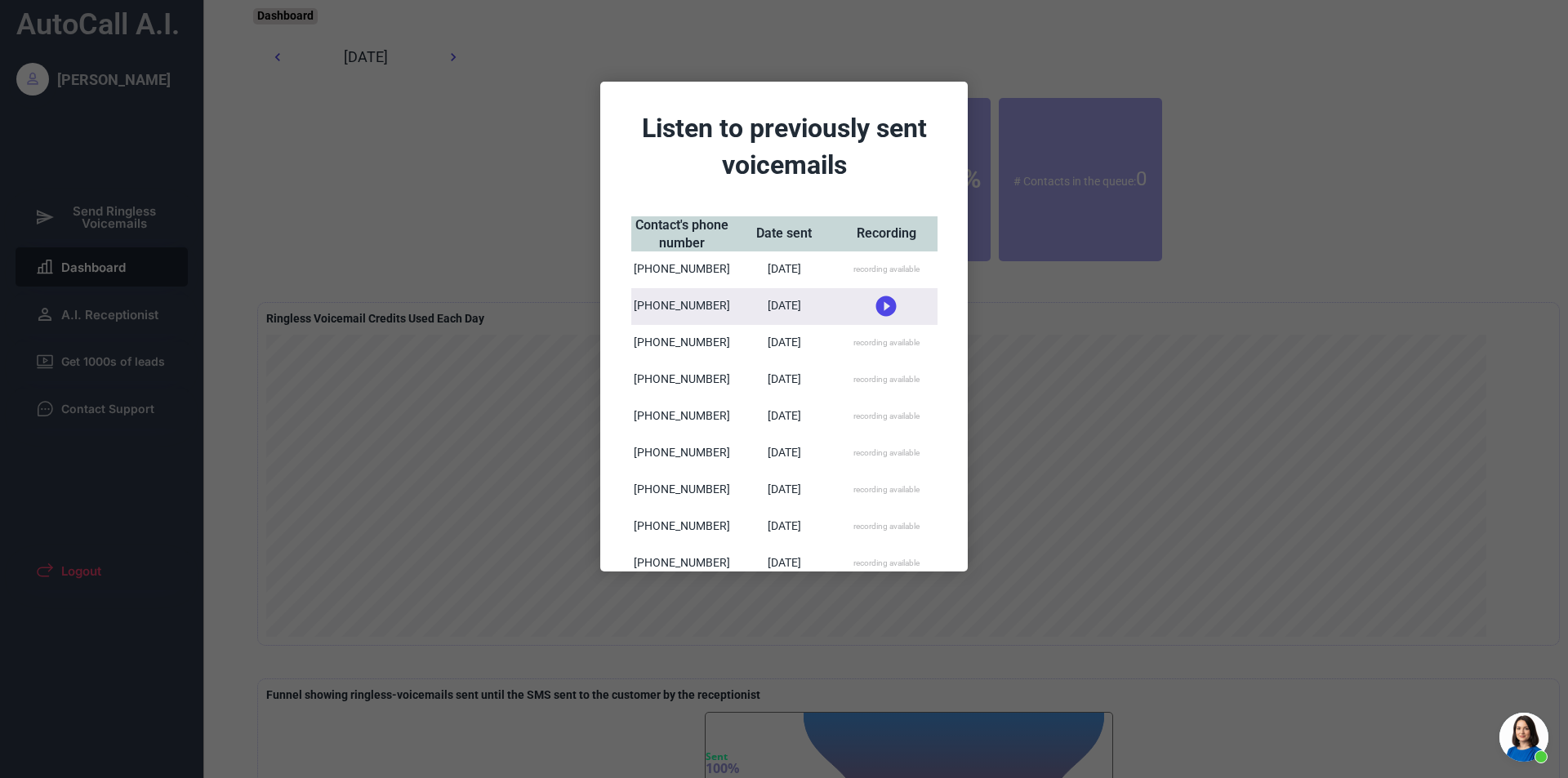
click at [1214, 150] on div at bounding box center [784, 389] width 1568 height 778
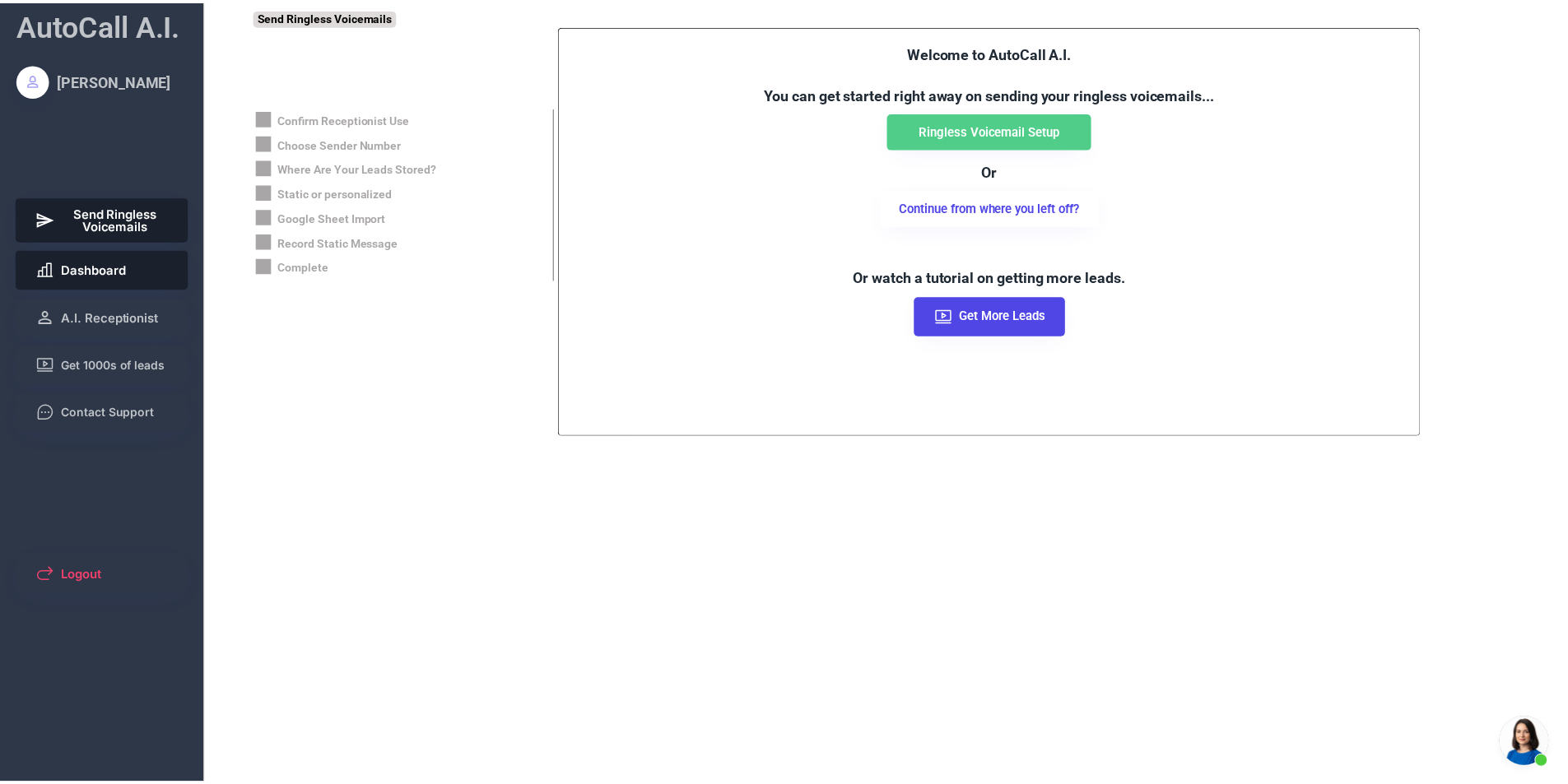
scroll to position [975, 0]
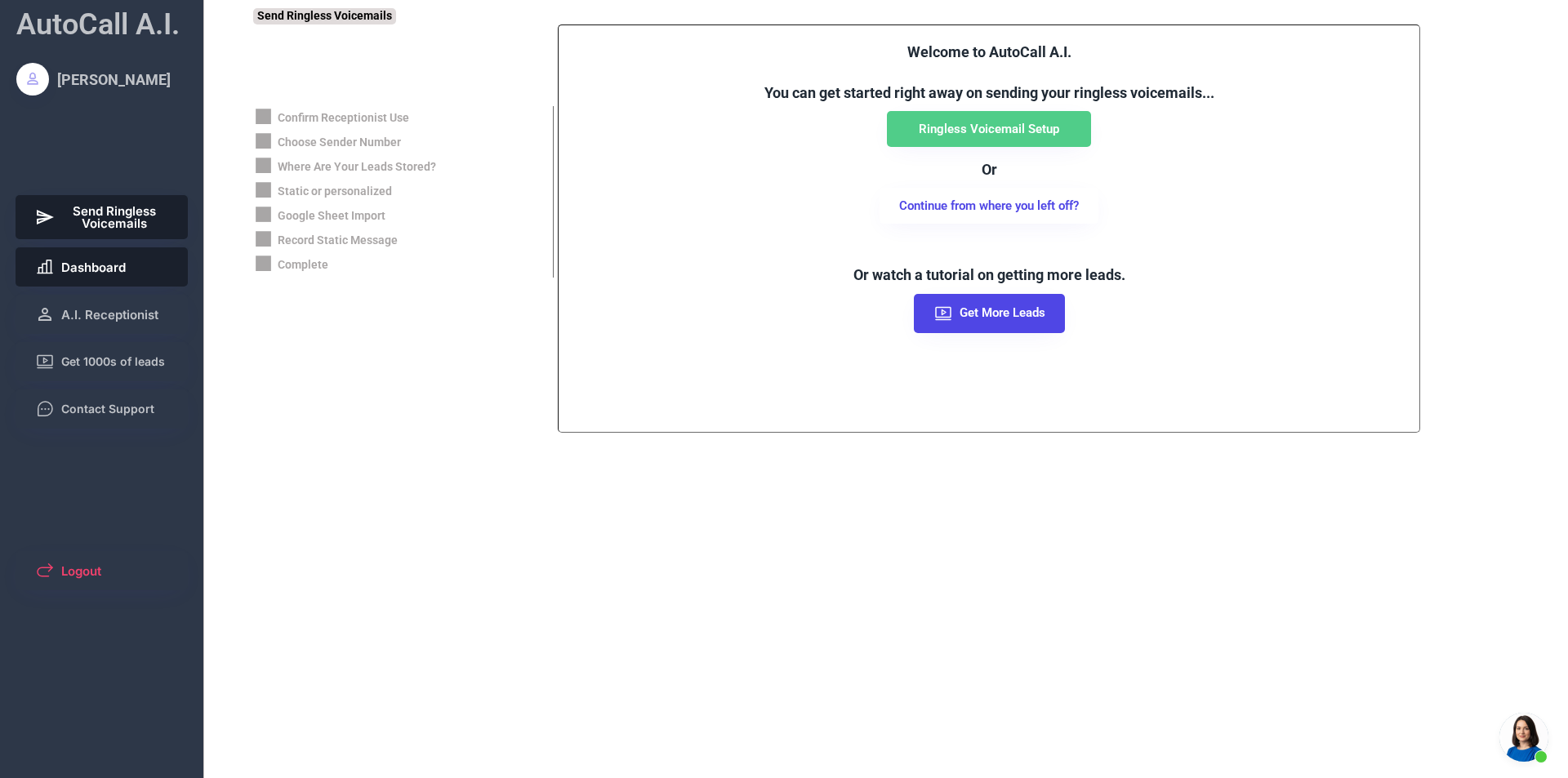
click at [109, 262] on span "Dashboard" at bounding box center [94, 268] width 65 height 12
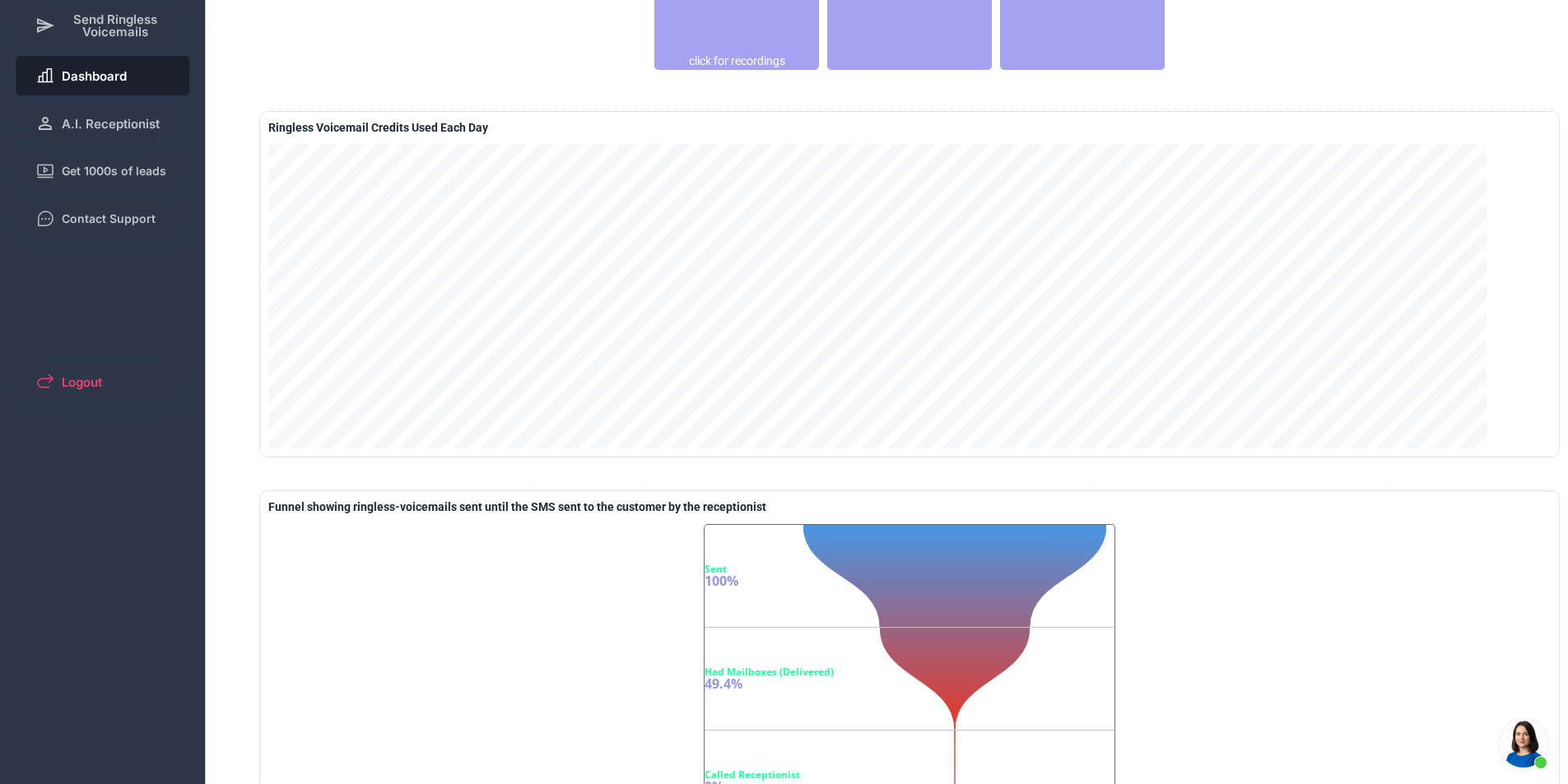
scroll to position [0, 0]
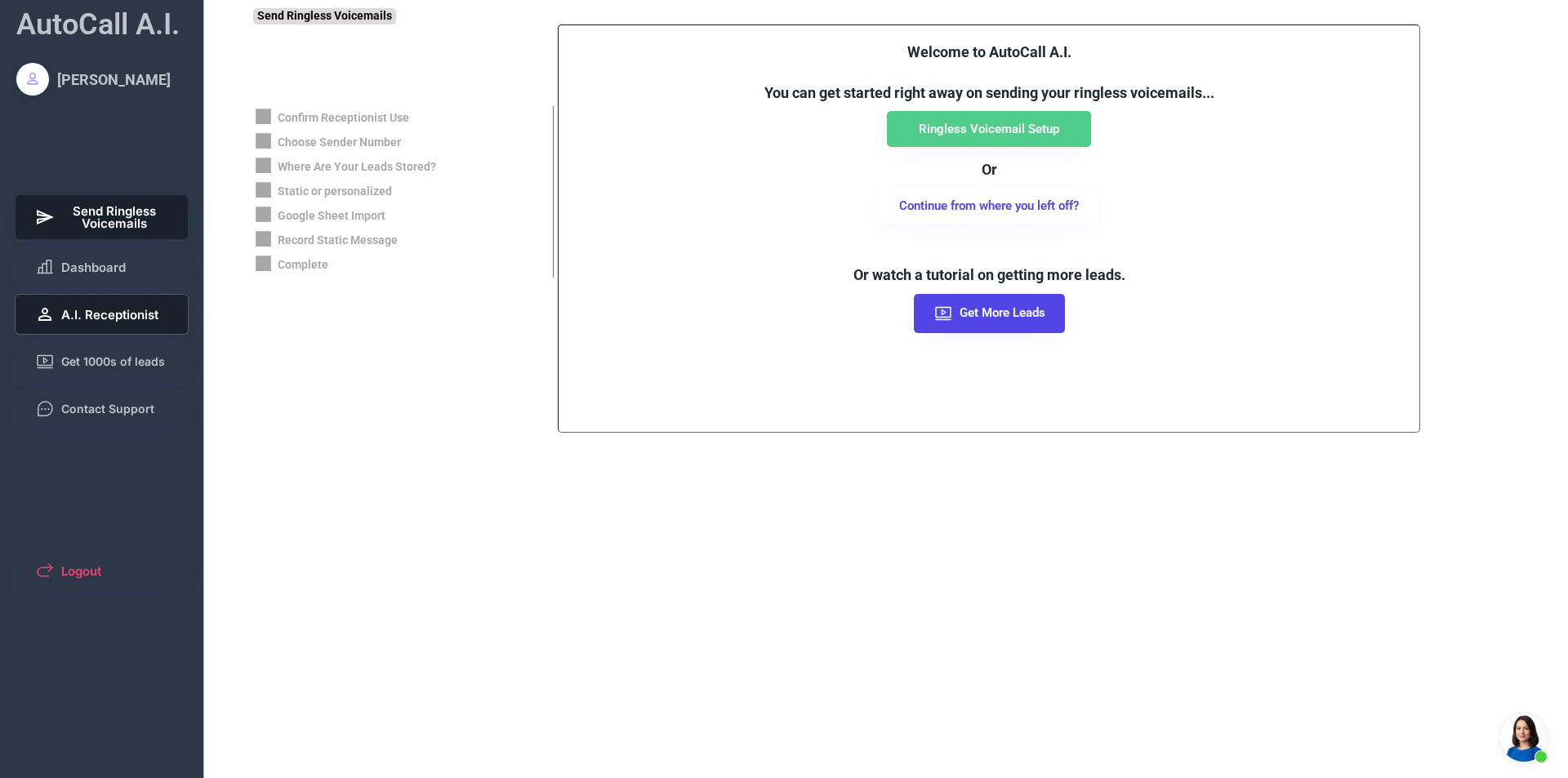
click at [134, 322] on button "A.I. Receptionist" at bounding box center [101, 314] width 173 height 39
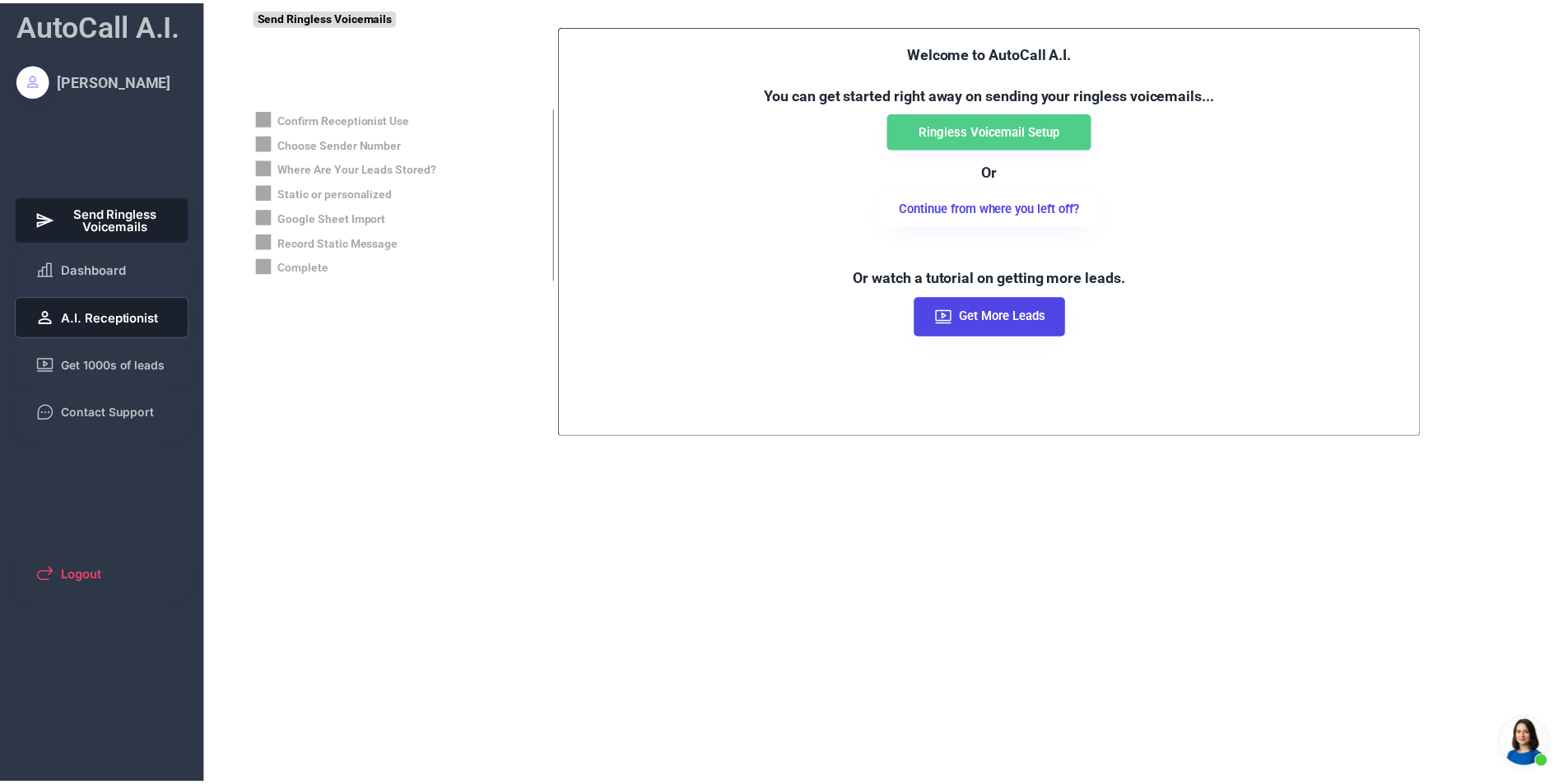
scroll to position [975, 0]
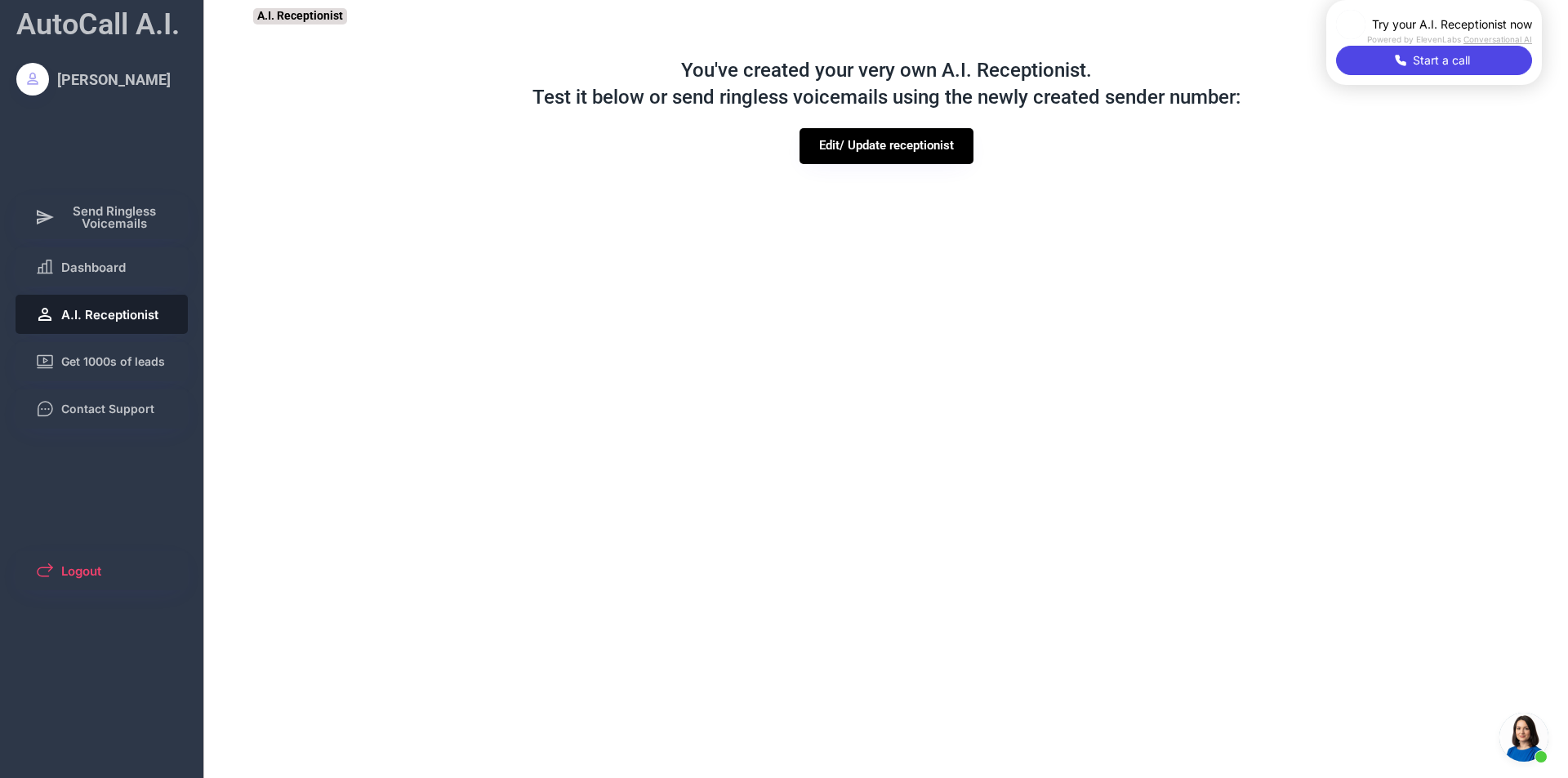
click at [86, 329] on button "A.I. Receptionist" at bounding box center [101, 314] width 173 height 39
click at [107, 279] on button "Dashboard" at bounding box center [101, 267] width 173 height 39
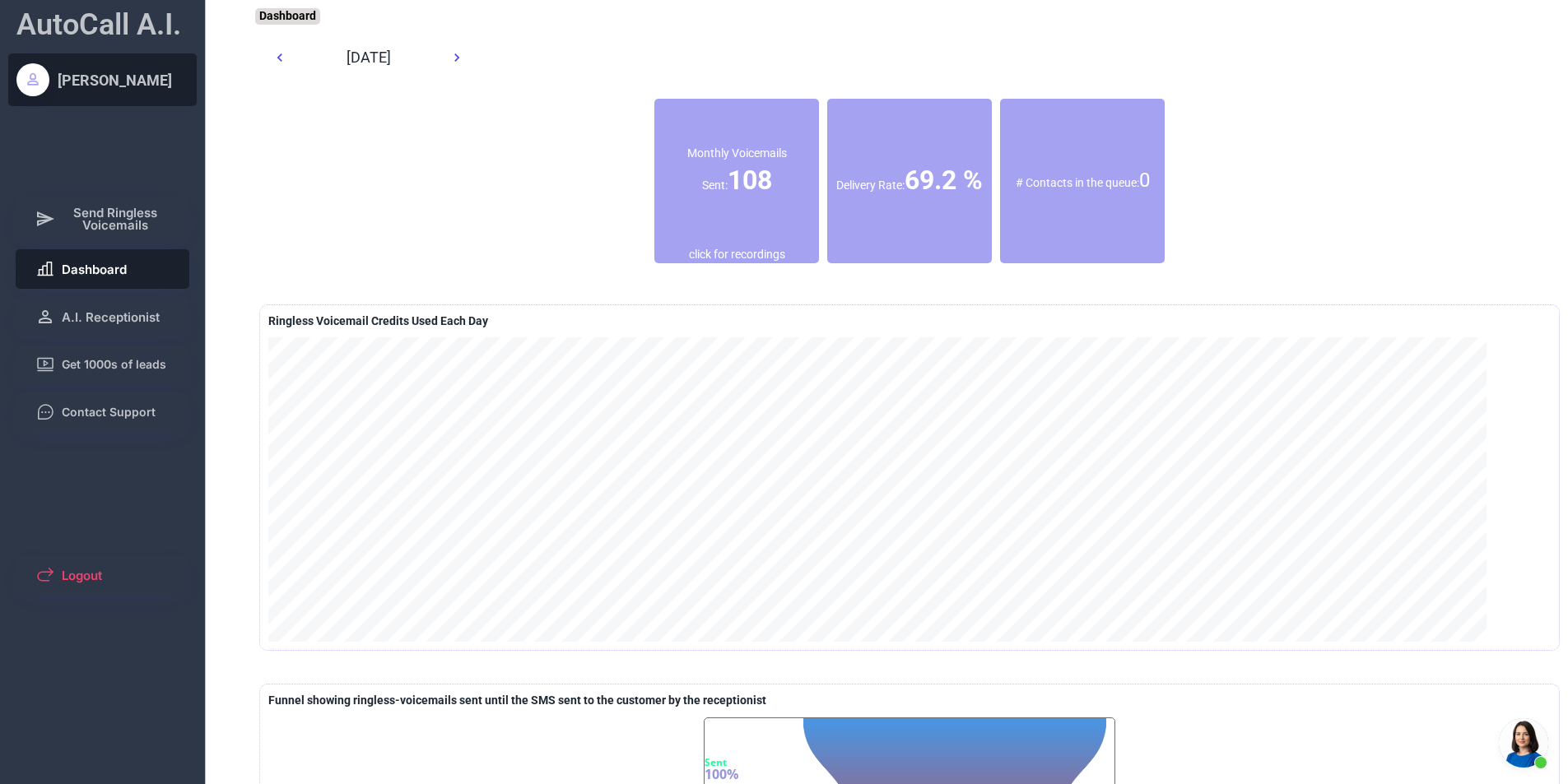
click at [123, 79] on div "[PERSON_NAME]" at bounding box center [114, 80] width 114 height 21
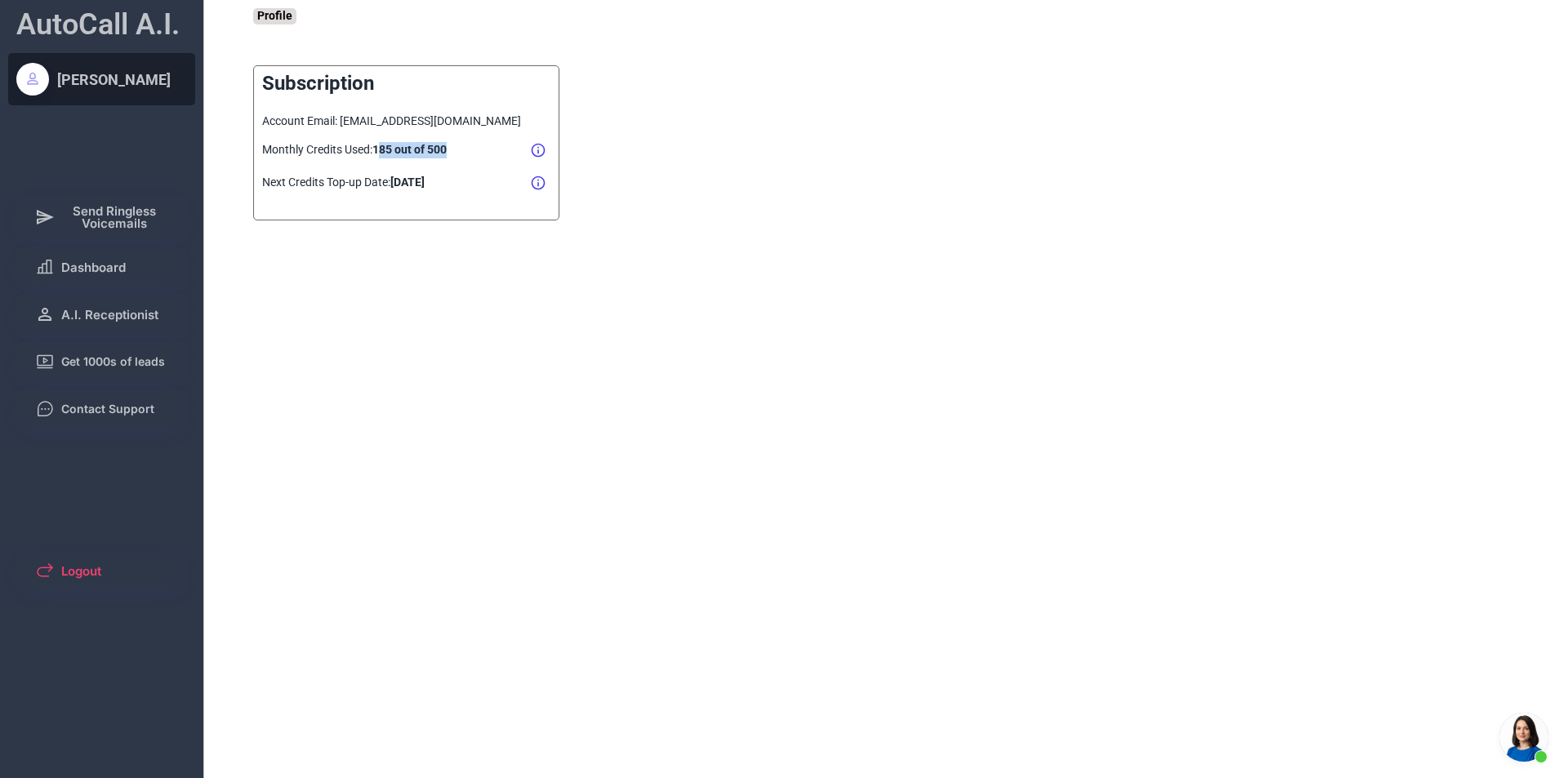
drag, startPoint x: 381, startPoint y: 152, endPoint x: 459, endPoint y: 152, distance: 78.0
click at [459, 152] on div "Monthly Credits Used: 185 out of 500" at bounding box center [395, 150] width 264 height 16
